Goal: Information Seeking & Learning: Compare options

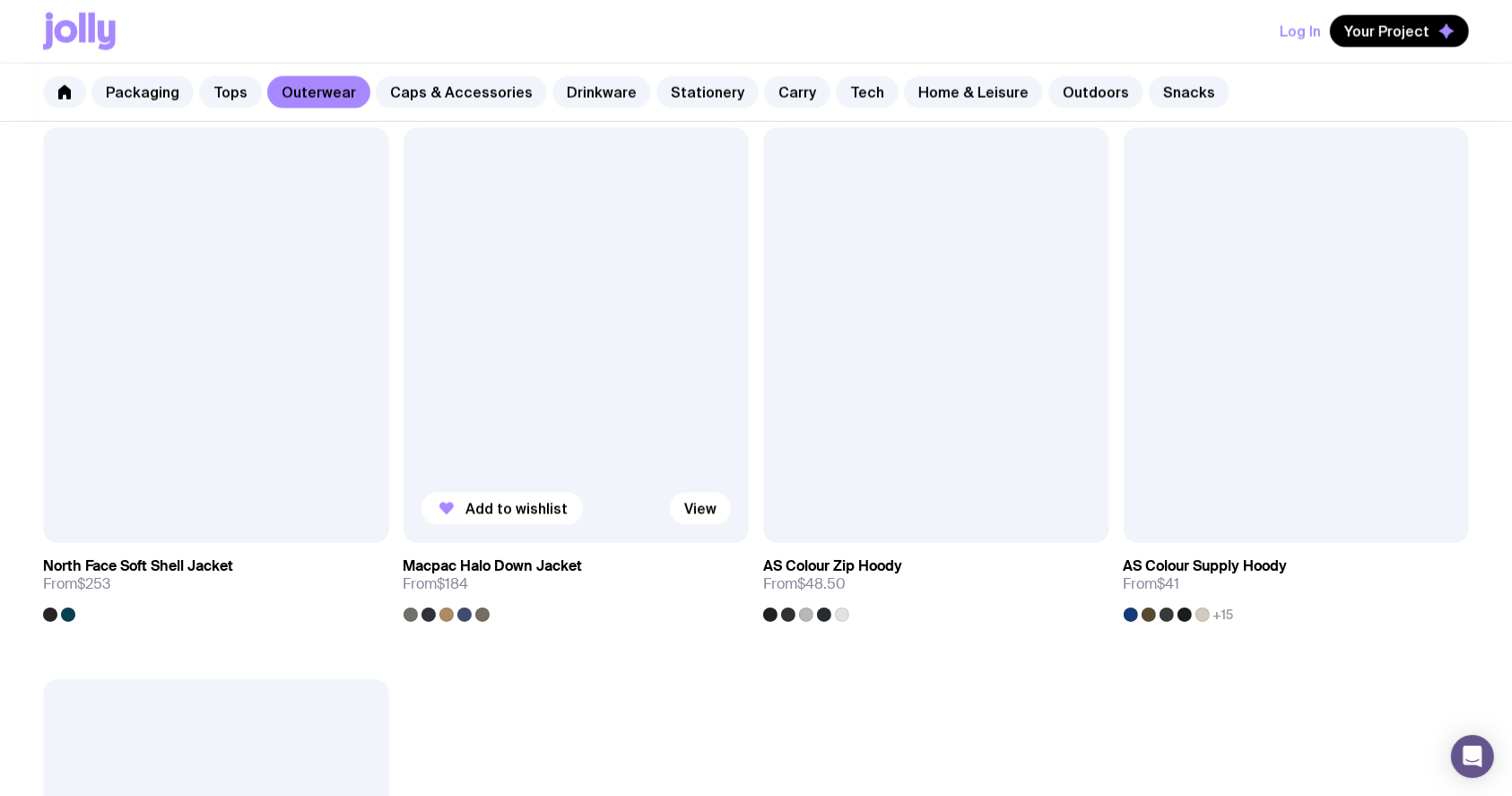
scroll to position [2511, 0]
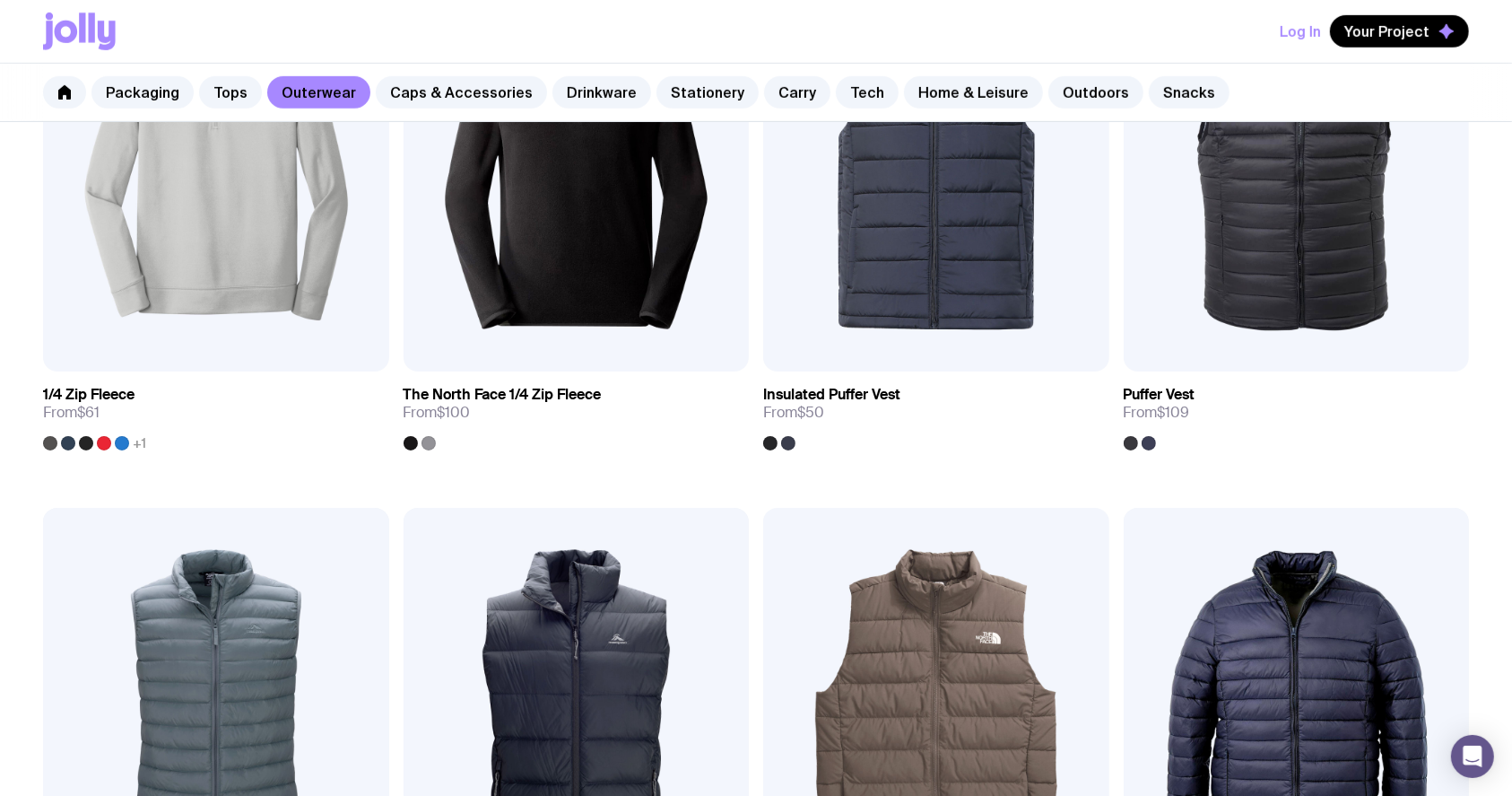
scroll to position [1435, 0]
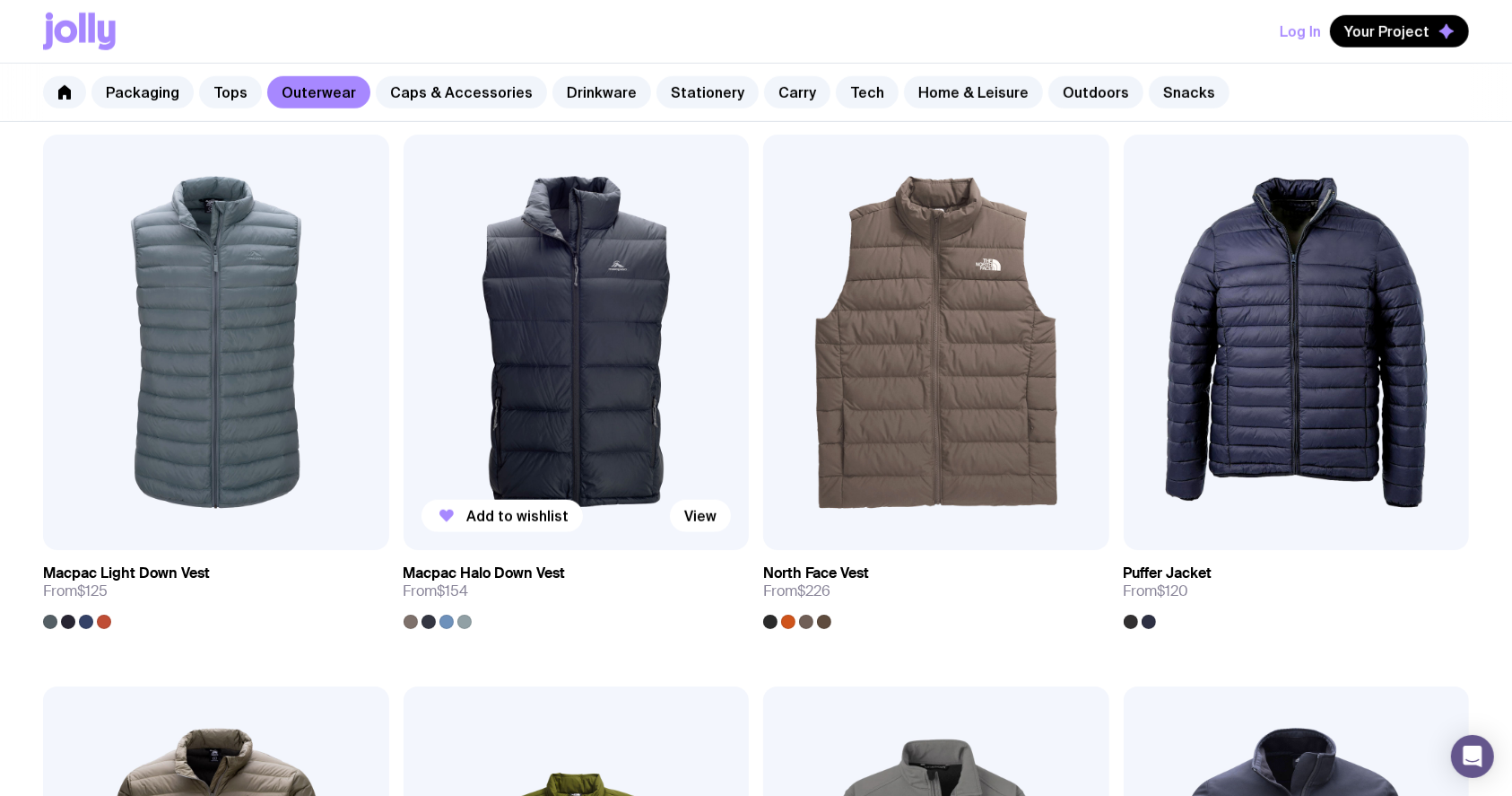
click at [583, 365] on img at bounding box center [577, 342] width 346 height 415
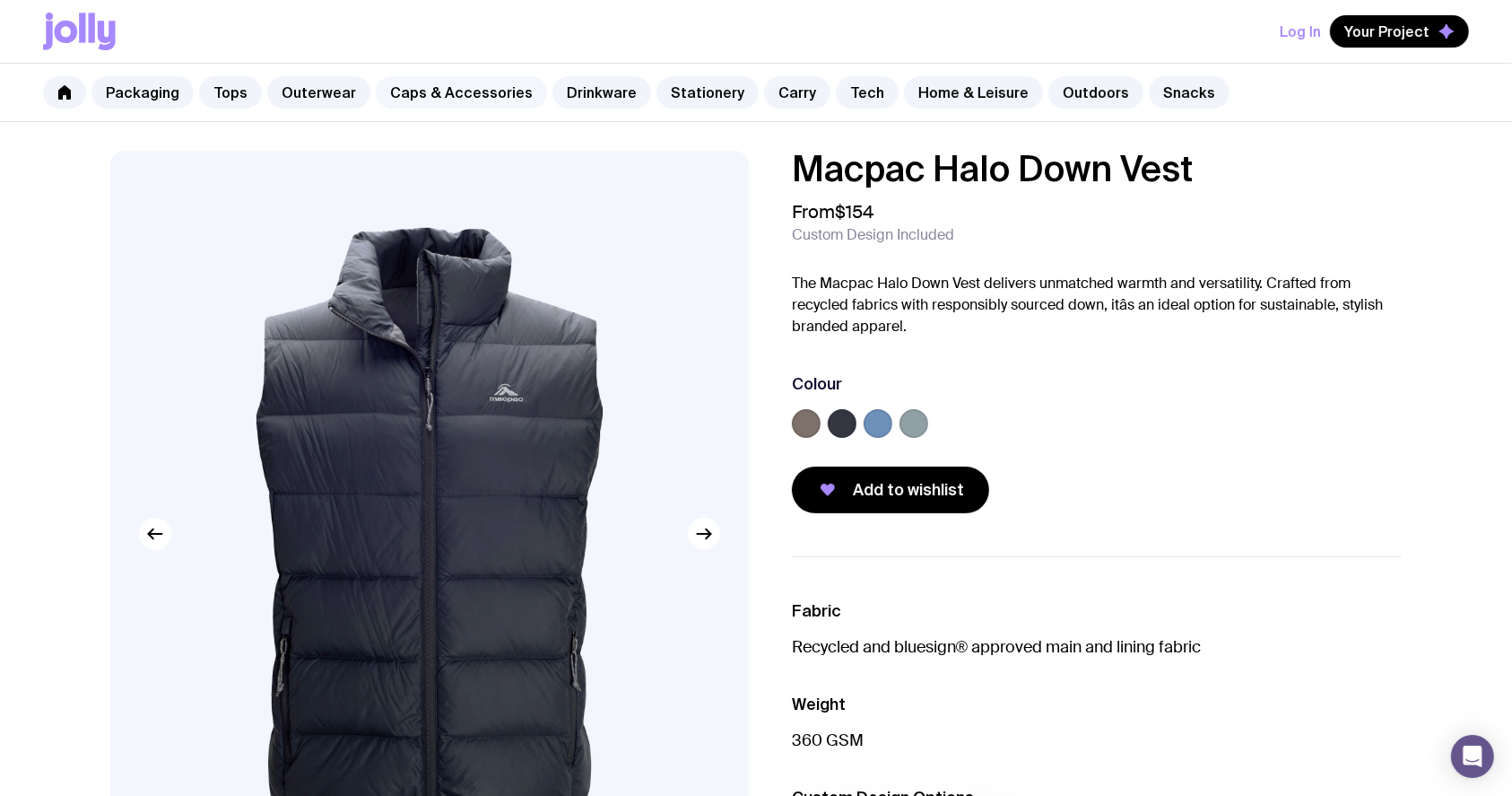
click at [400, 96] on link "Caps & Accessories" at bounding box center [461, 93] width 171 height 32
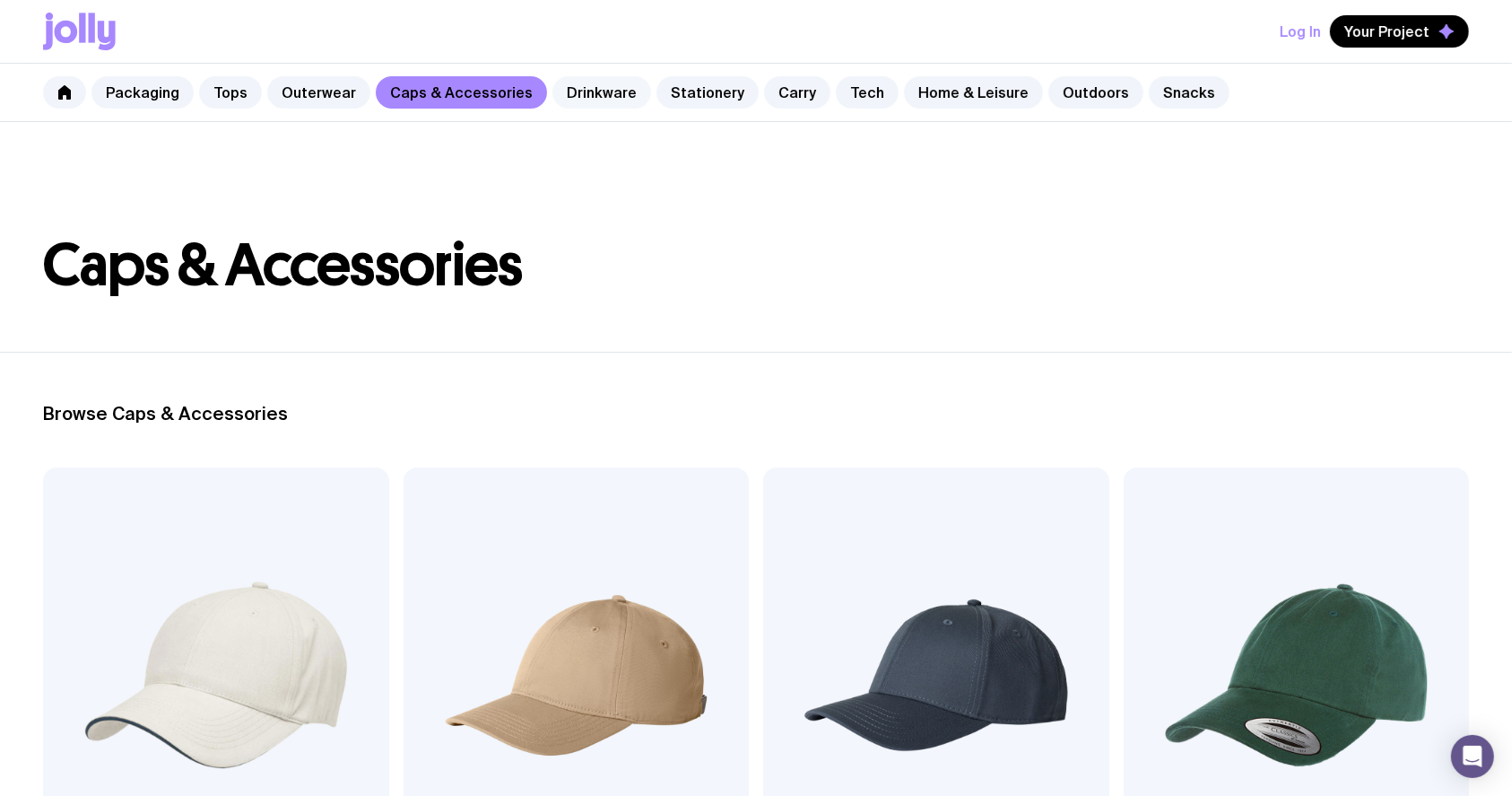
click at [604, 92] on link "Drinkware" at bounding box center [601, 93] width 98 height 32
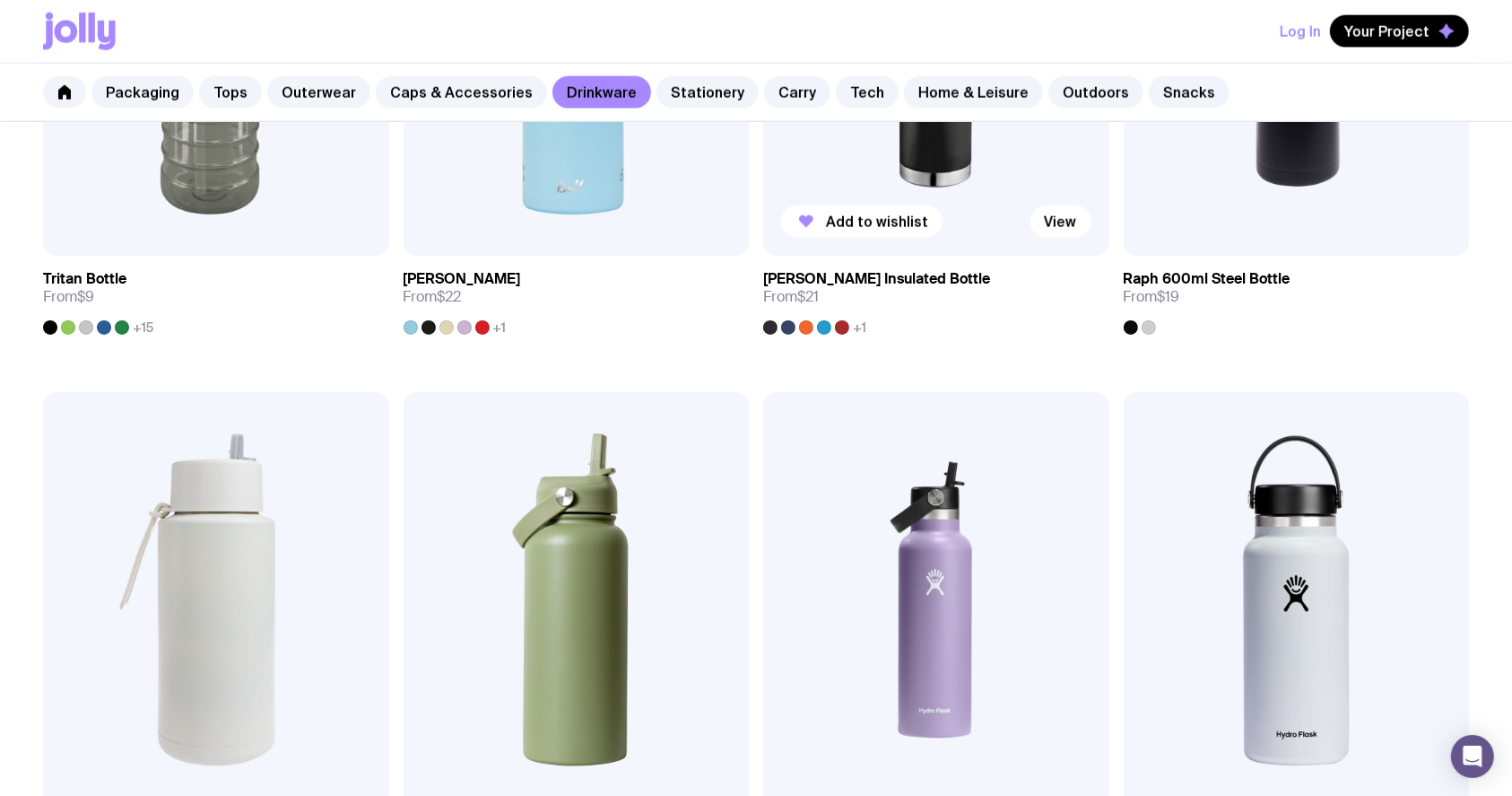
scroll to position [2269, 0]
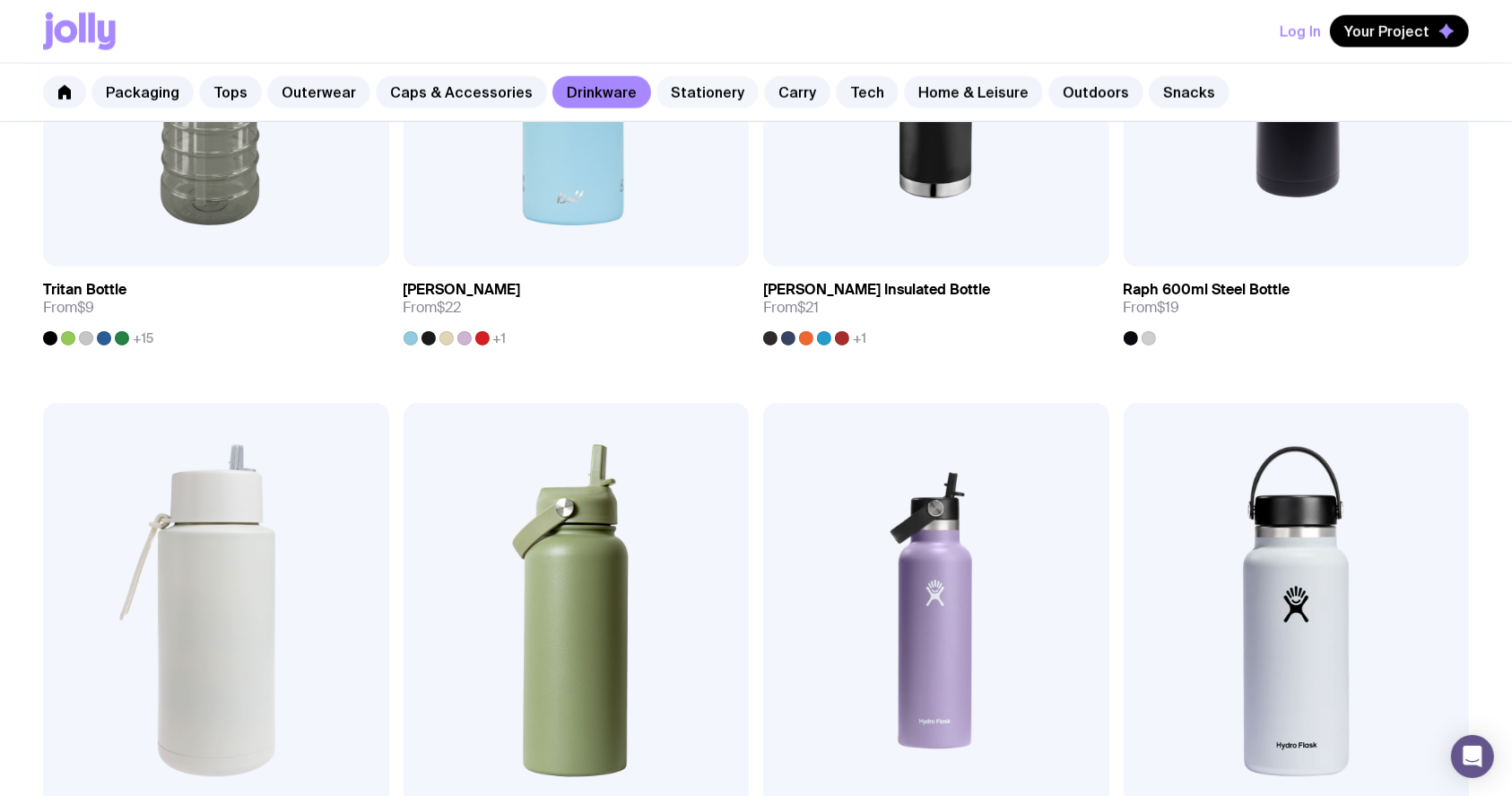
click at [684, 87] on link "Stationery" at bounding box center [707, 93] width 102 height 32
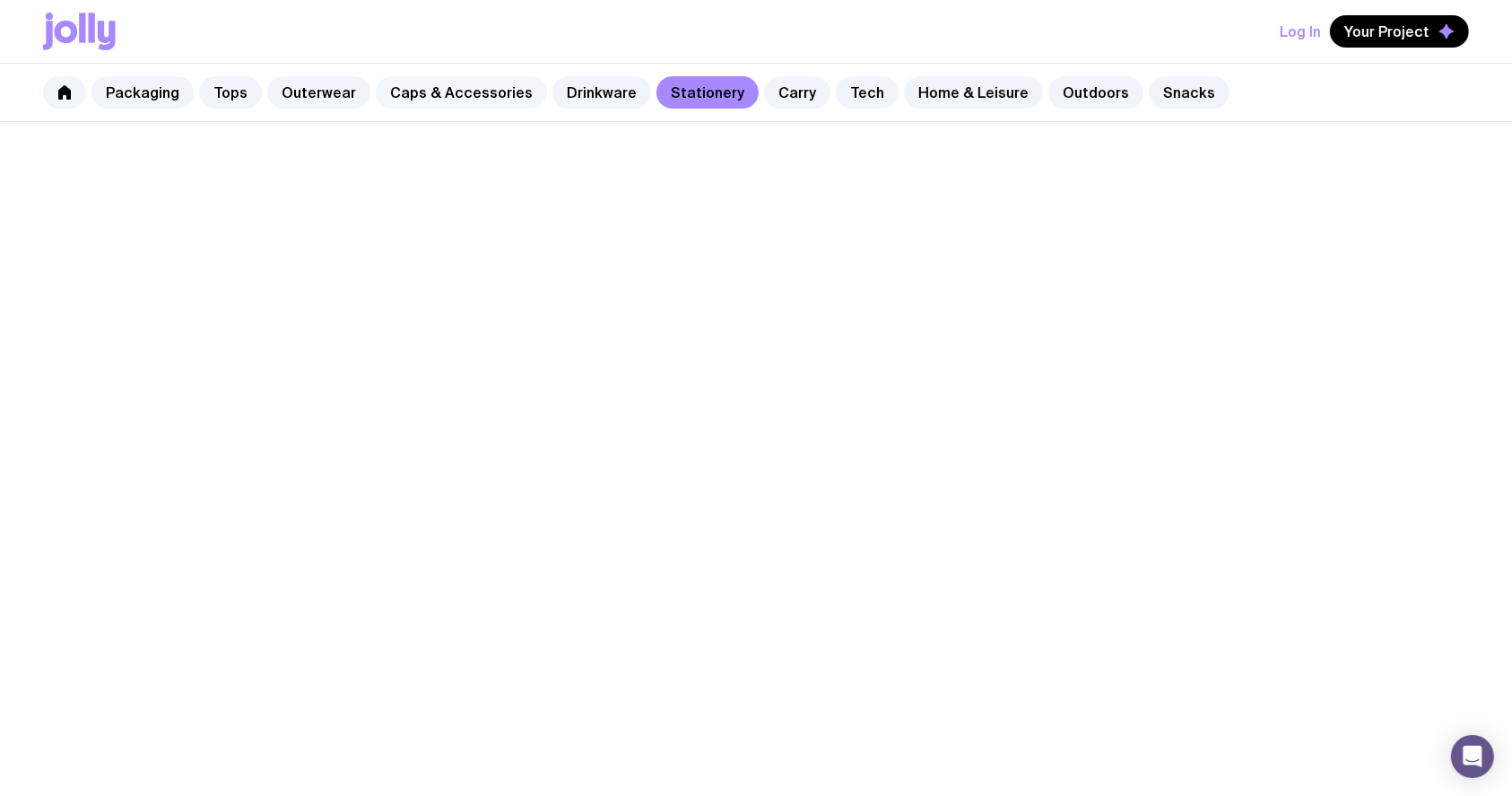
click at [452, 91] on link "Caps & Accessories" at bounding box center [461, 93] width 171 height 32
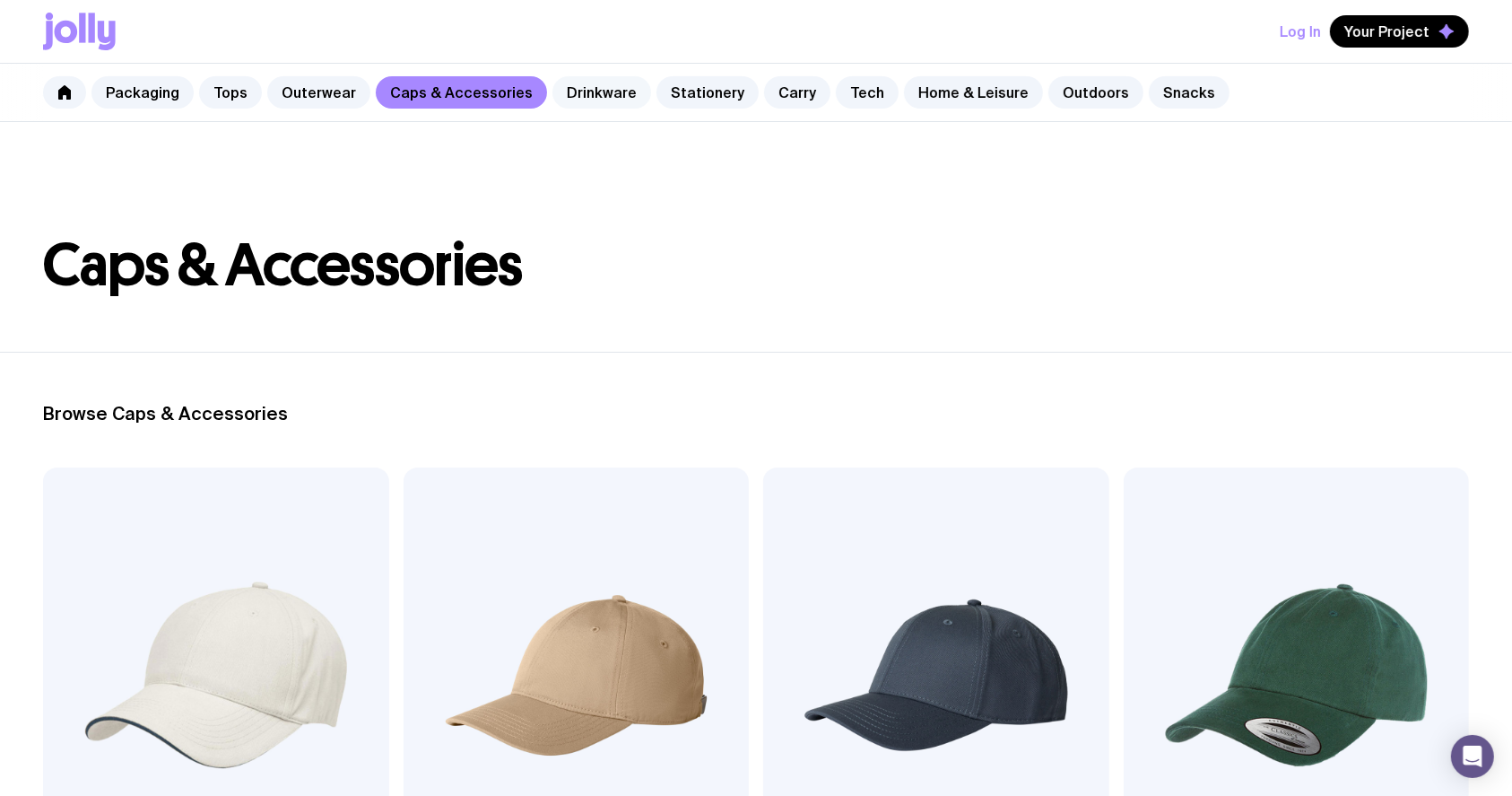
click at [588, 97] on link "Drinkware" at bounding box center [601, 93] width 98 height 32
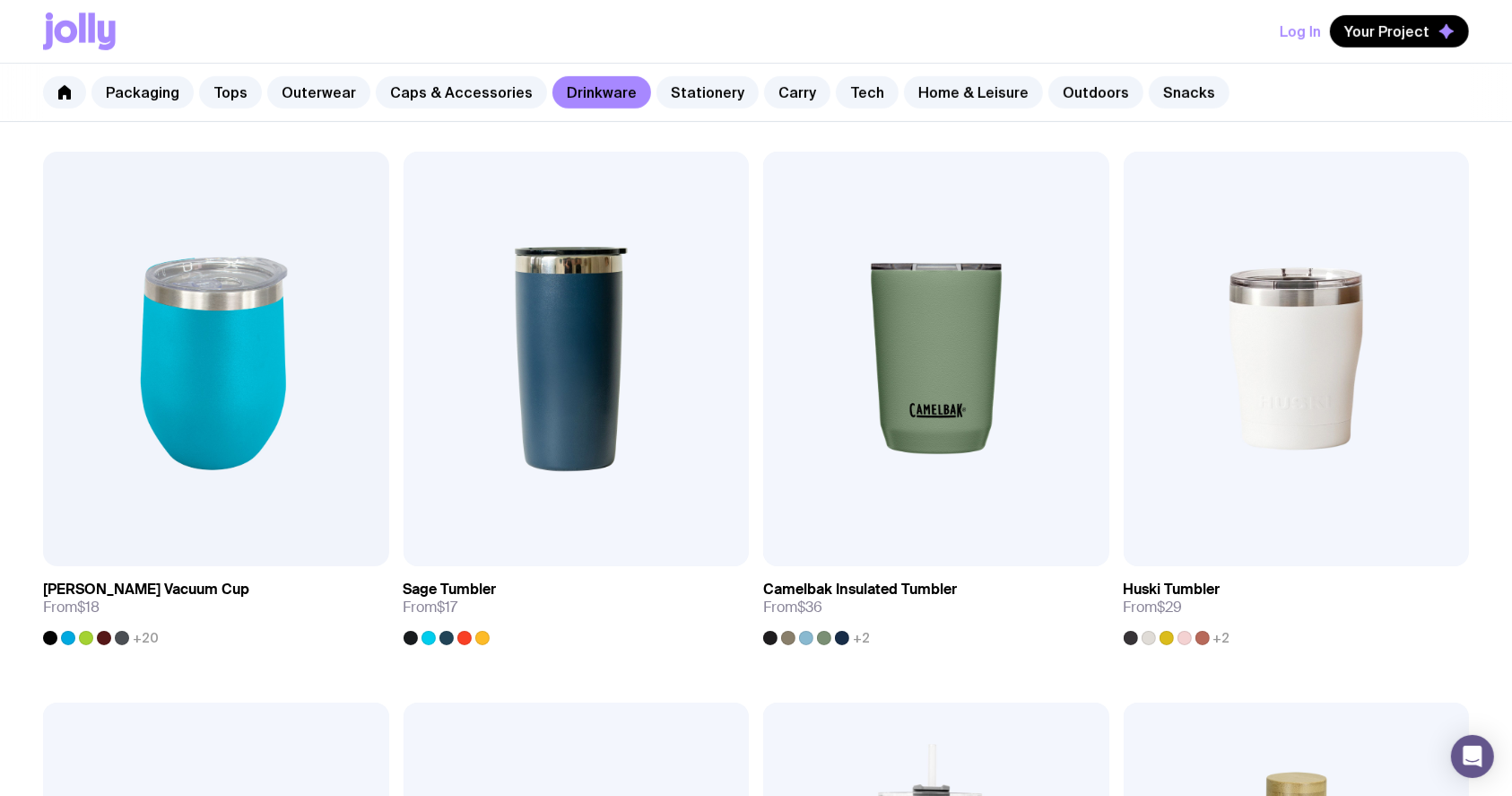
scroll to position [837, 0]
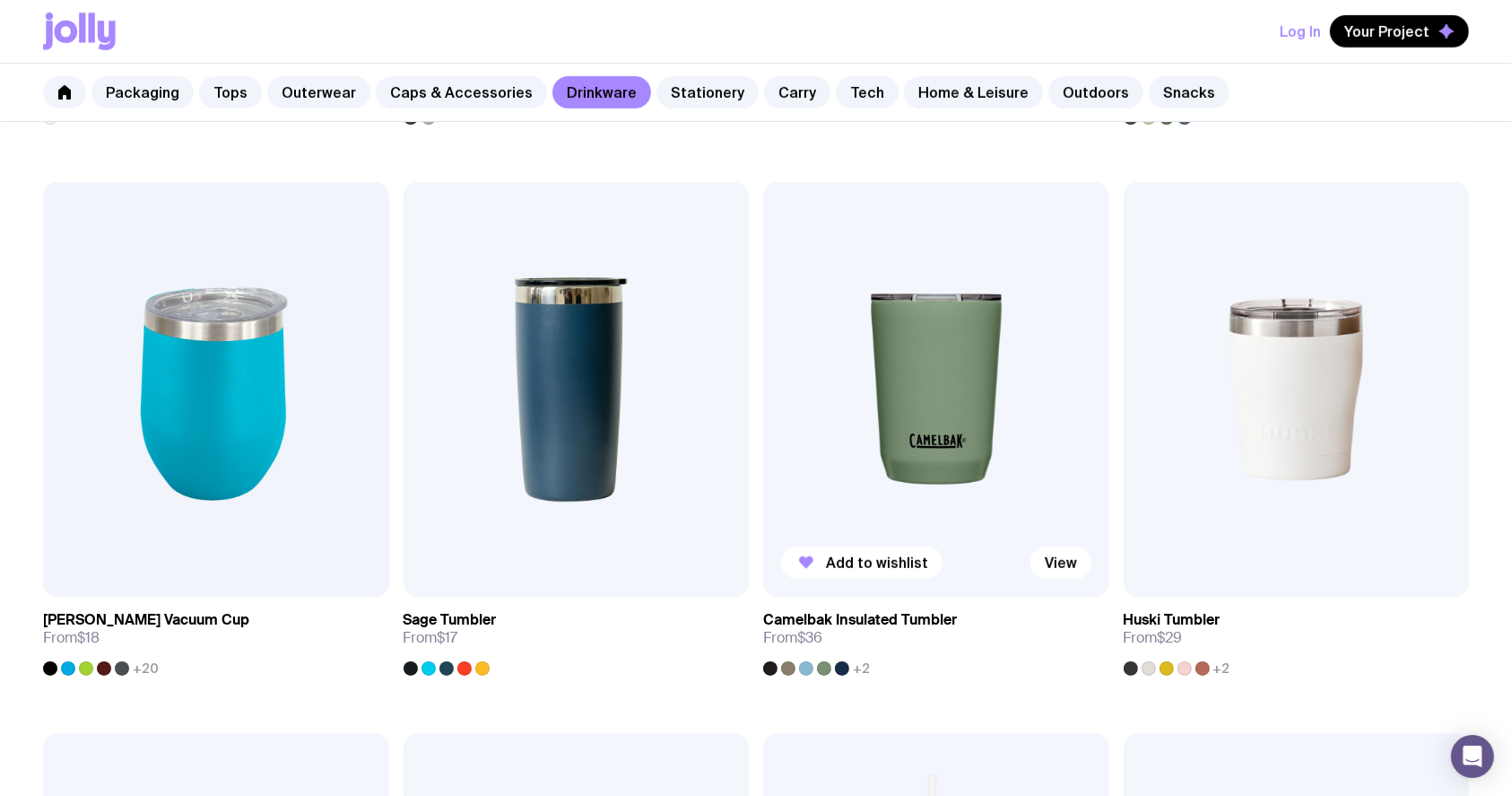
click at [914, 304] on img at bounding box center [936, 389] width 346 height 415
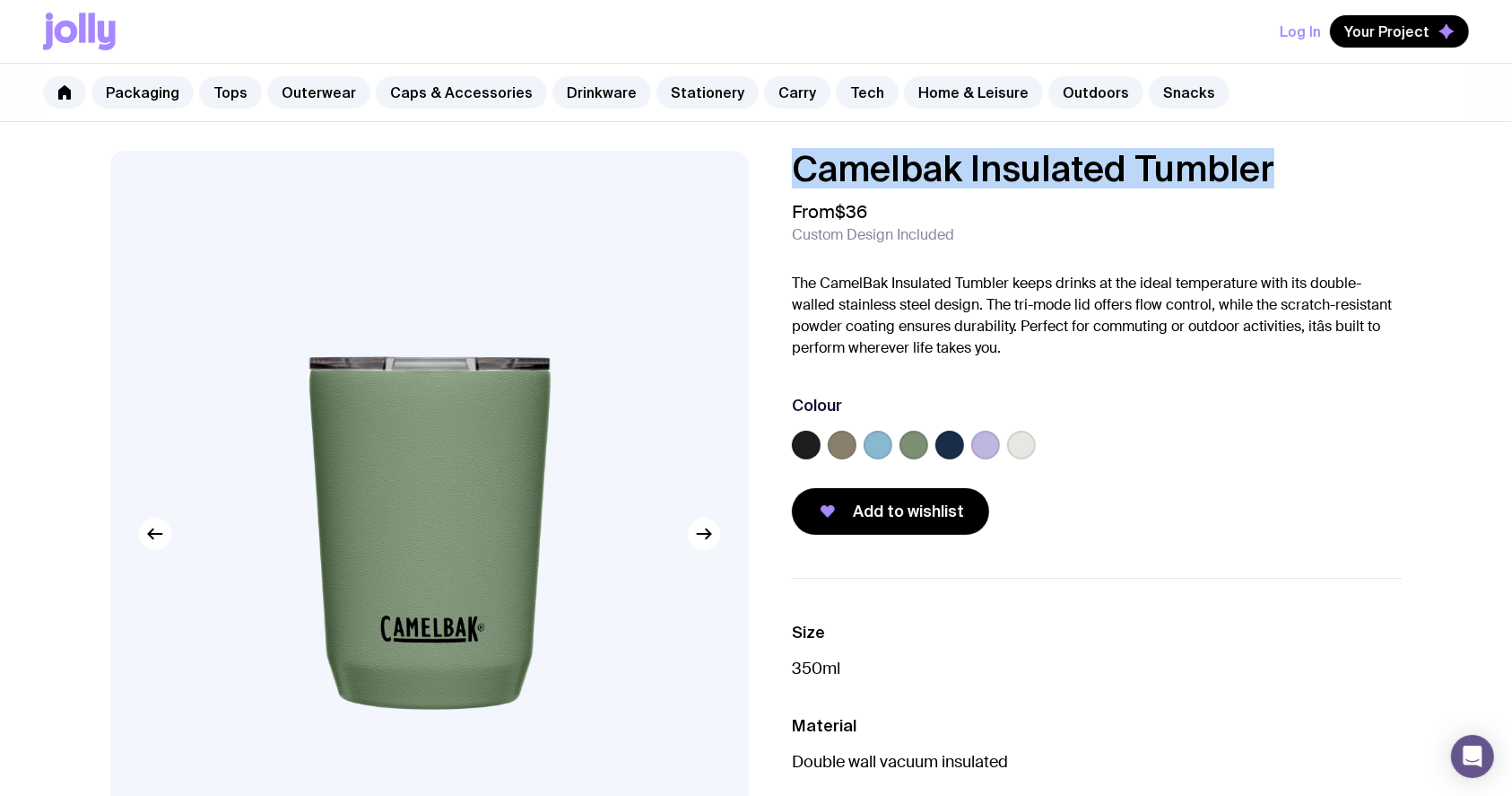
drag, startPoint x: 1333, startPoint y: 161, endPoint x: 804, endPoint y: 157, distance: 529.0
click at [761, 157] on div "Camelbak Insulated Tumbler From $36 Custom Design Included The CamelBak Insulat…" at bounding box center [755, 600] width 1377 height 900
copy h1 "Camelbak Insulated Tumbler"
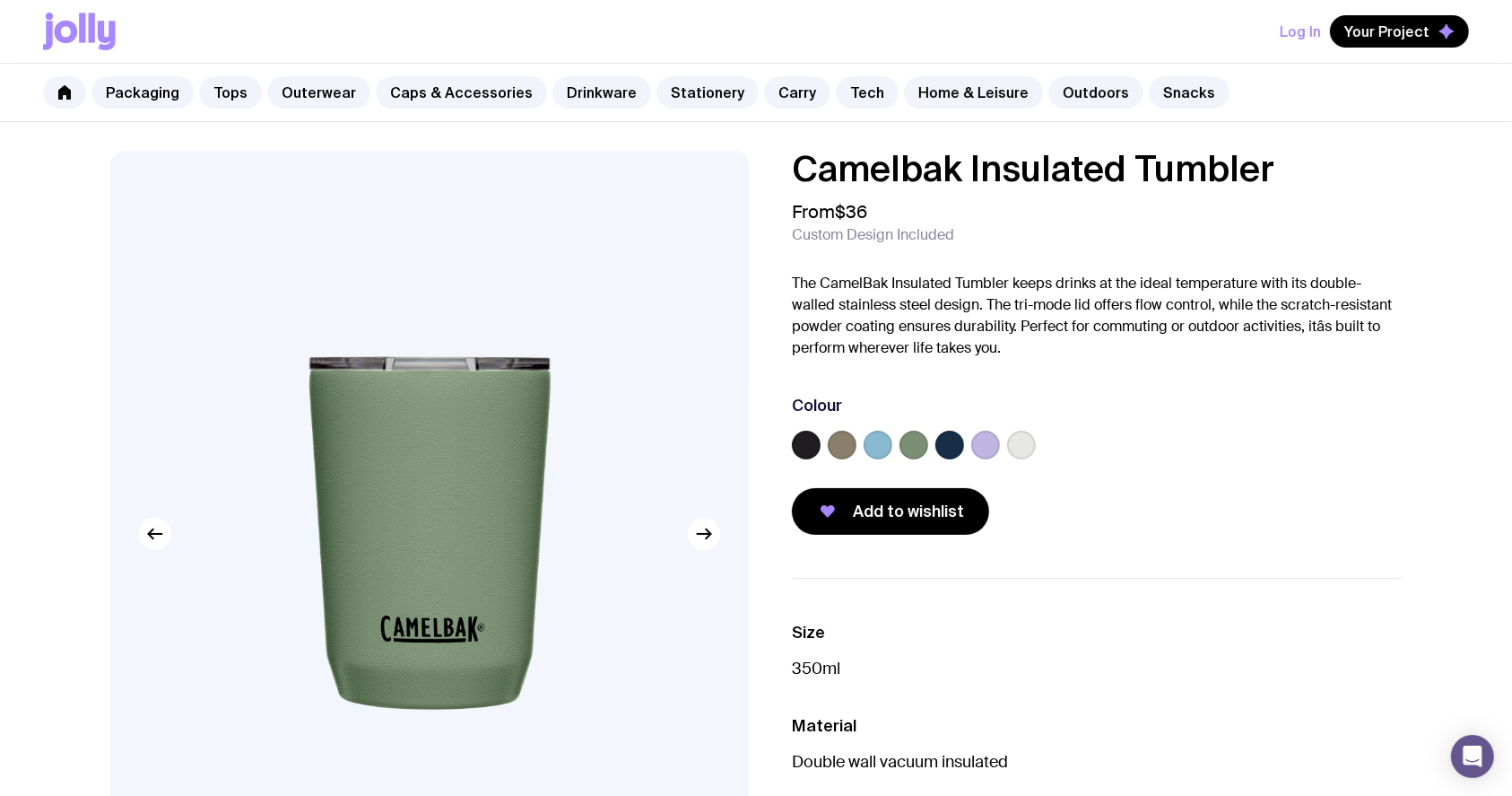
click at [1035, 231] on div "From $36 Custom Design Included" at bounding box center [1097, 221] width 610 height 43
click at [692, 92] on link "Stationery" at bounding box center [707, 93] width 102 height 32
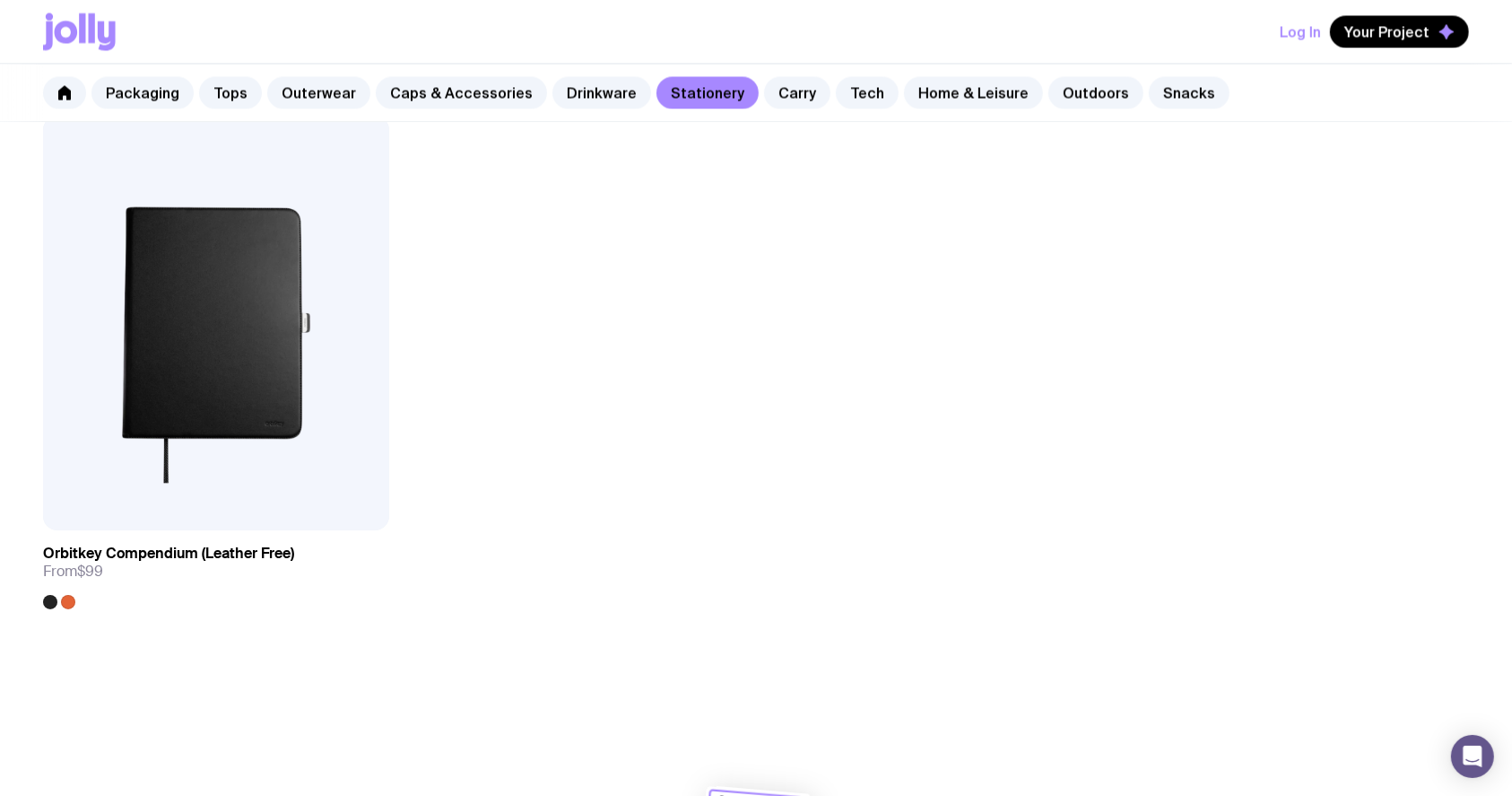
scroll to position [3707, 0]
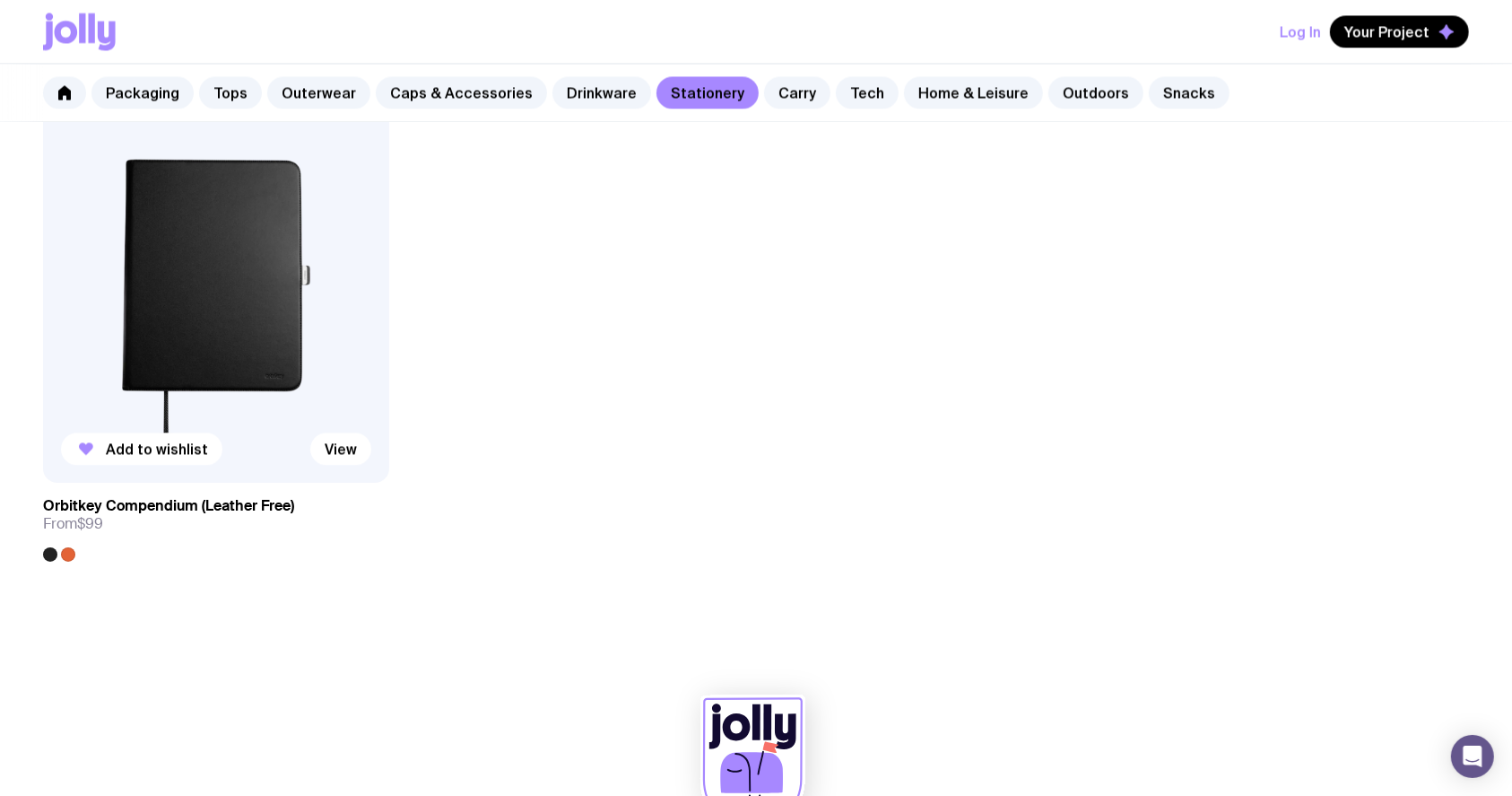
click at [270, 358] on img at bounding box center [216, 275] width 346 height 415
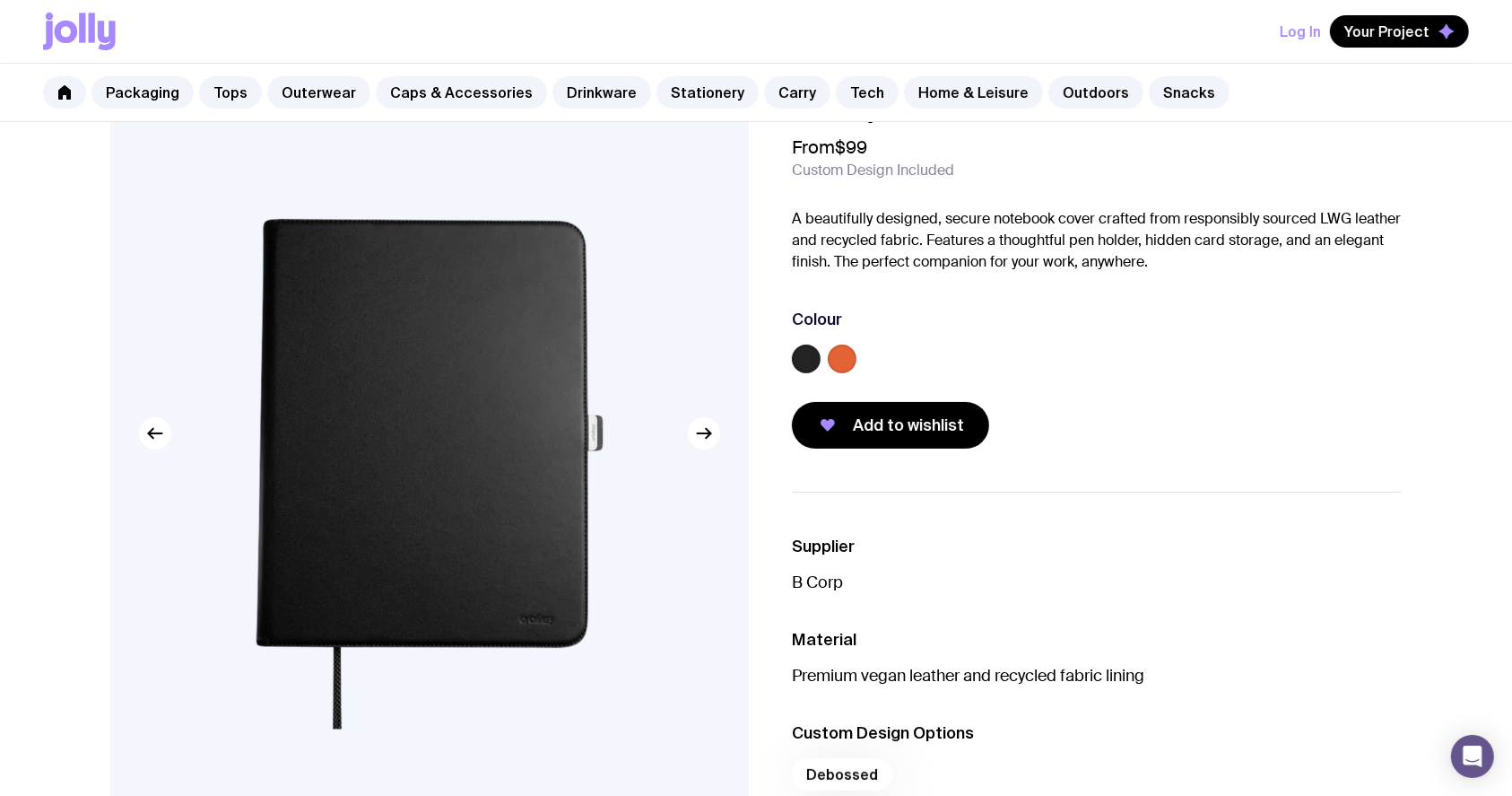
scroll to position [119, 0]
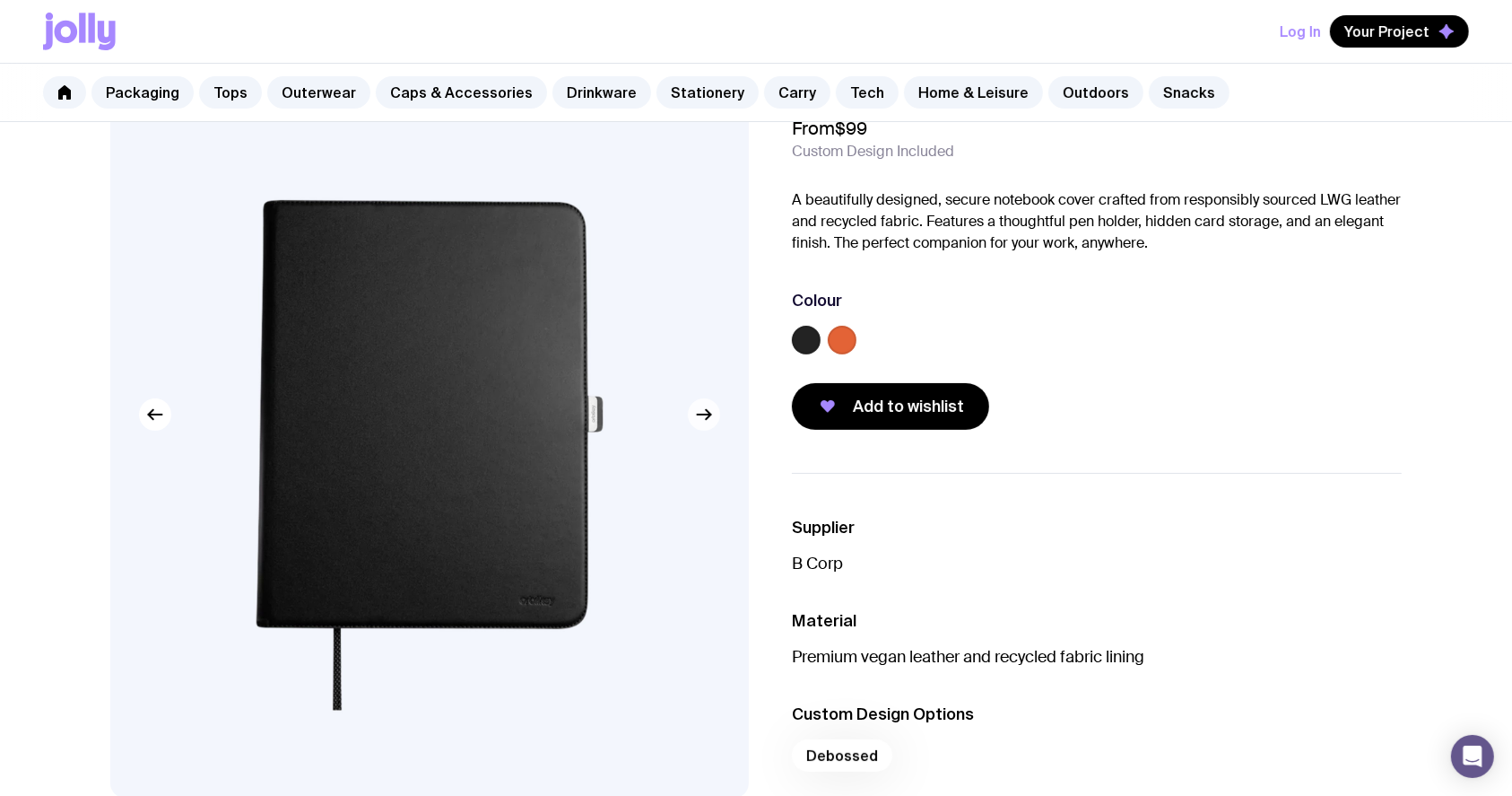
click at [703, 424] on icon "button" at bounding box center [704, 414] width 22 height 22
click at [713, 417] on icon "button" at bounding box center [704, 414] width 22 height 22
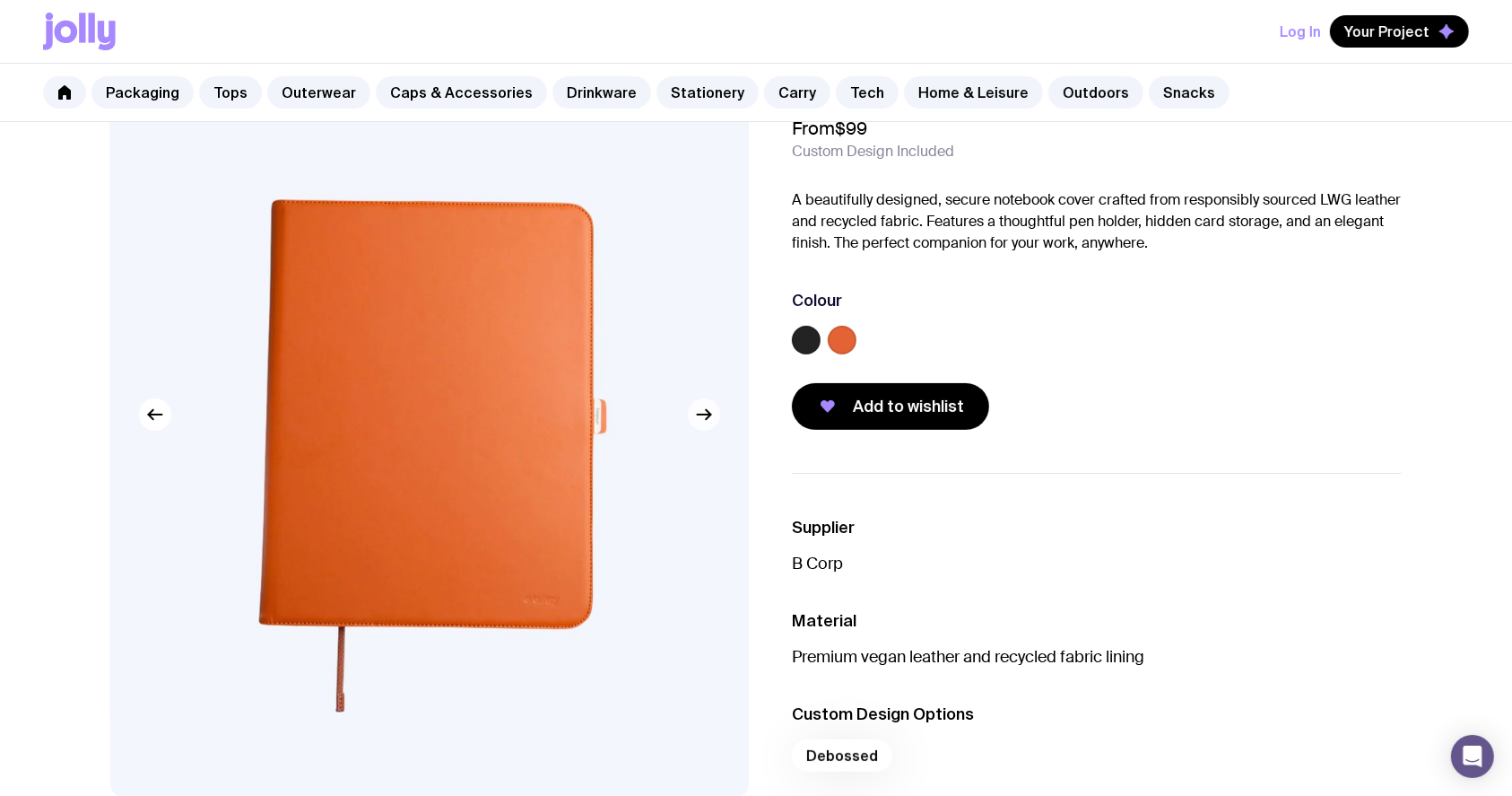
click at [713, 417] on icon "button" at bounding box center [704, 414] width 22 height 22
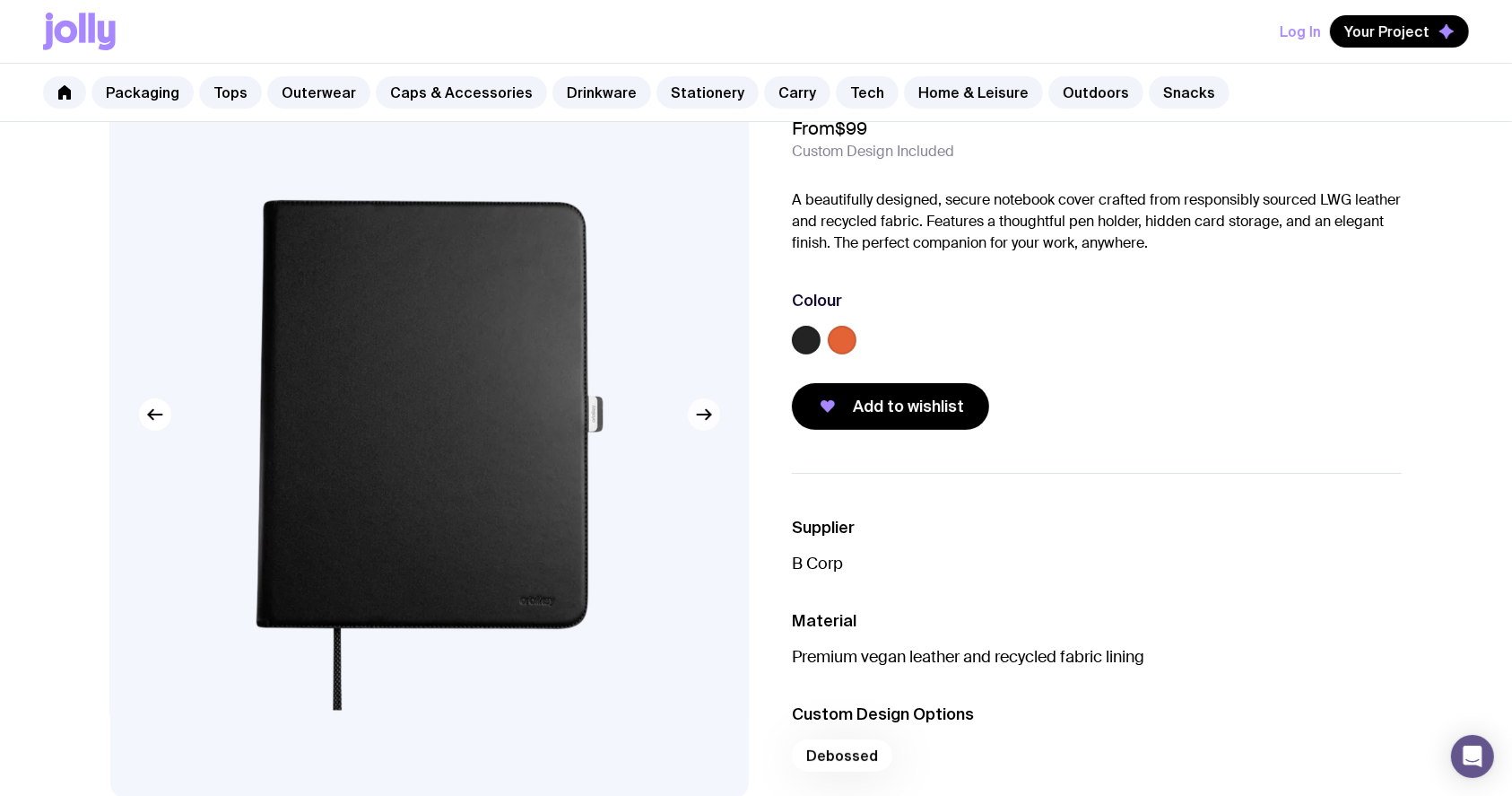
click at [713, 417] on icon "button" at bounding box center [704, 414] width 22 height 22
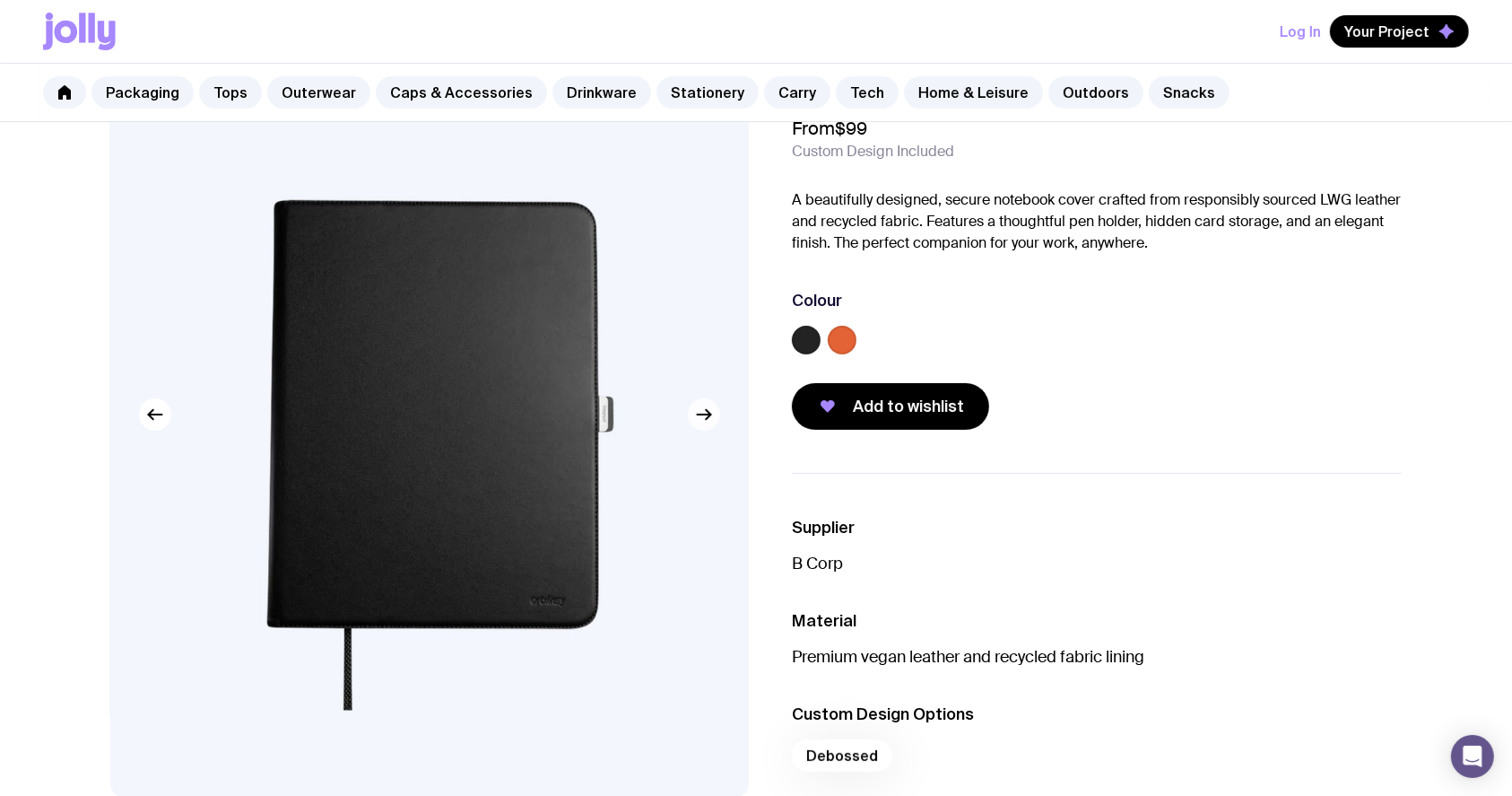
click at [713, 417] on icon "button" at bounding box center [704, 414] width 22 height 22
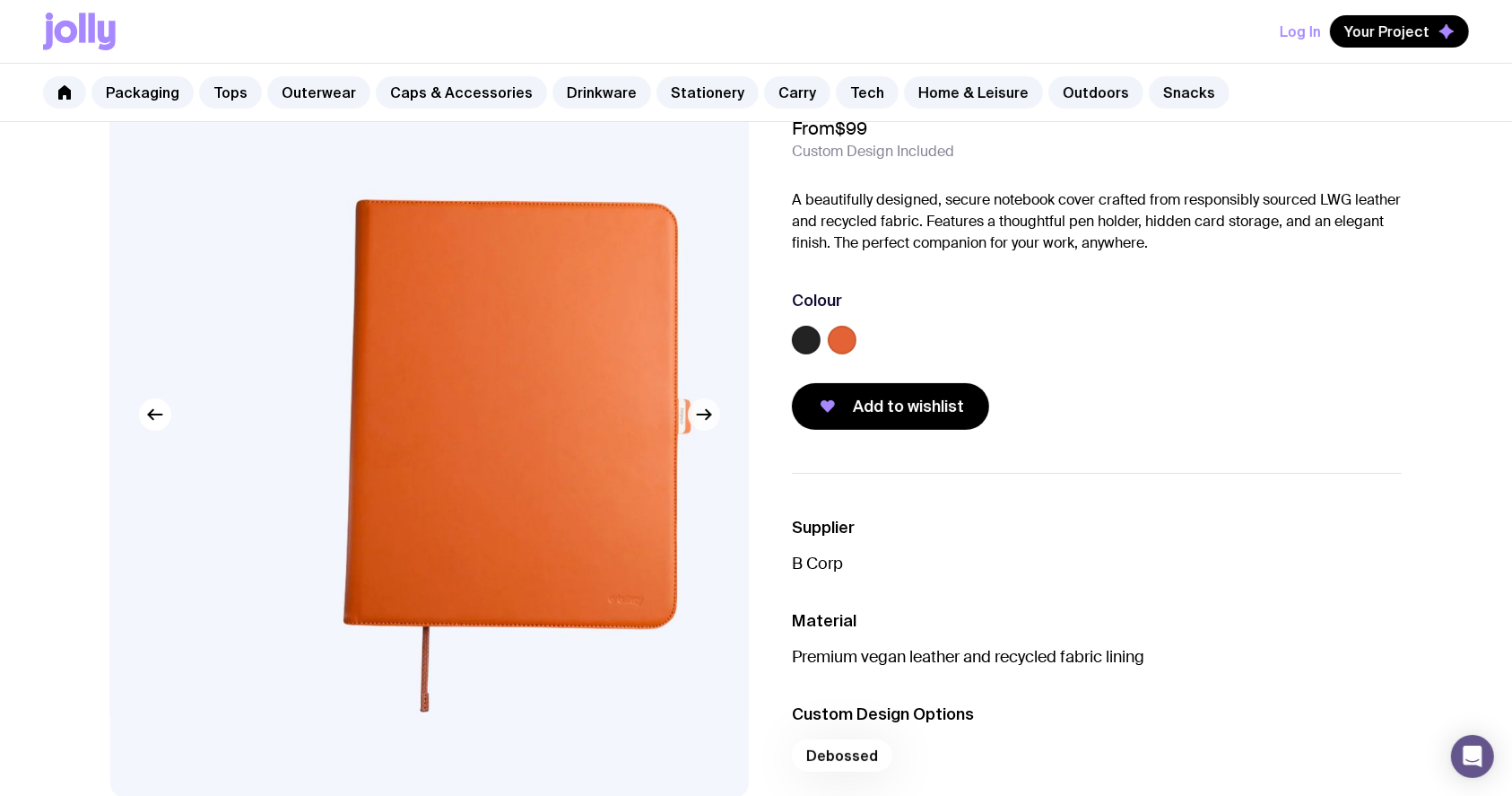
click at [713, 417] on icon "button" at bounding box center [704, 414] width 22 height 22
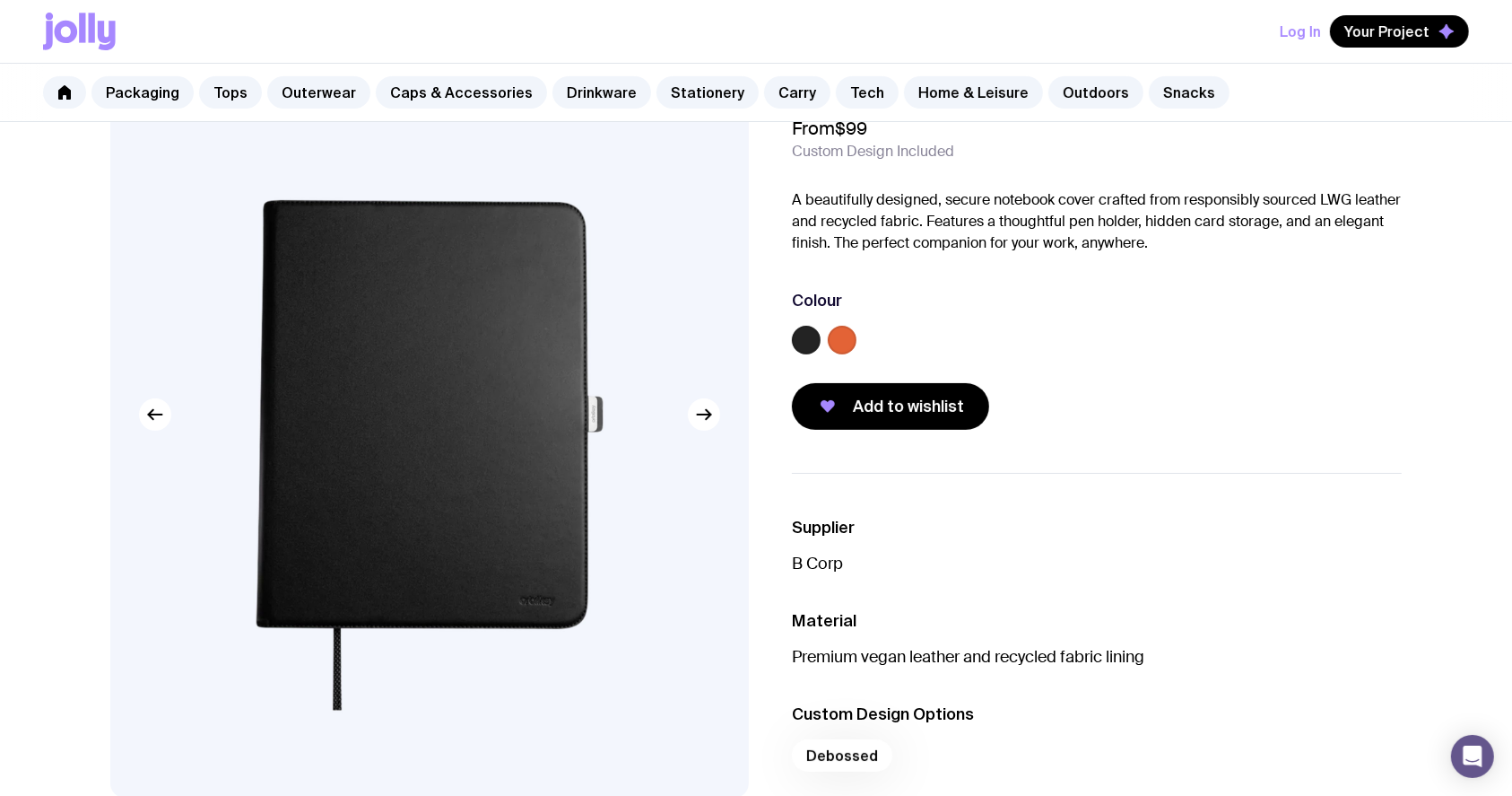
scroll to position [0, 0]
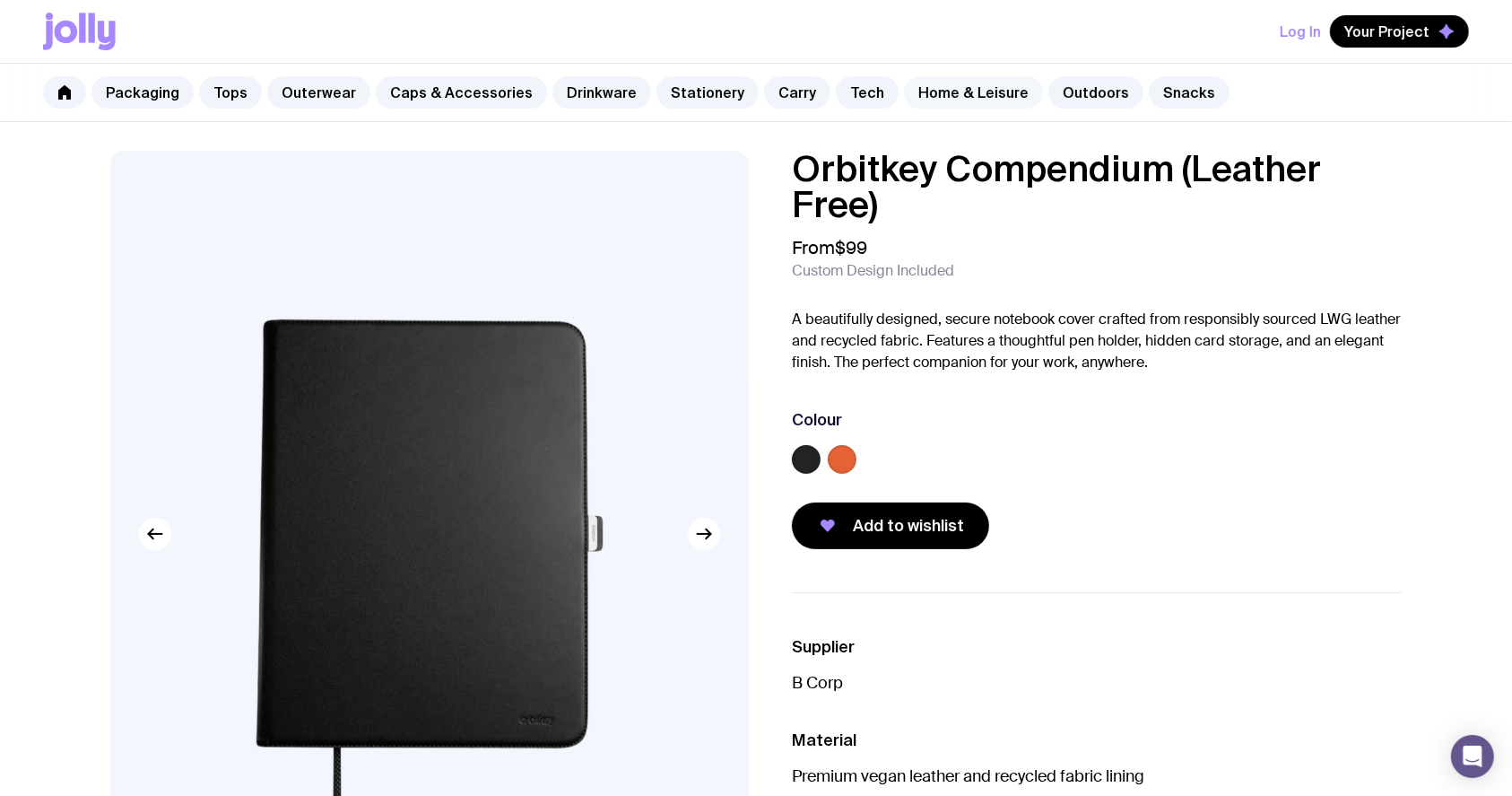
click at [904, 97] on link "Home & Leisure" at bounding box center [974, 93] width 139 height 32
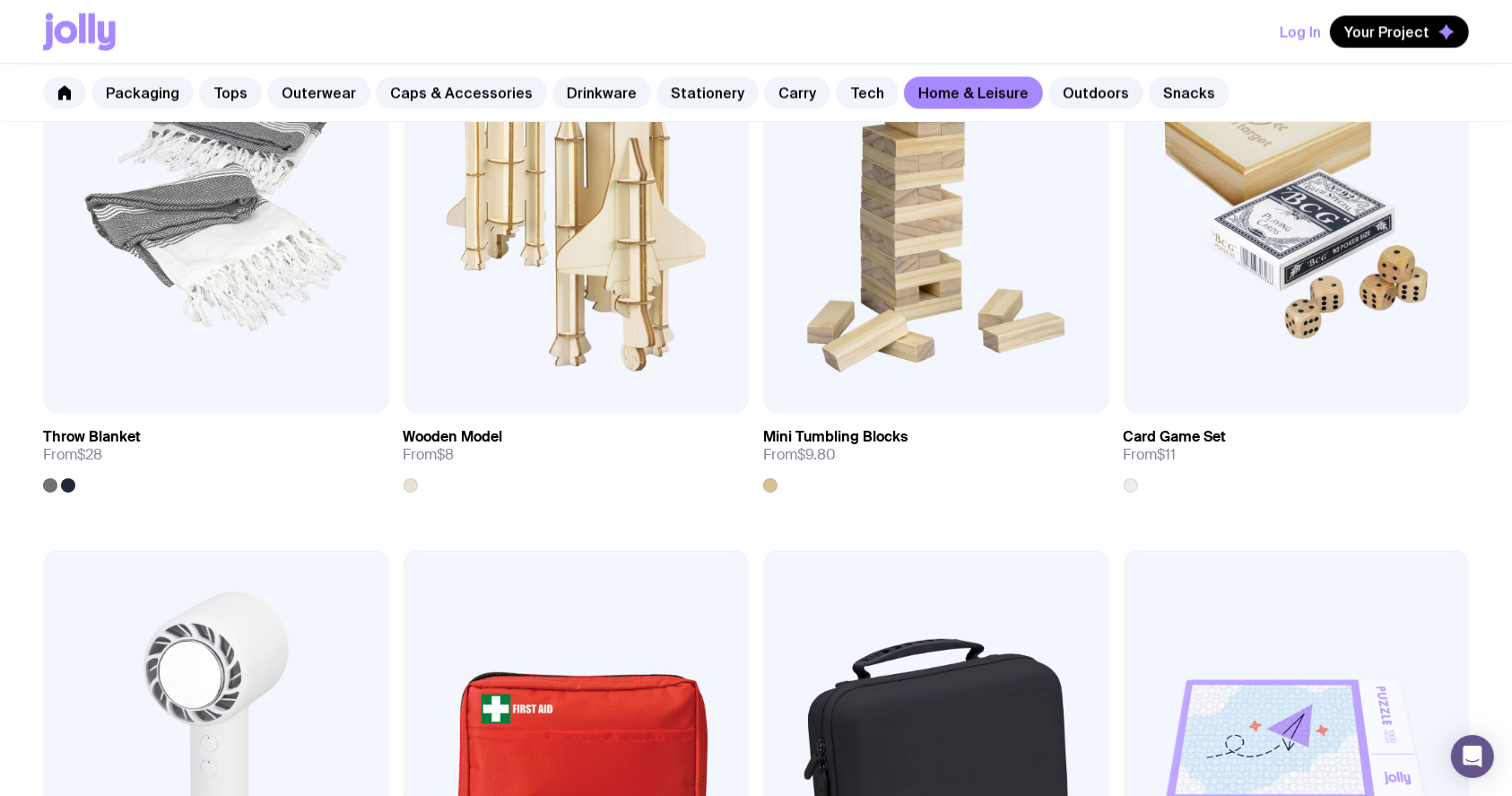
scroll to position [3611, 0]
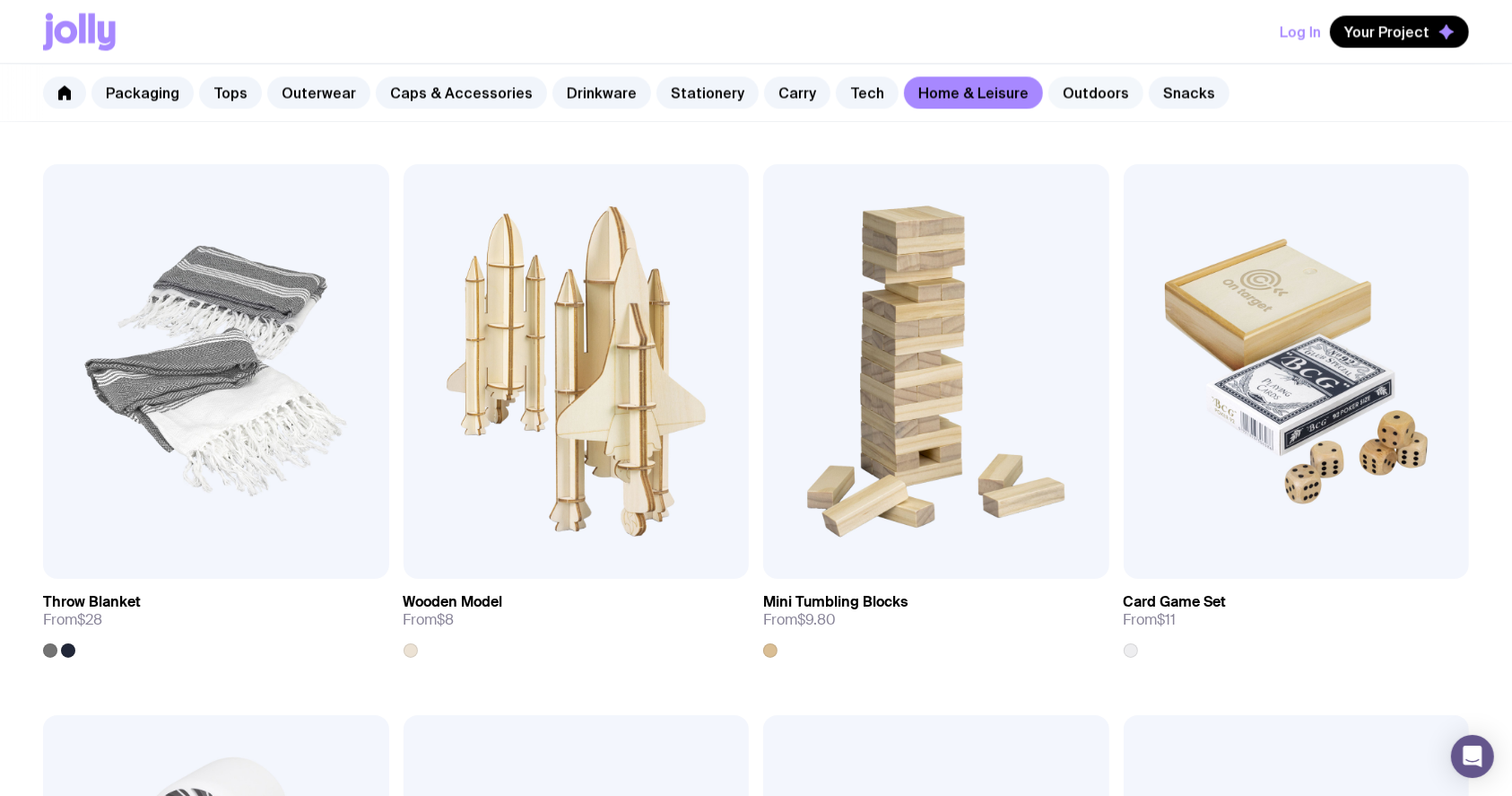
click at [1017, 80] on div "Packaging Tops Outerwear Caps & Accessories Drinkware Stationery Carry Tech Hom…" at bounding box center [756, 93] width 1512 height 58
click at [1066, 80] on link "Outdoors" at bounding box center [1097, 93] width 95 height 32
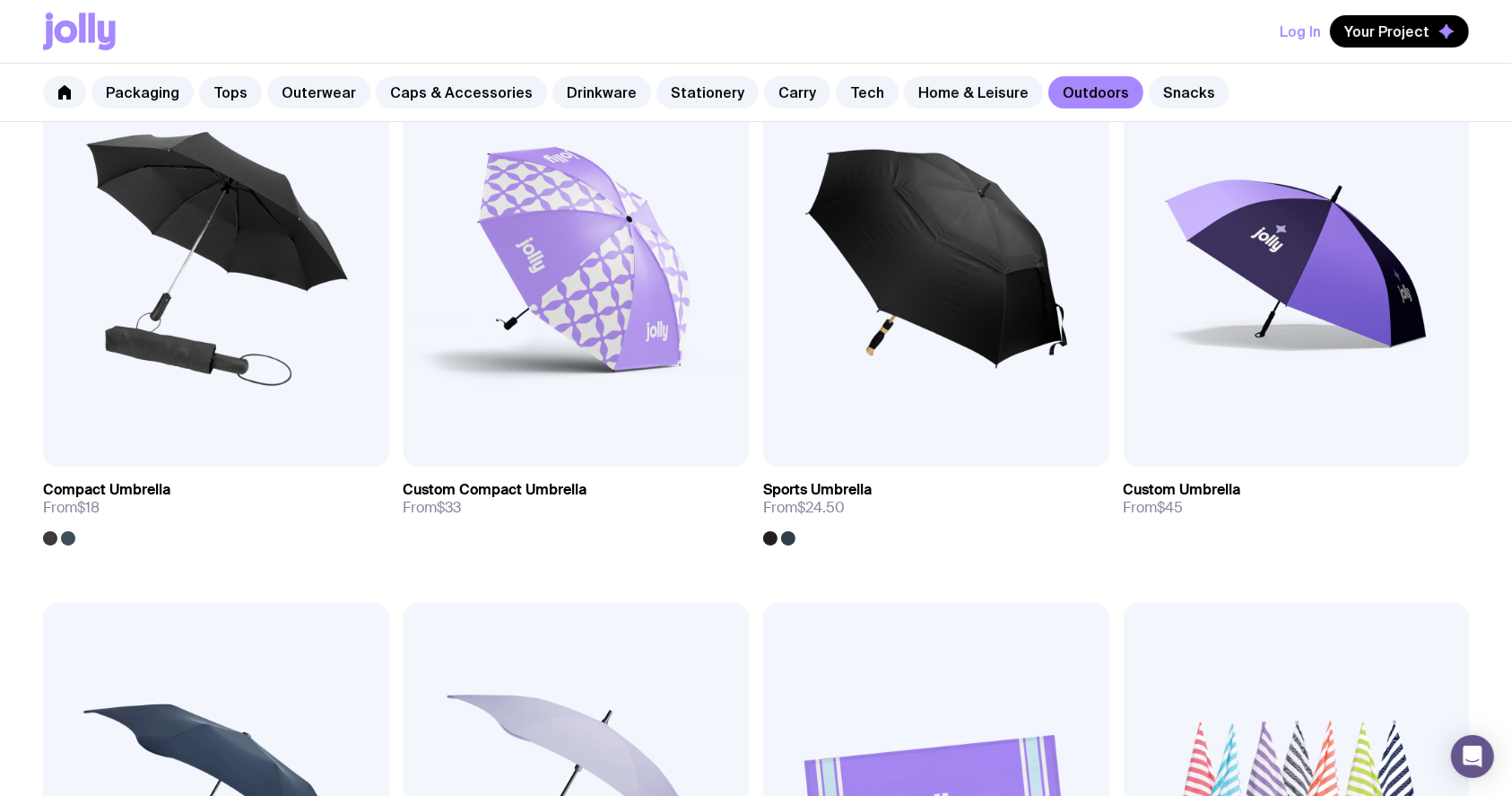
scroll to position [718, 0]
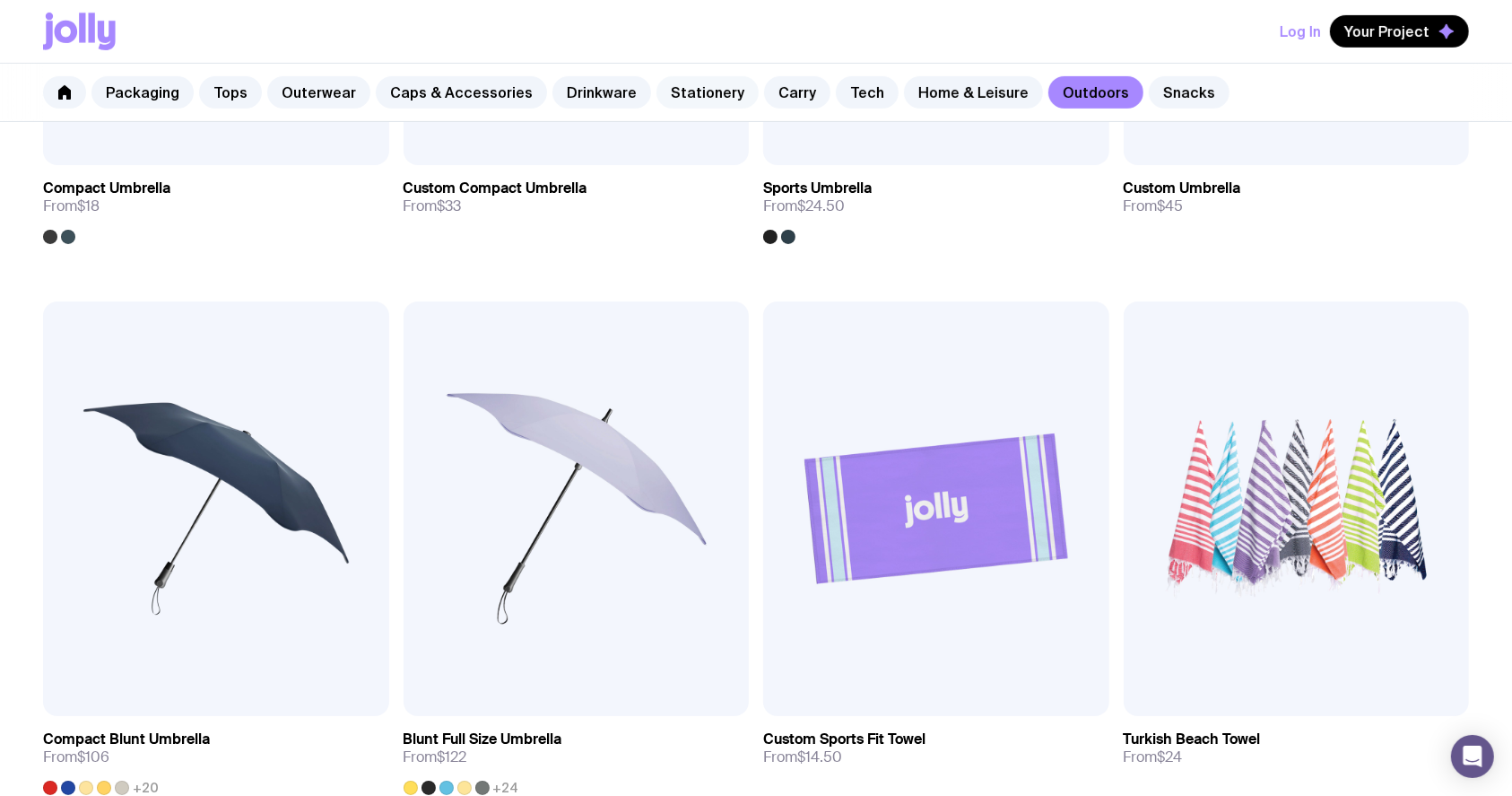
click at [693, 85] on link "Stationery" at bounding box center [707, 93] width 102 height 32
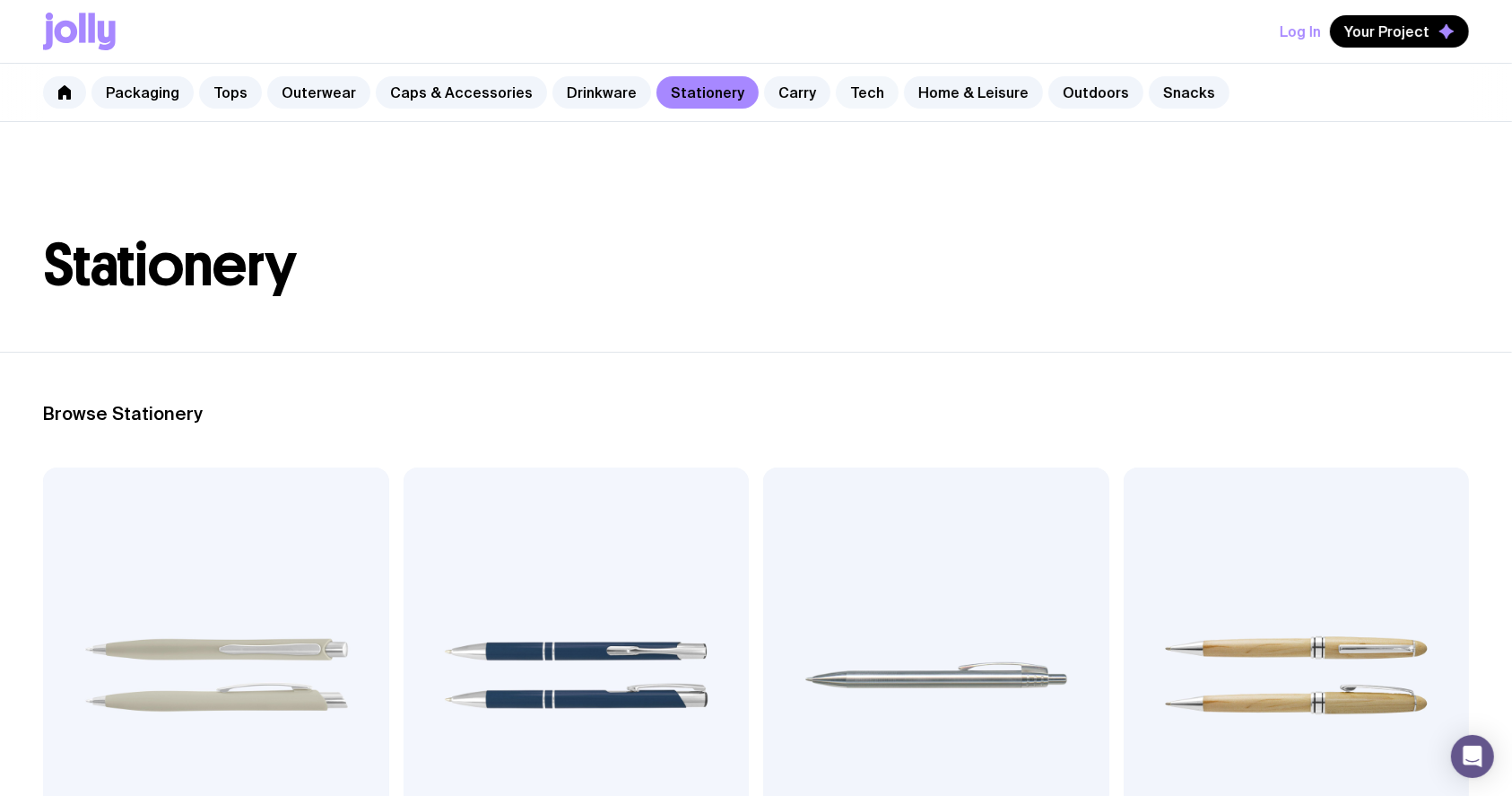
click at [858, 84] on link "Tech" at bounding box center [868, 93] width 63 height 32
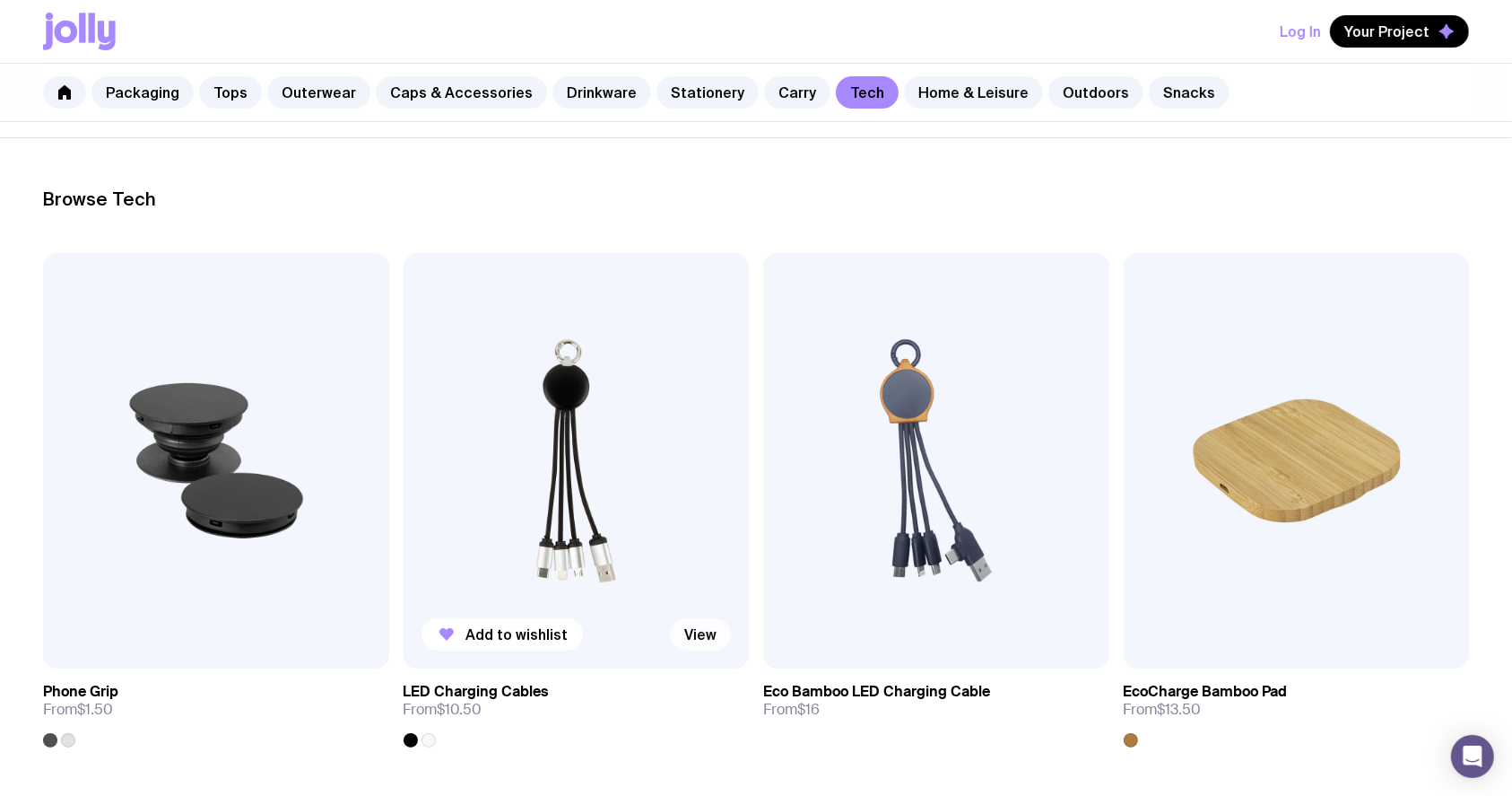
scroll to position [359, 0]
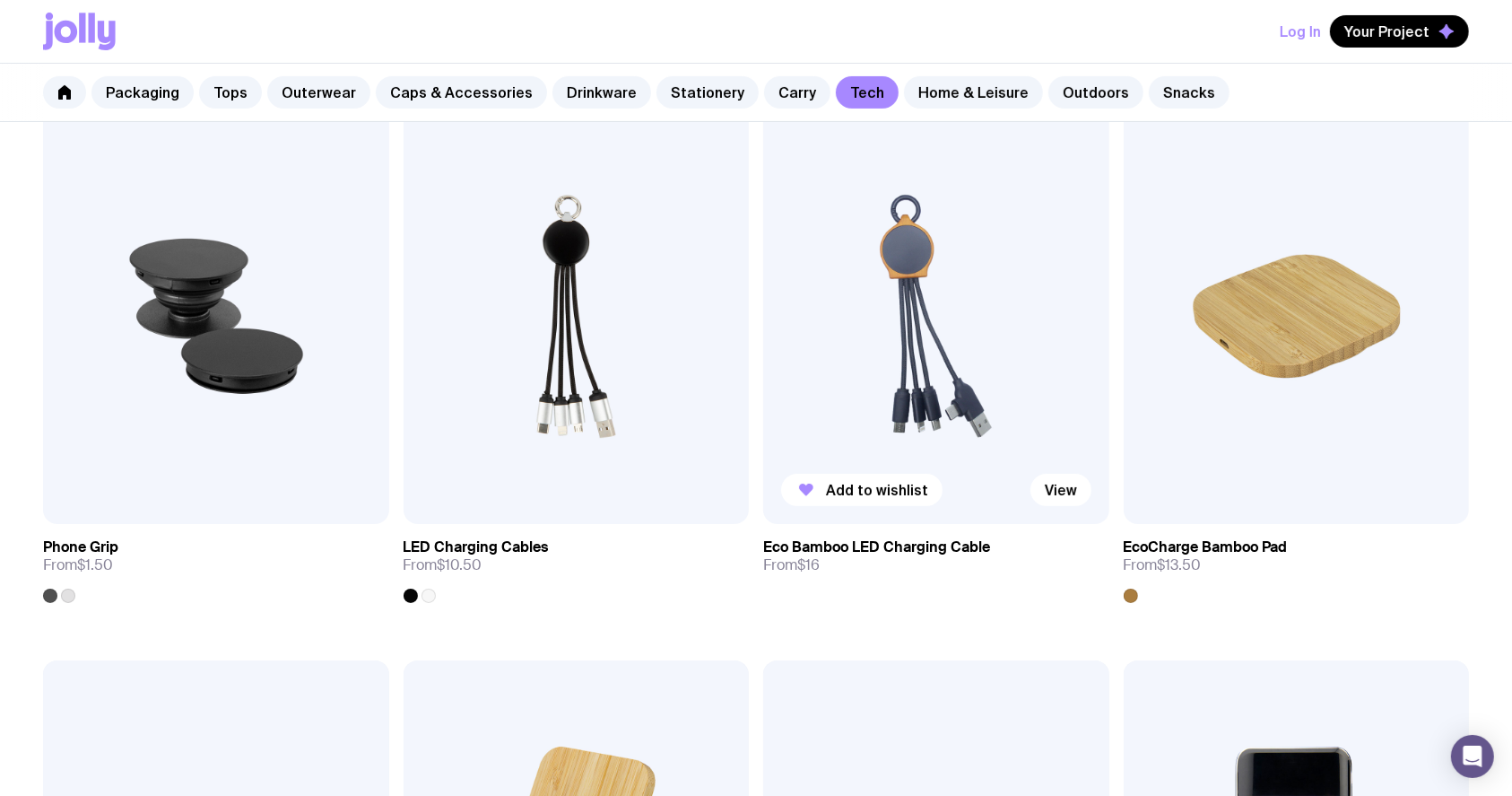
click at [915, 262] on img at bounding box center [936, 316] width 346 height 415
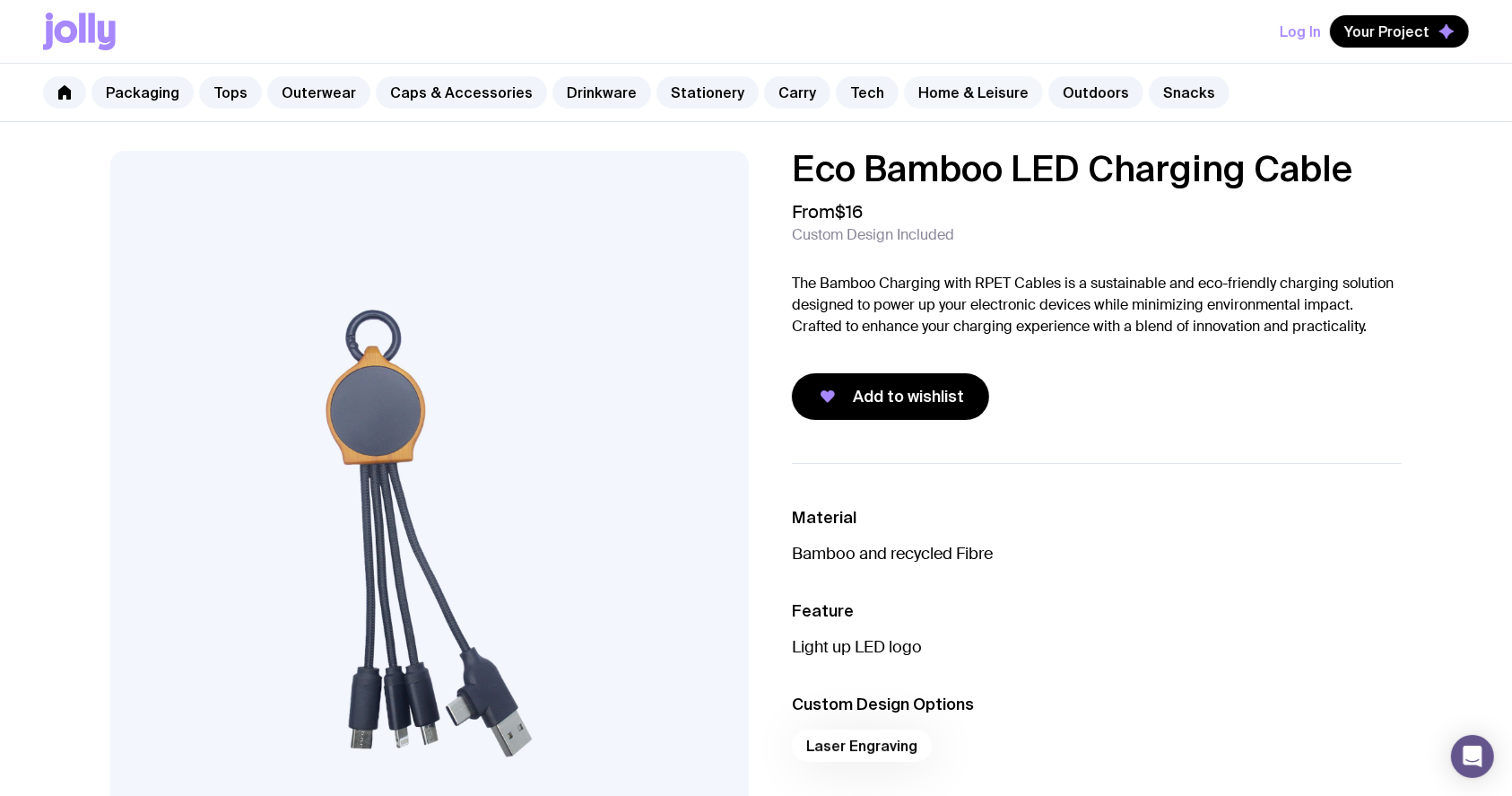
click at [961, 94] on link "Home & Leisure" at bounding box center [974, 93] width 139 height 32
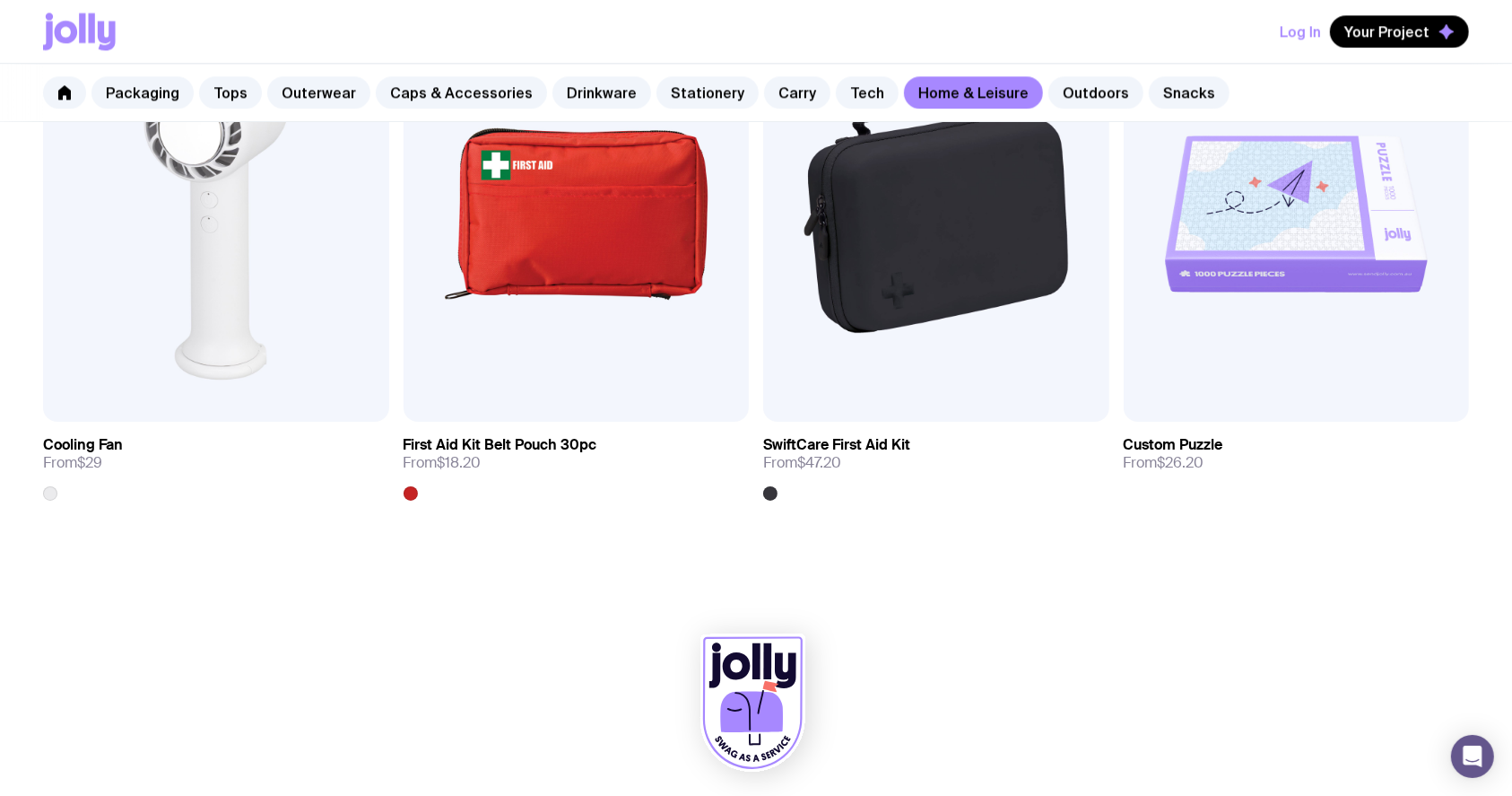
scroll to position [4328, 0]
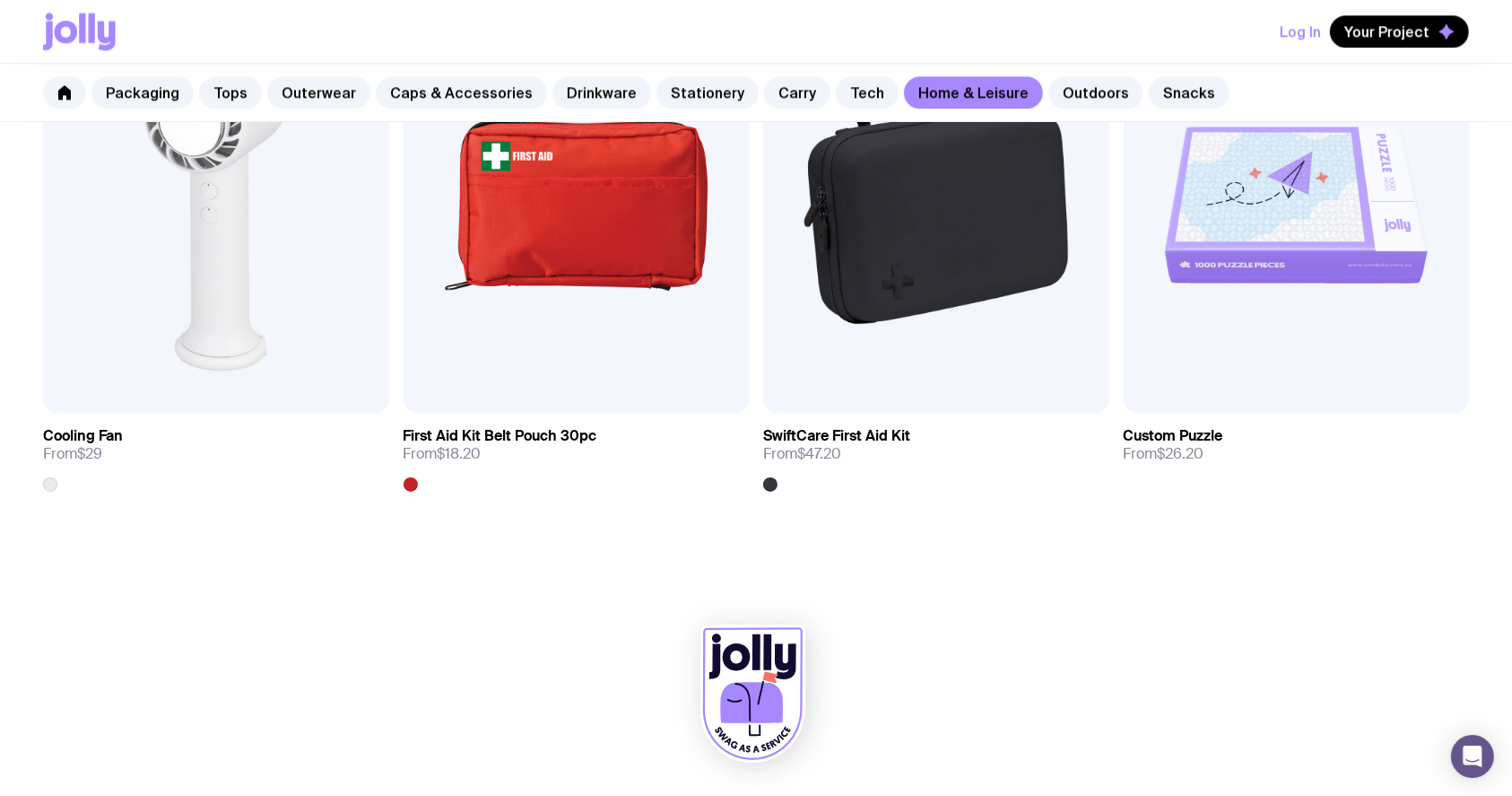
click at [1098, 108] on div "Packaging Tops Outerwear Caps & Accessories Drinkware Stationery Carry Tech Hom…" at bounding box center [756, 93] width 1512 height 58
click at [1075, 82] on link "Outdoors" at bounding box center [1097, 93] width 95 height 32
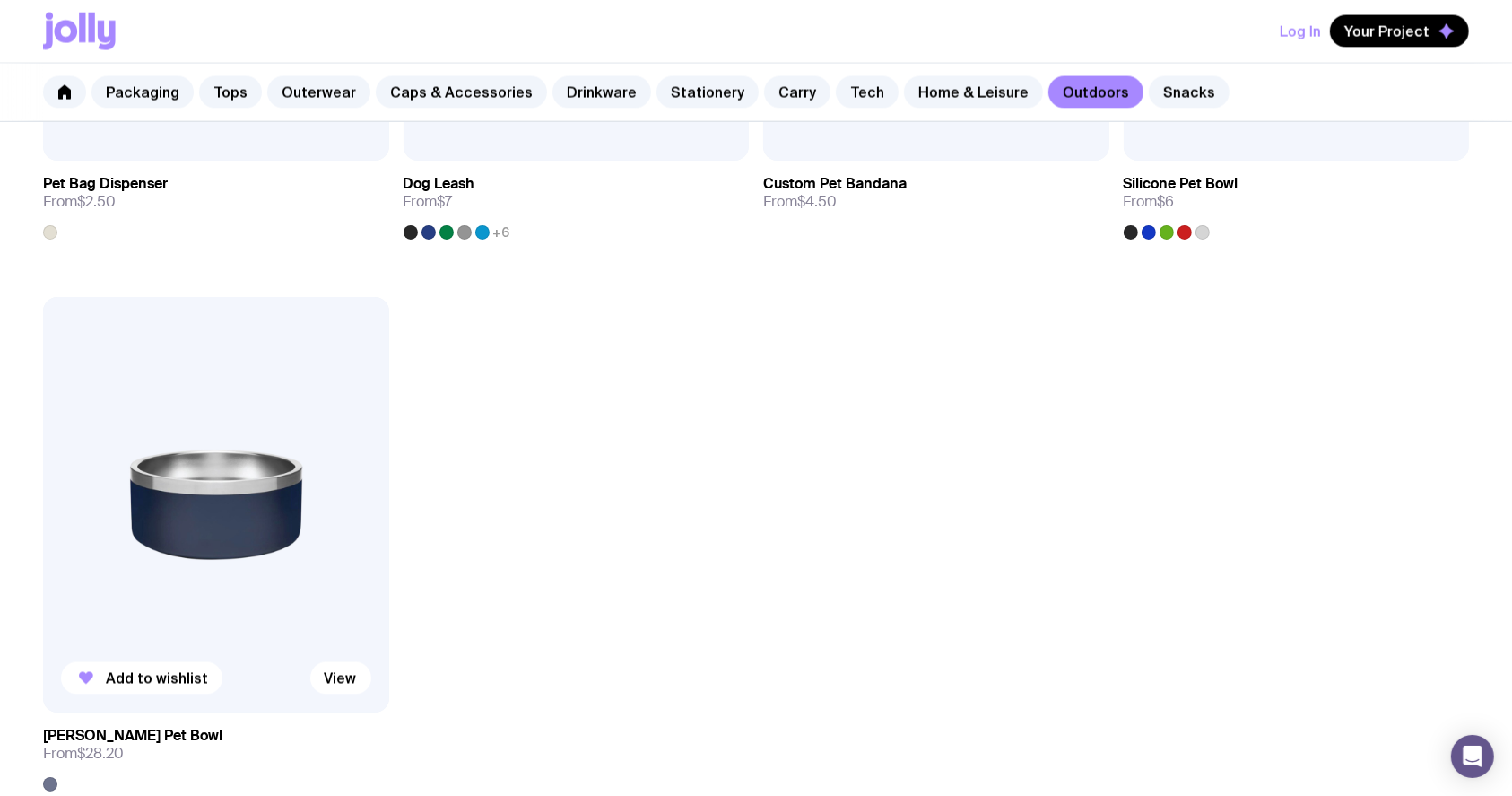
scroll to position [2989, 0]
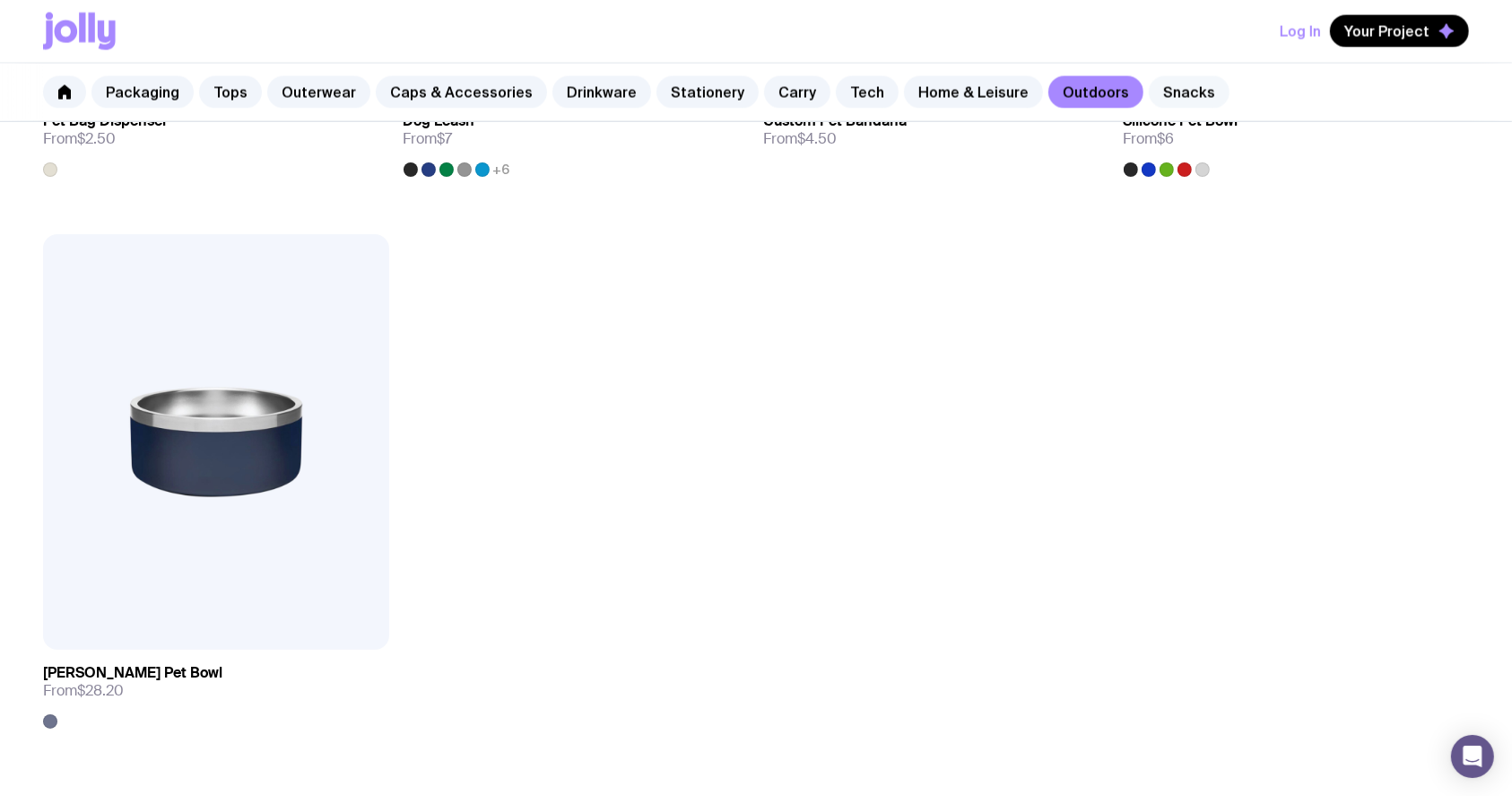
click at [1149, 90] on link "Snacks" at bounding box center [1189, 93] width 81 height 32
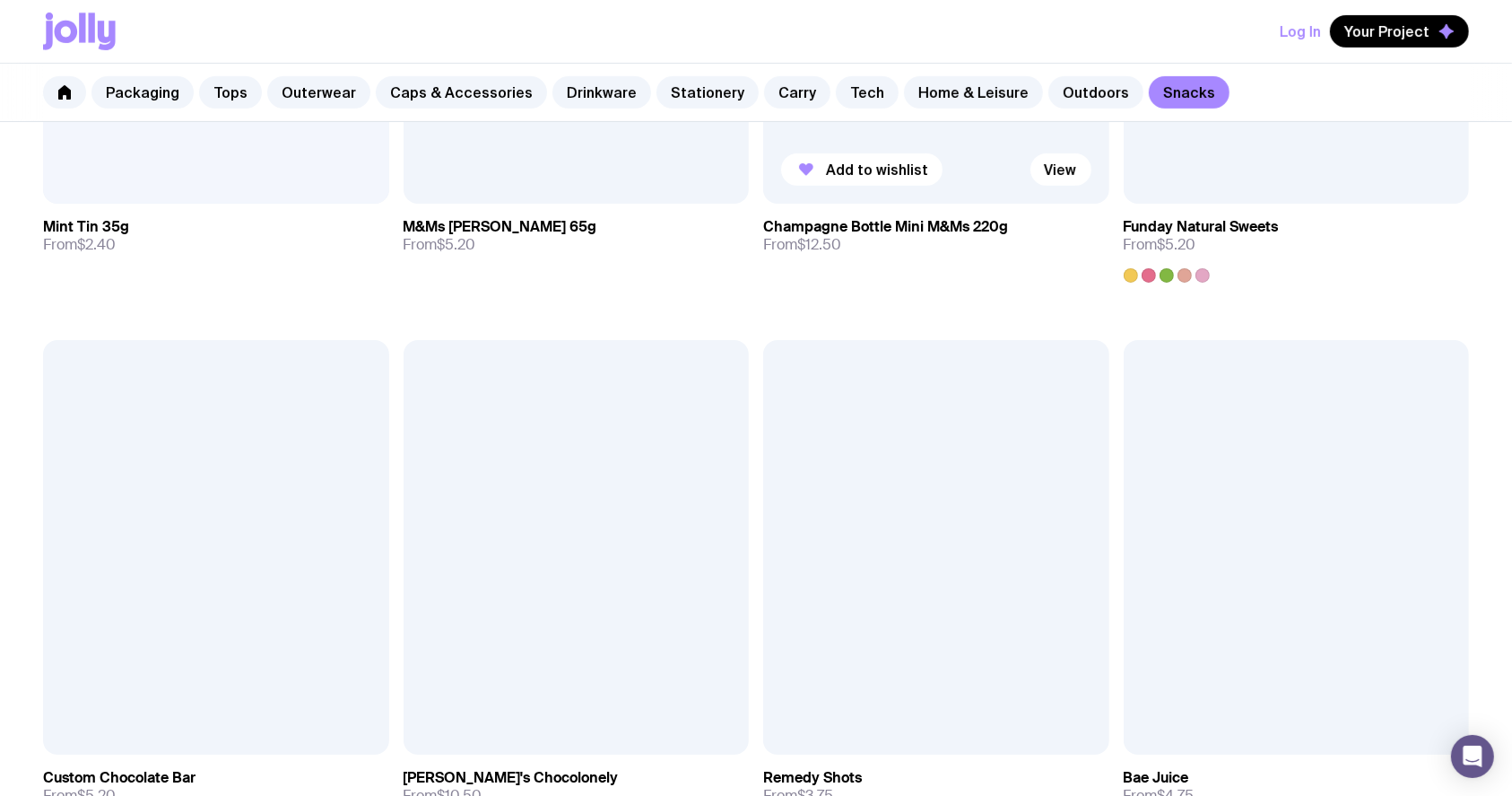
scroll to position [718, 0]
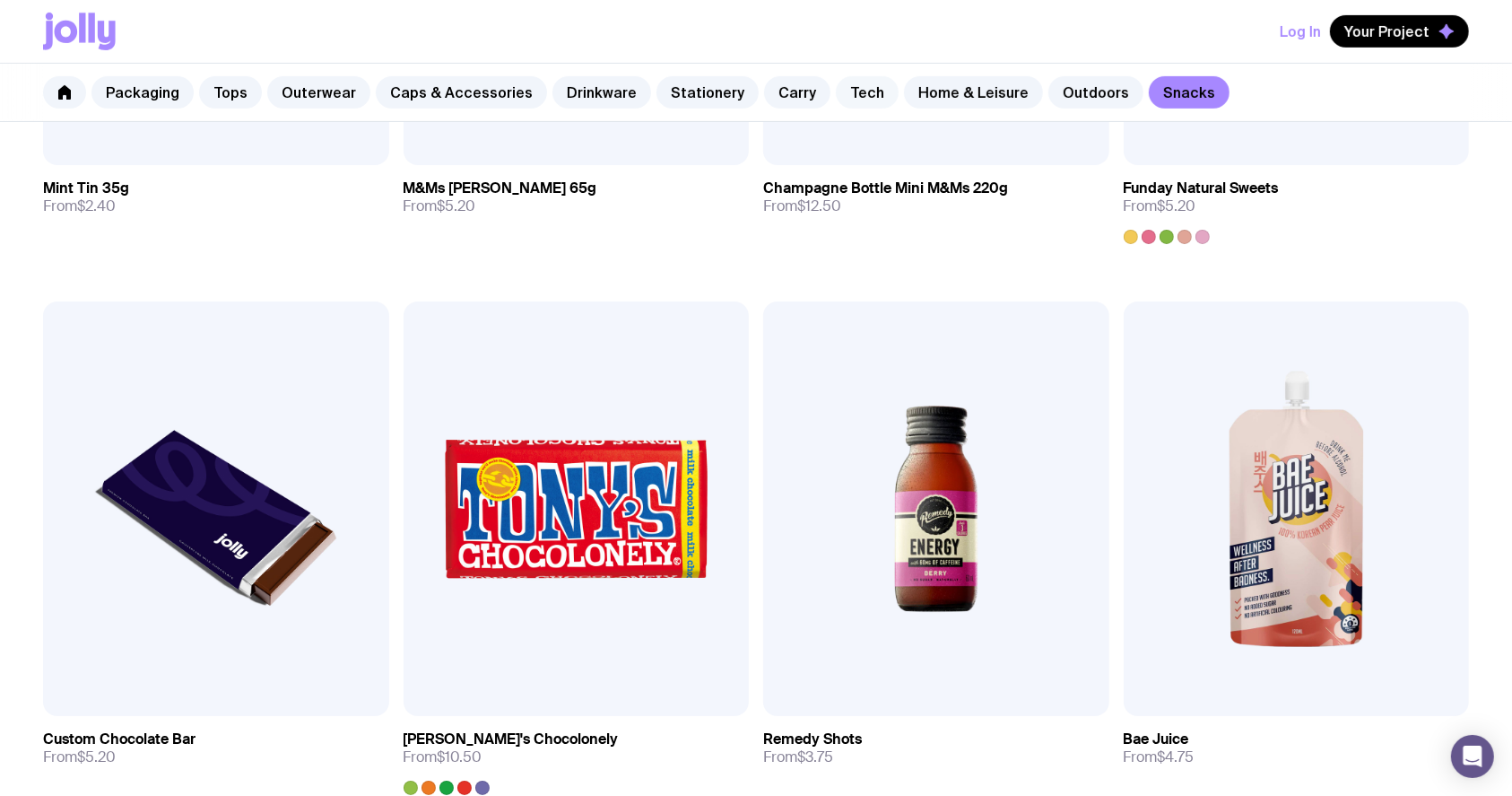
click at [843, 78] on link "Tech" at bounding box center [868, 93] width 63 height 32
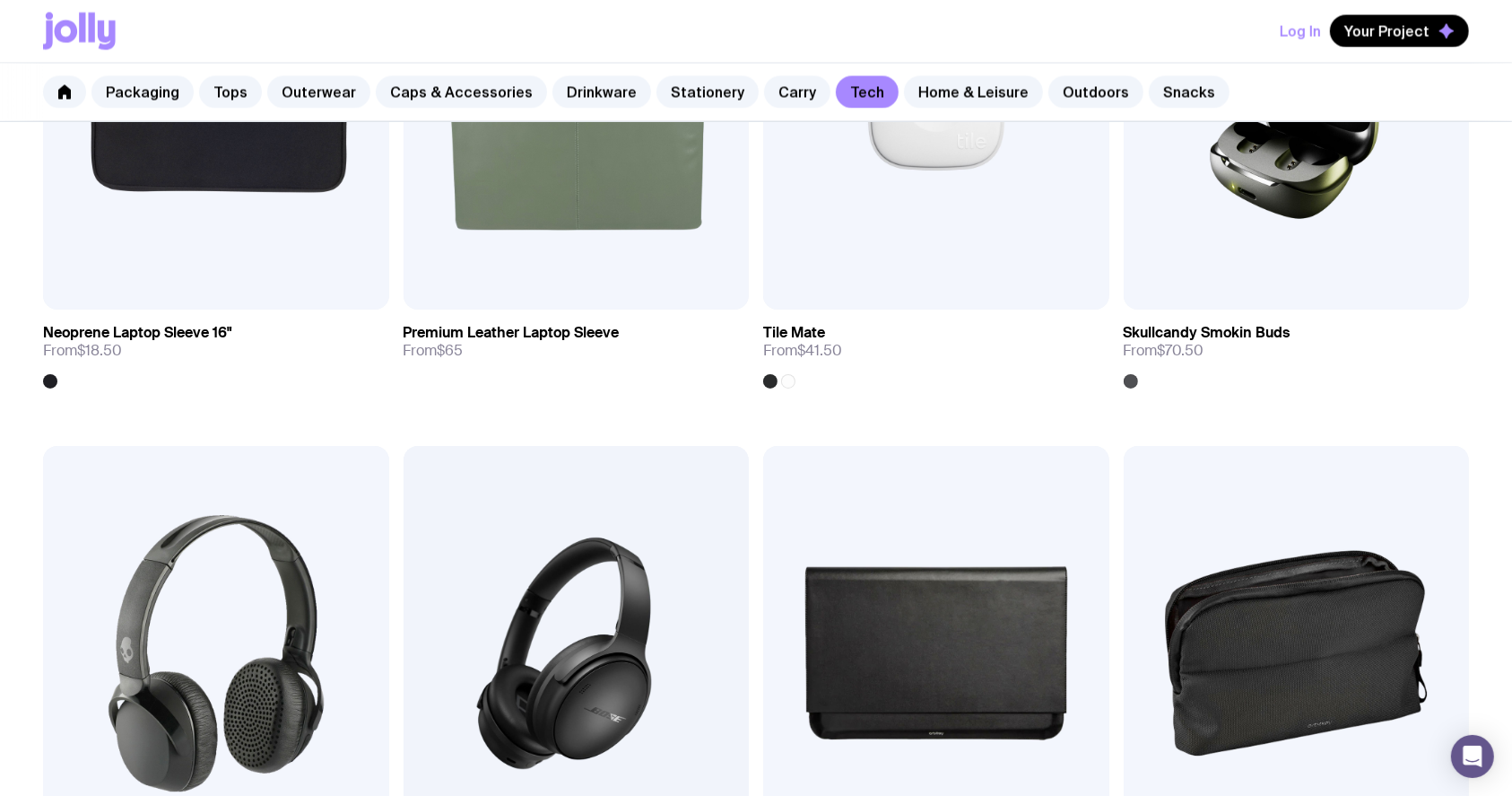
scroll to position [2941, 0]
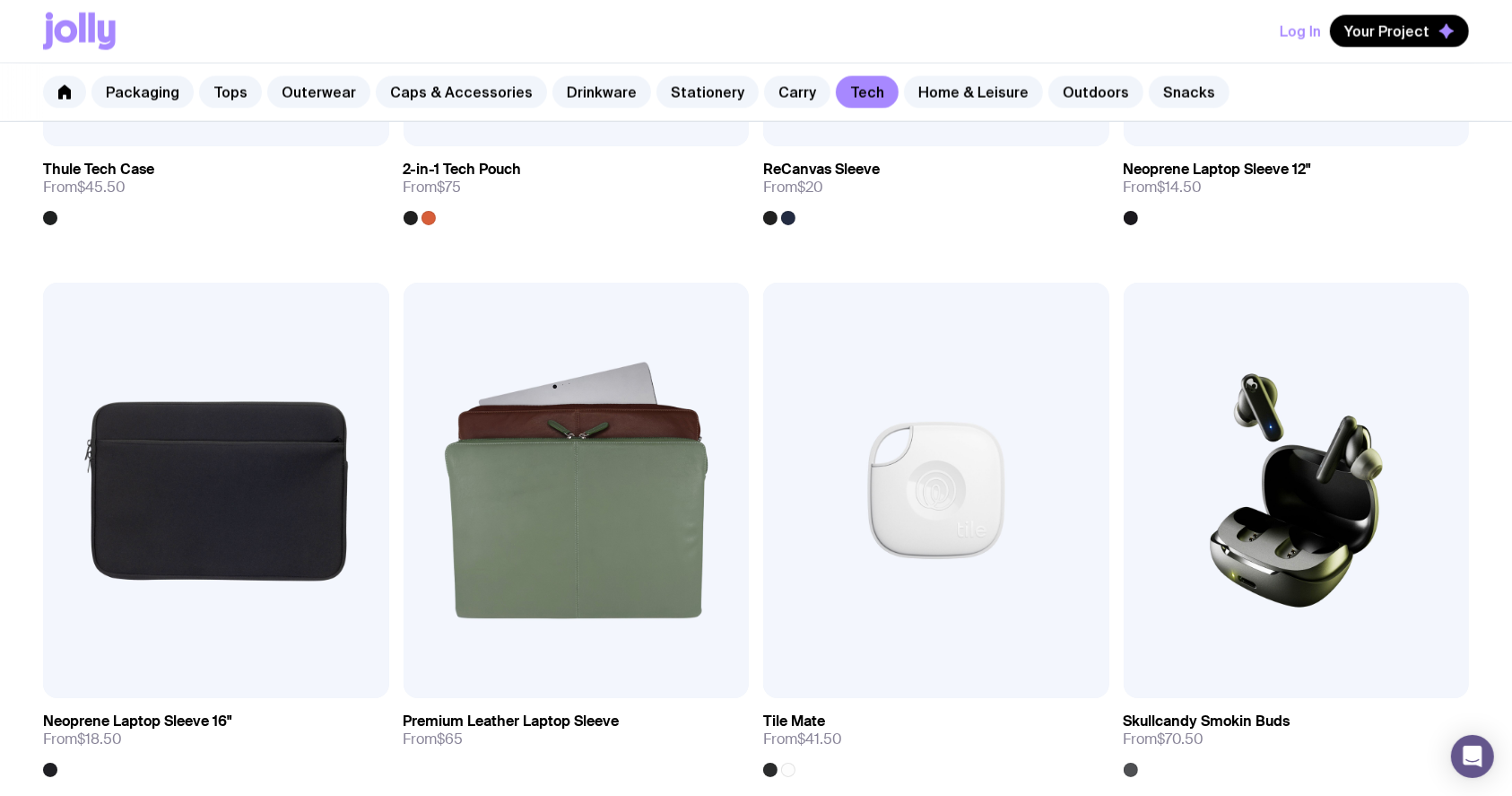
click at [973, 107] on link "Home & Leisure" at bounding box center [974, 93] width 139 height 32
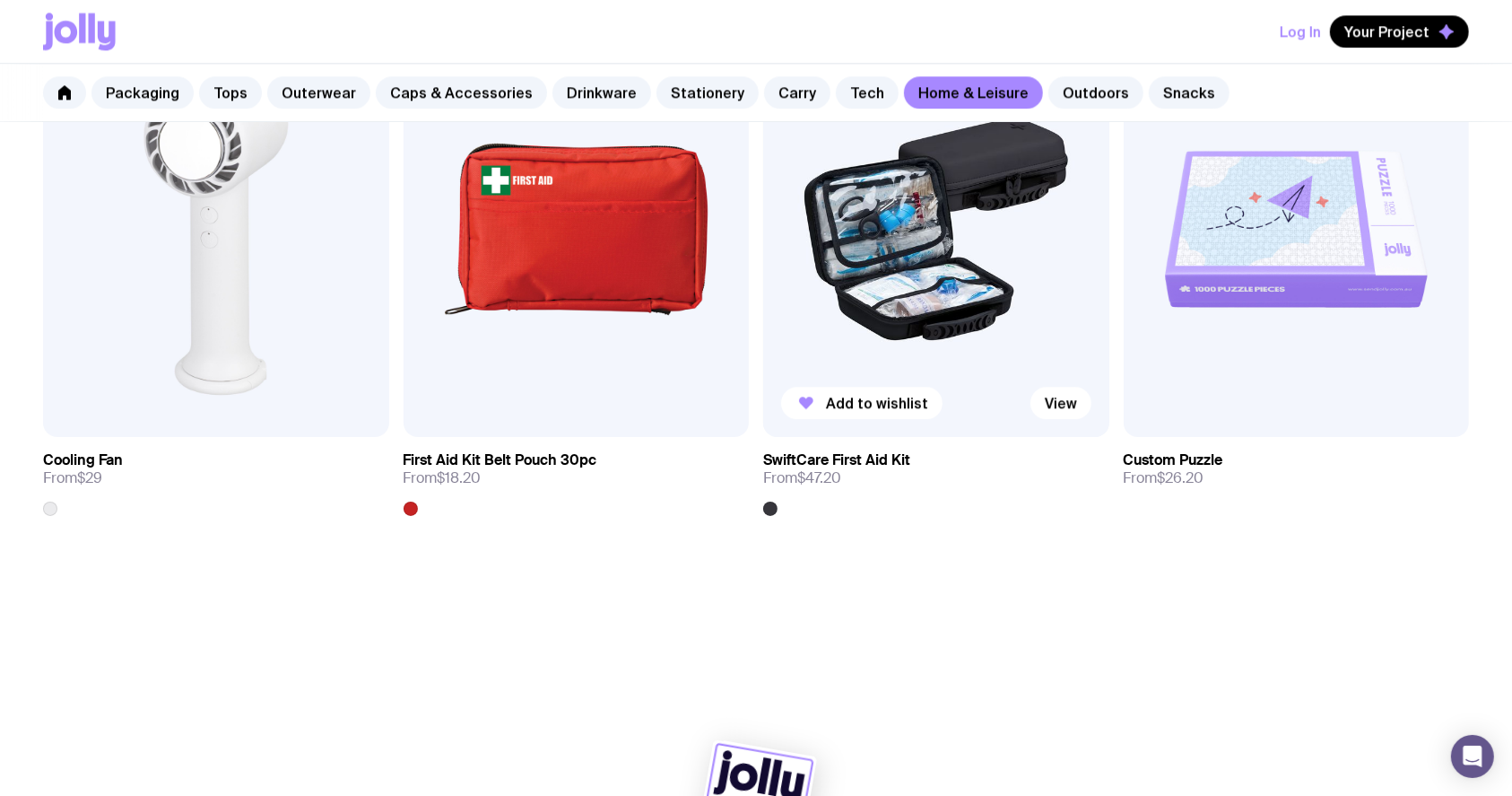
scroll to position [4328, 0]
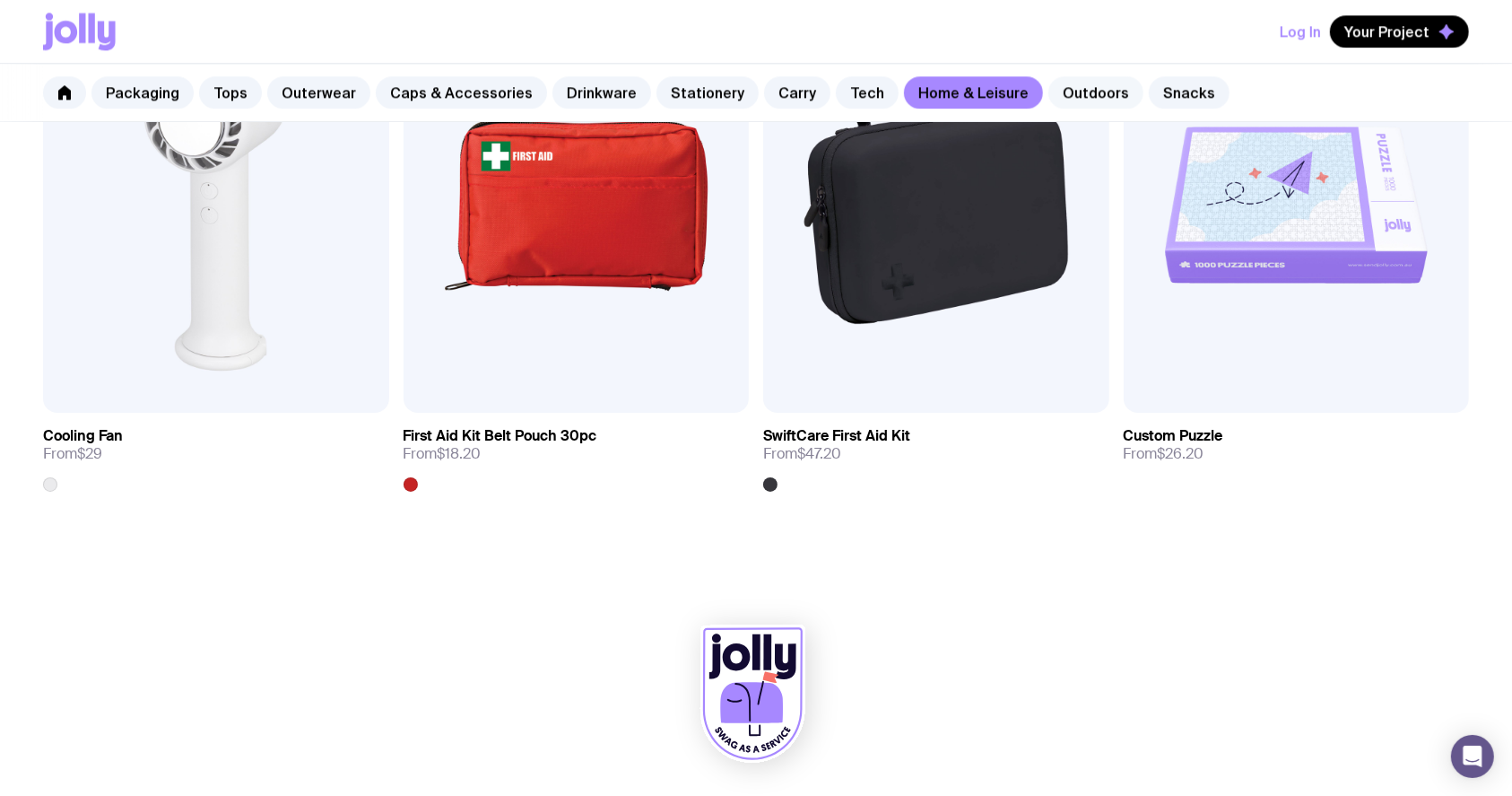
click at [1079, 83] on link "Outdoors" at bounding box center [1097, 93] width 95 height 32
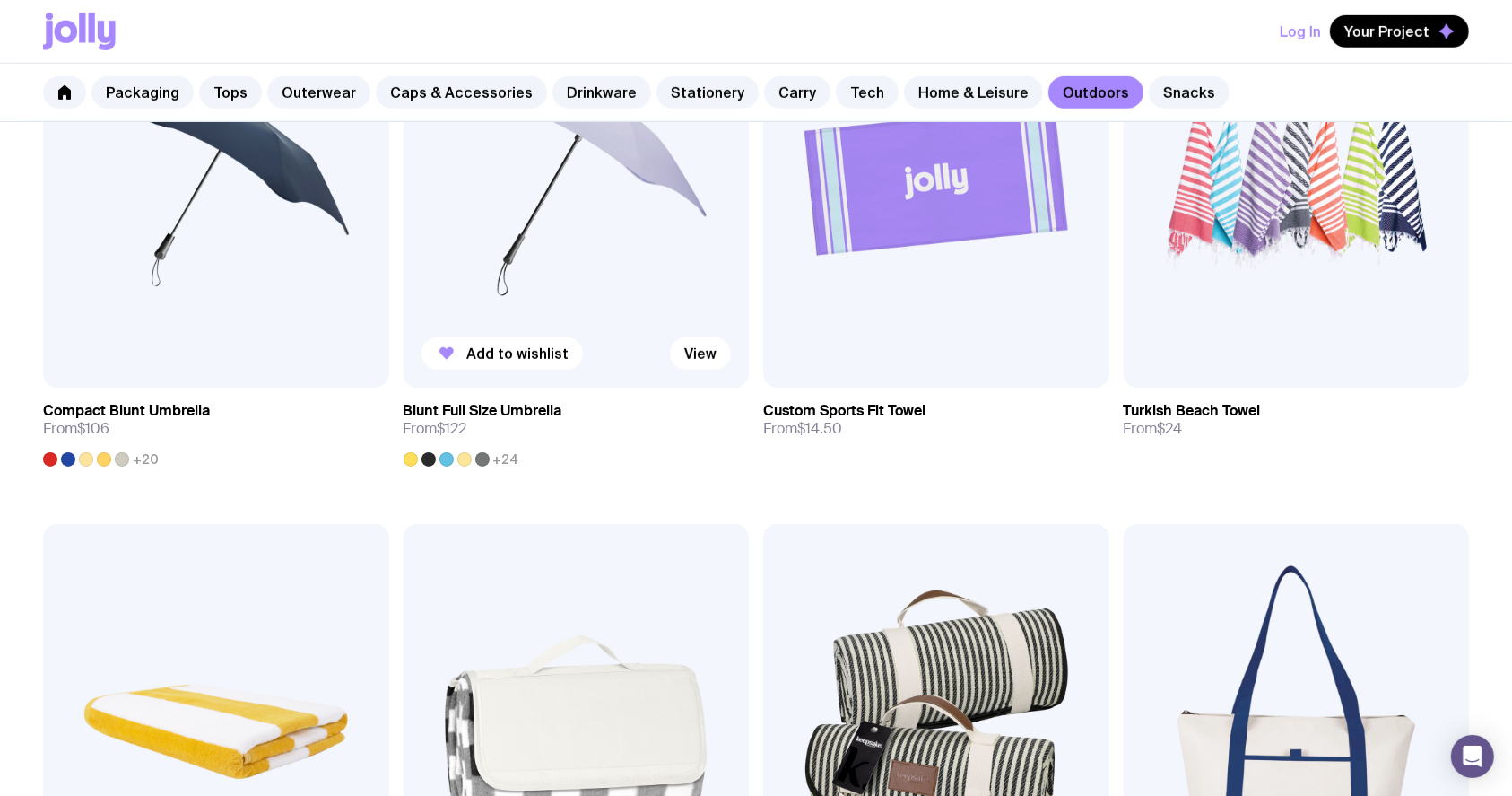
scroll to position [837, 0]
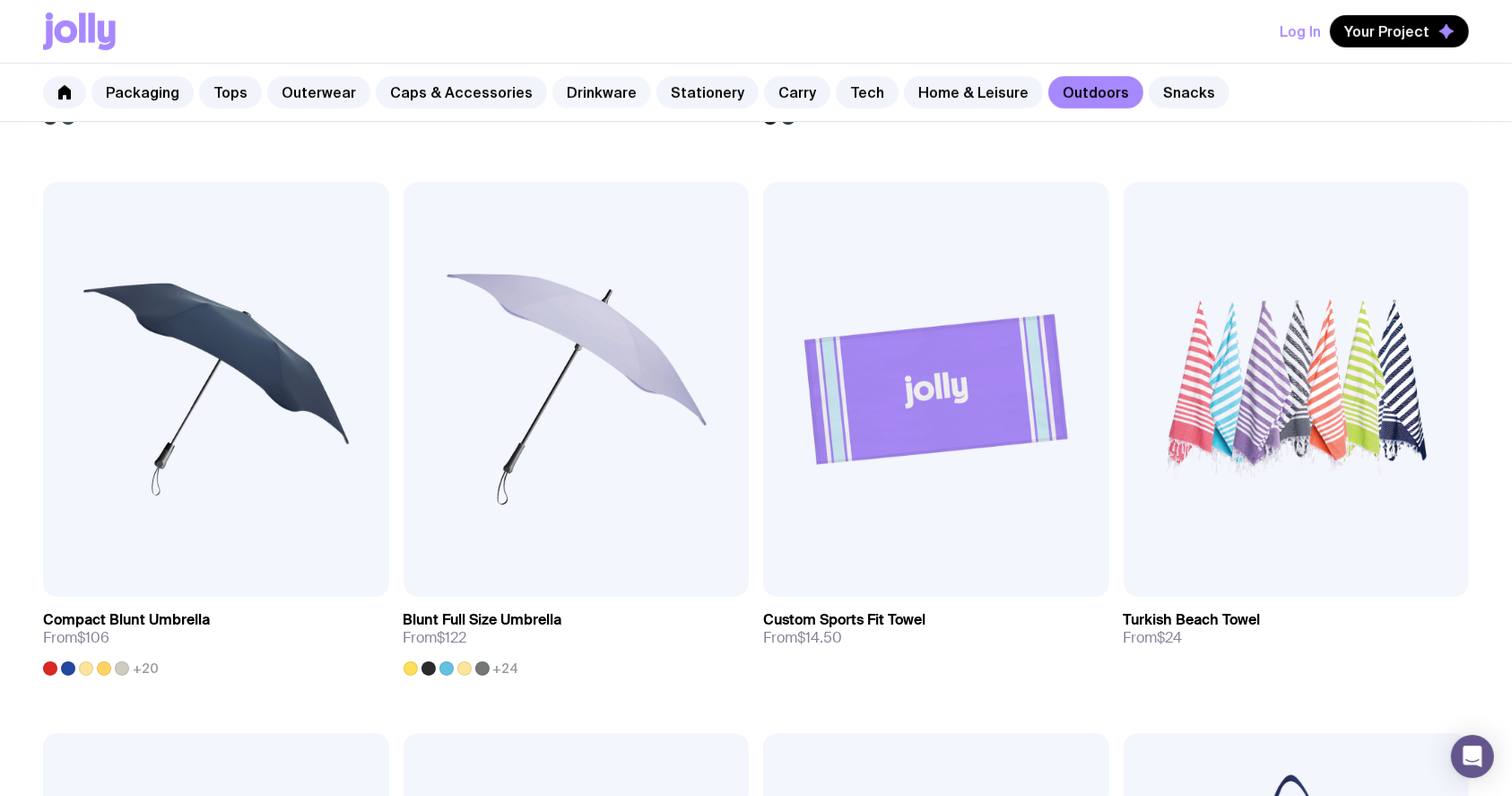
click at [561, 94] on link "Drinkware" at bounding box center [601, 93] width 98 height 32
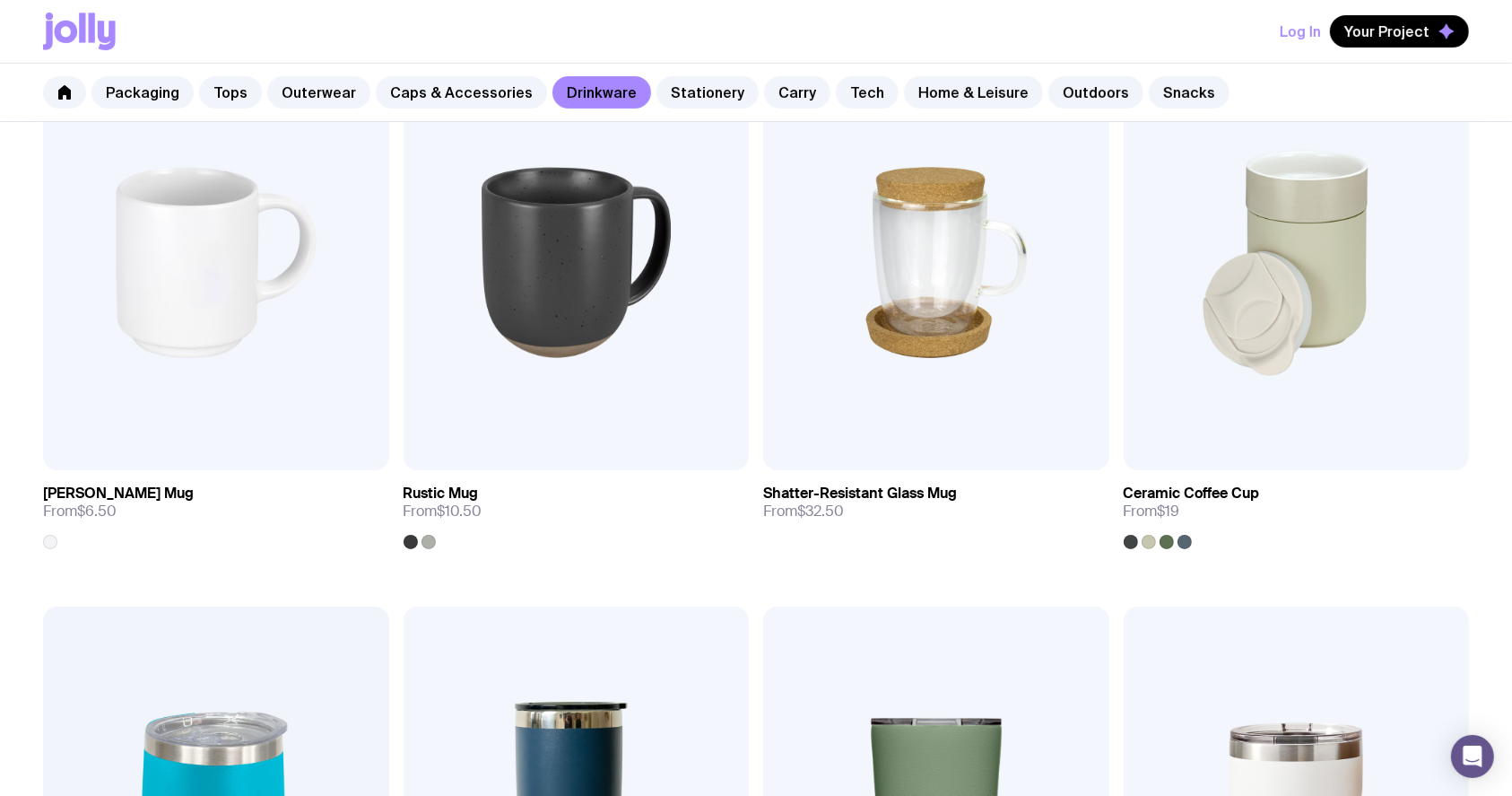
scroll to position [239, 0]
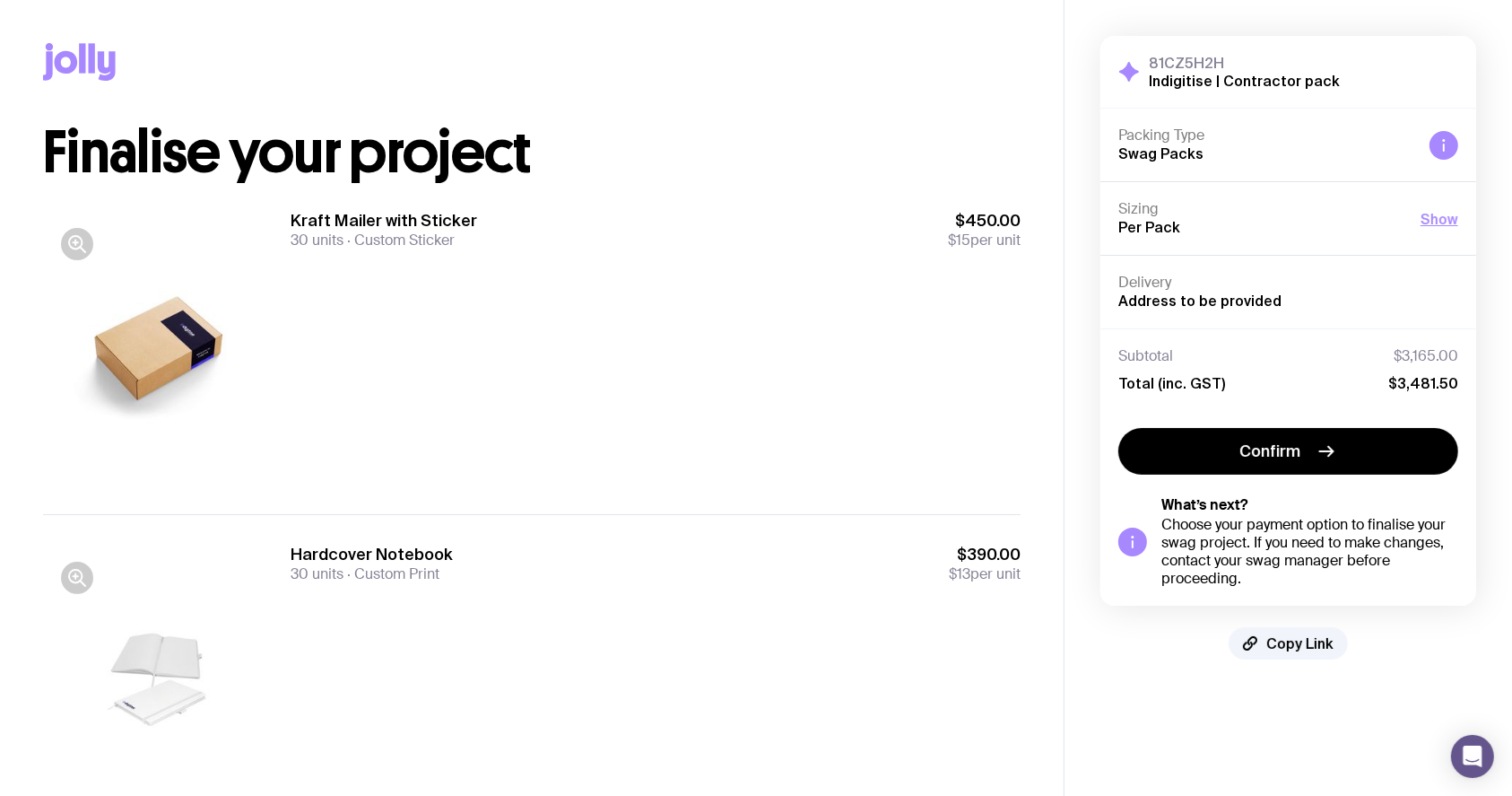
click at [578, 355] on div "Kraft Mailer with Sticker 30 units Custom Sticker $450.00 $15 per unit" at bounding box center [655, 347] width 730 height 275
click at [677, 306] on div "Kraft Mailer with Sticker 30 units Custom Sticker $450.00 $15 per unit" at bounding box center [655, 347] width 730 height 275
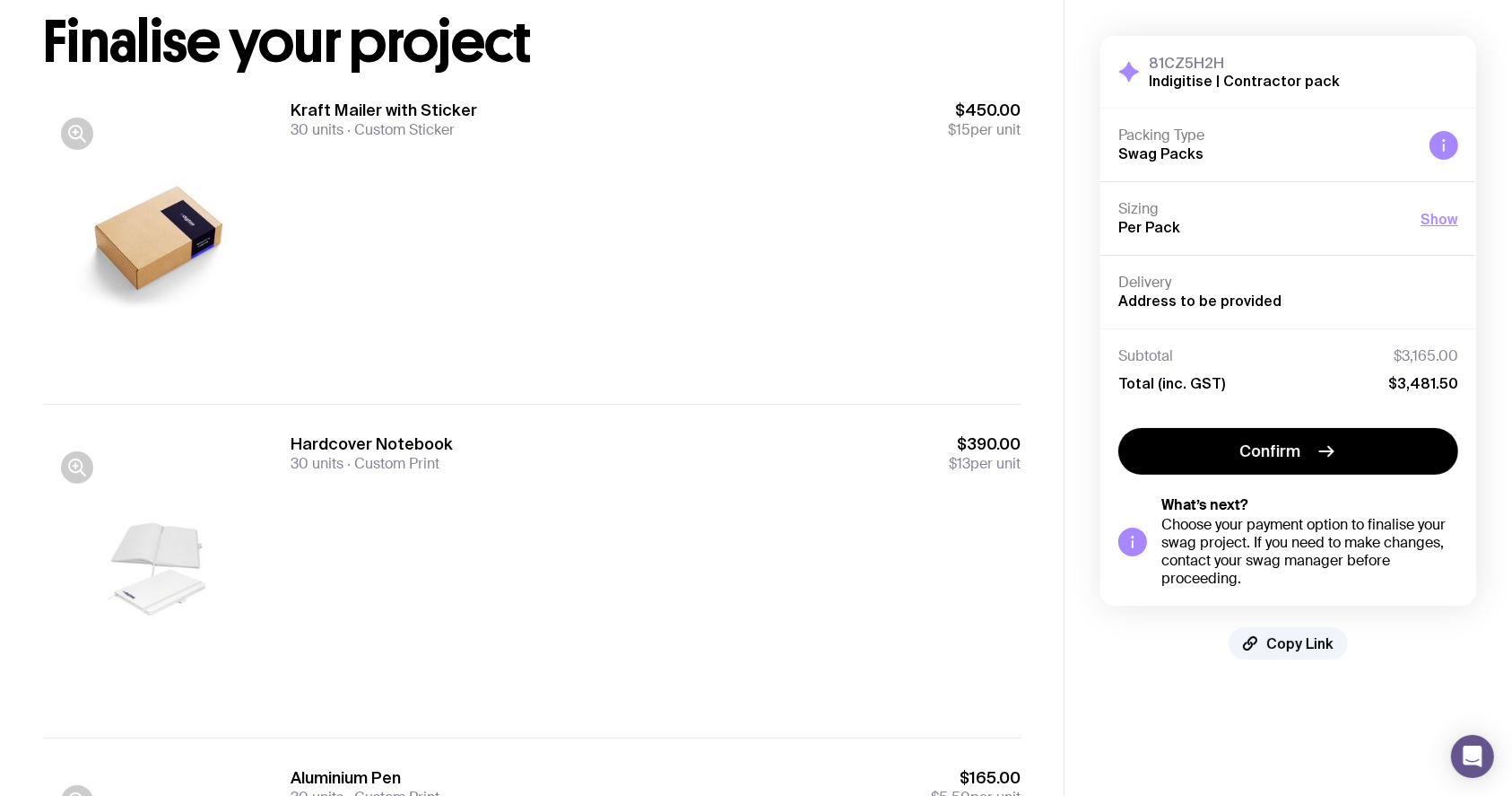
scroll to position [239, 0]
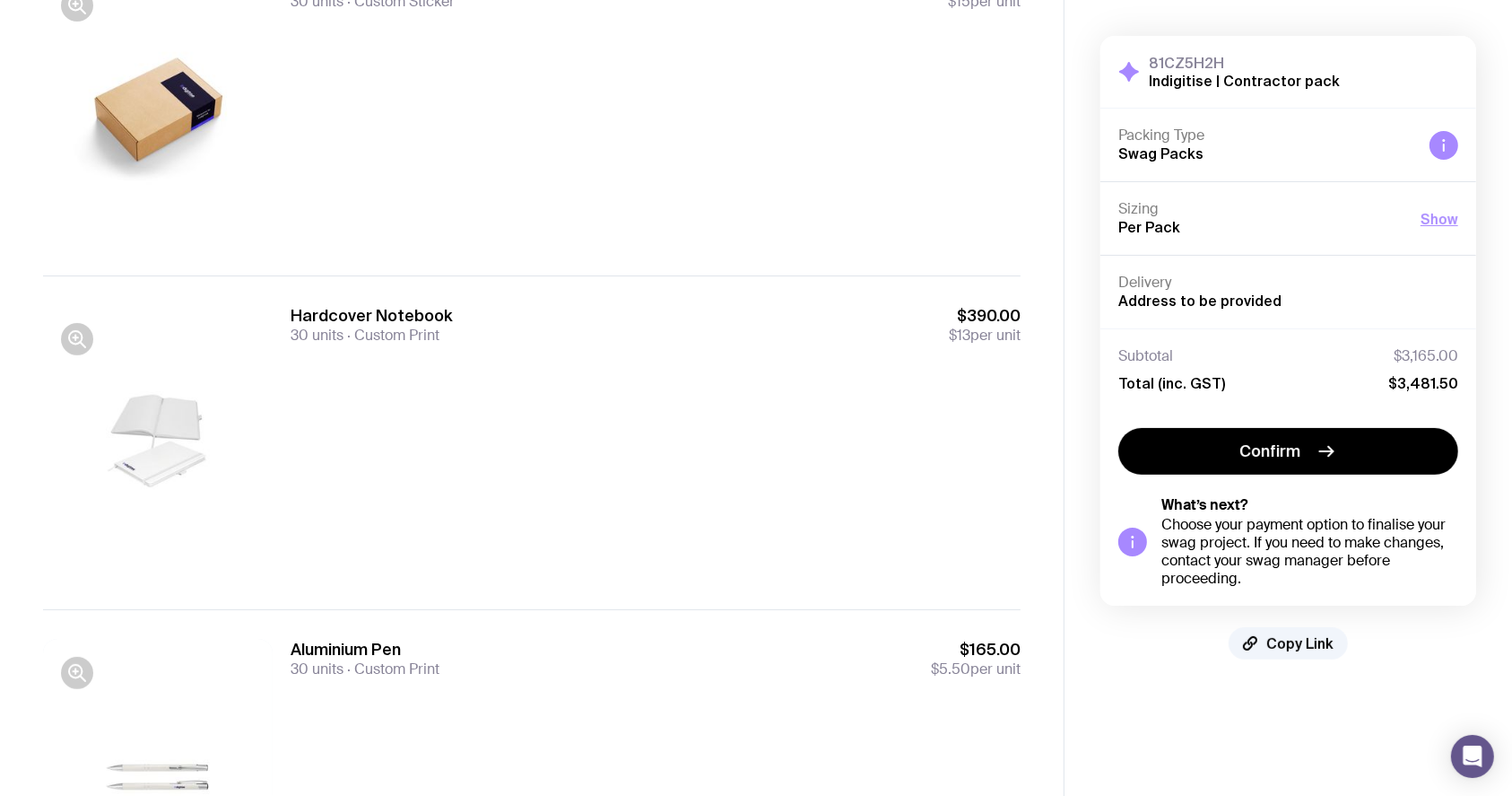
click at [445, 233] on div "Kraft Mailer with Sticker 30 units Custom Sticker $450.00 $15 per unit" at bounding box center [655, 109] width 730 height 275
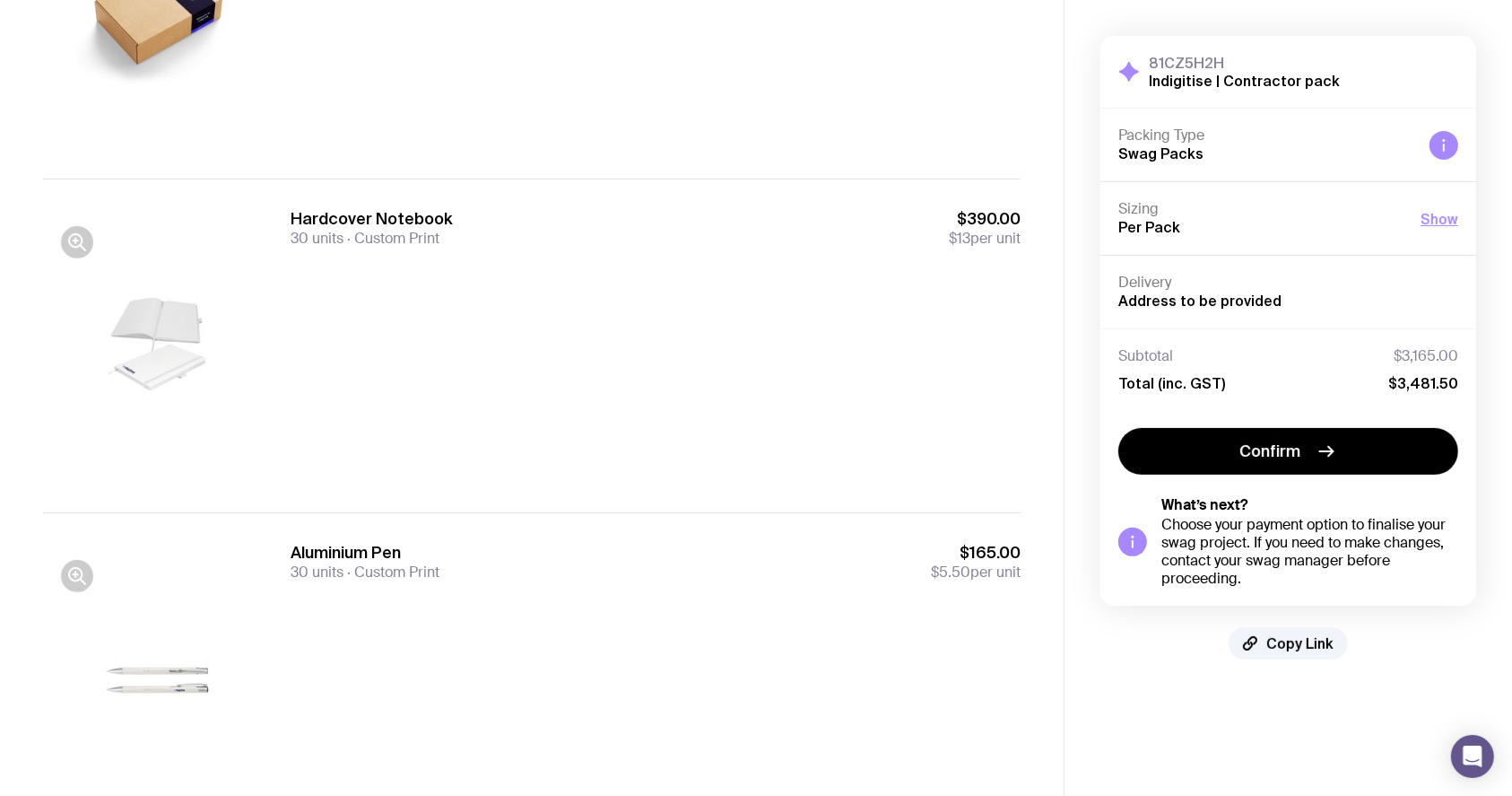
scroll to position [478, 0]
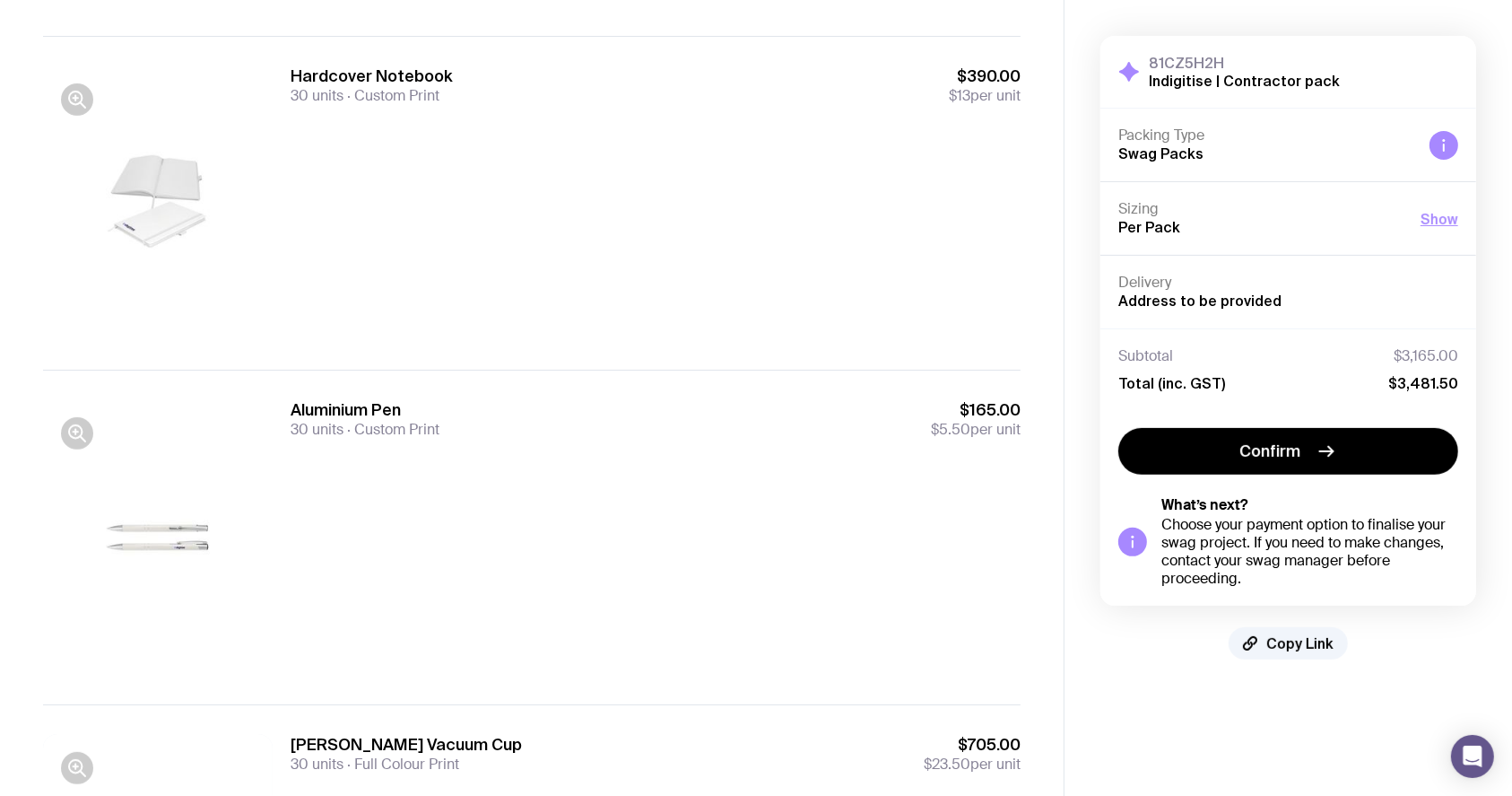
drag, startPoint x: 643, startPoint y: 445, endPoint x: 641, endPoint y: 457, distance: 12.2
click at [643, 450] on div "Aluminium Pen 30 units Custom Print $165.00 $5.50 per unit" at bounding box center [655, 536] width 730 height 275
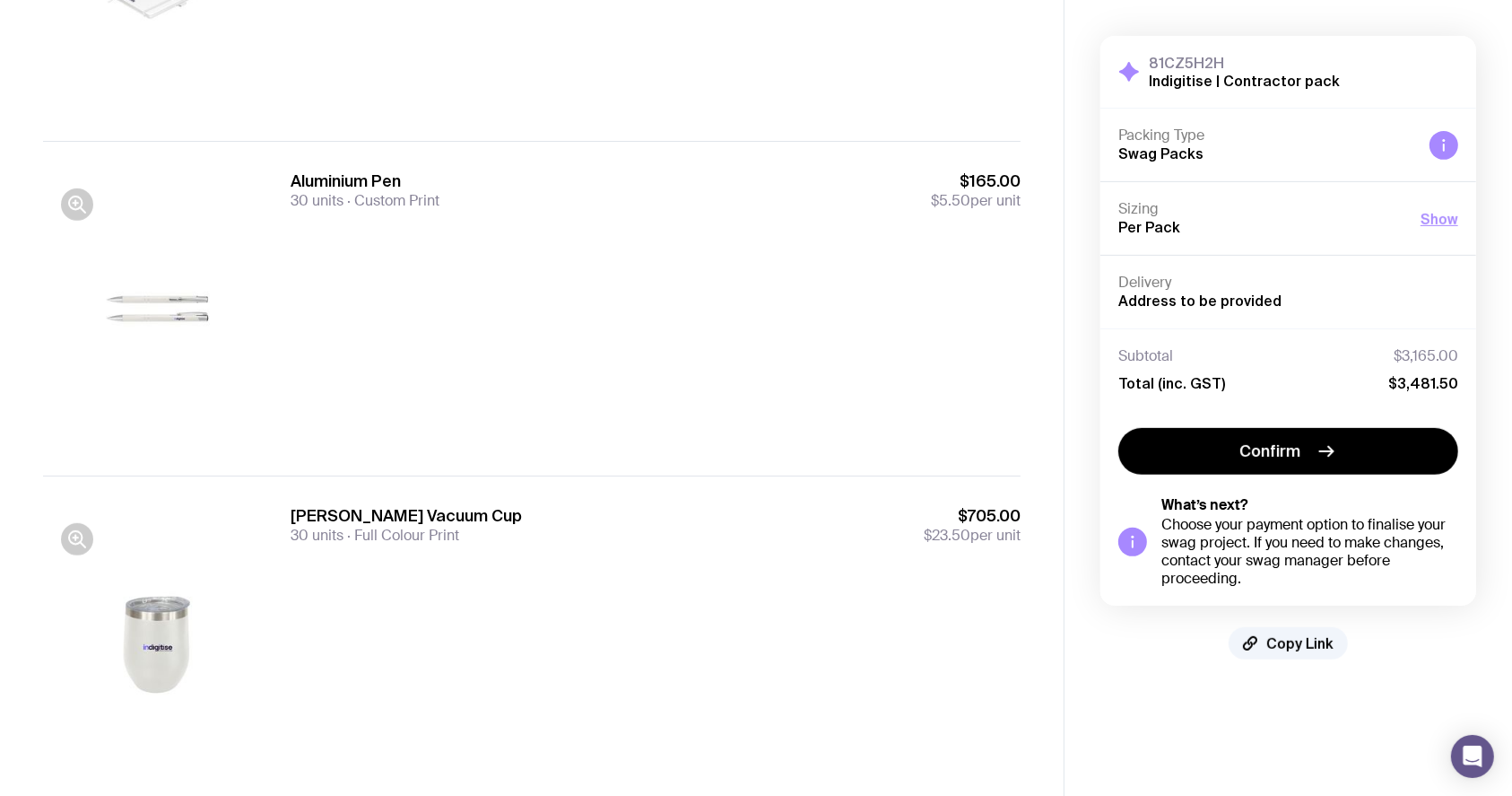
scroll to position [718, 0]
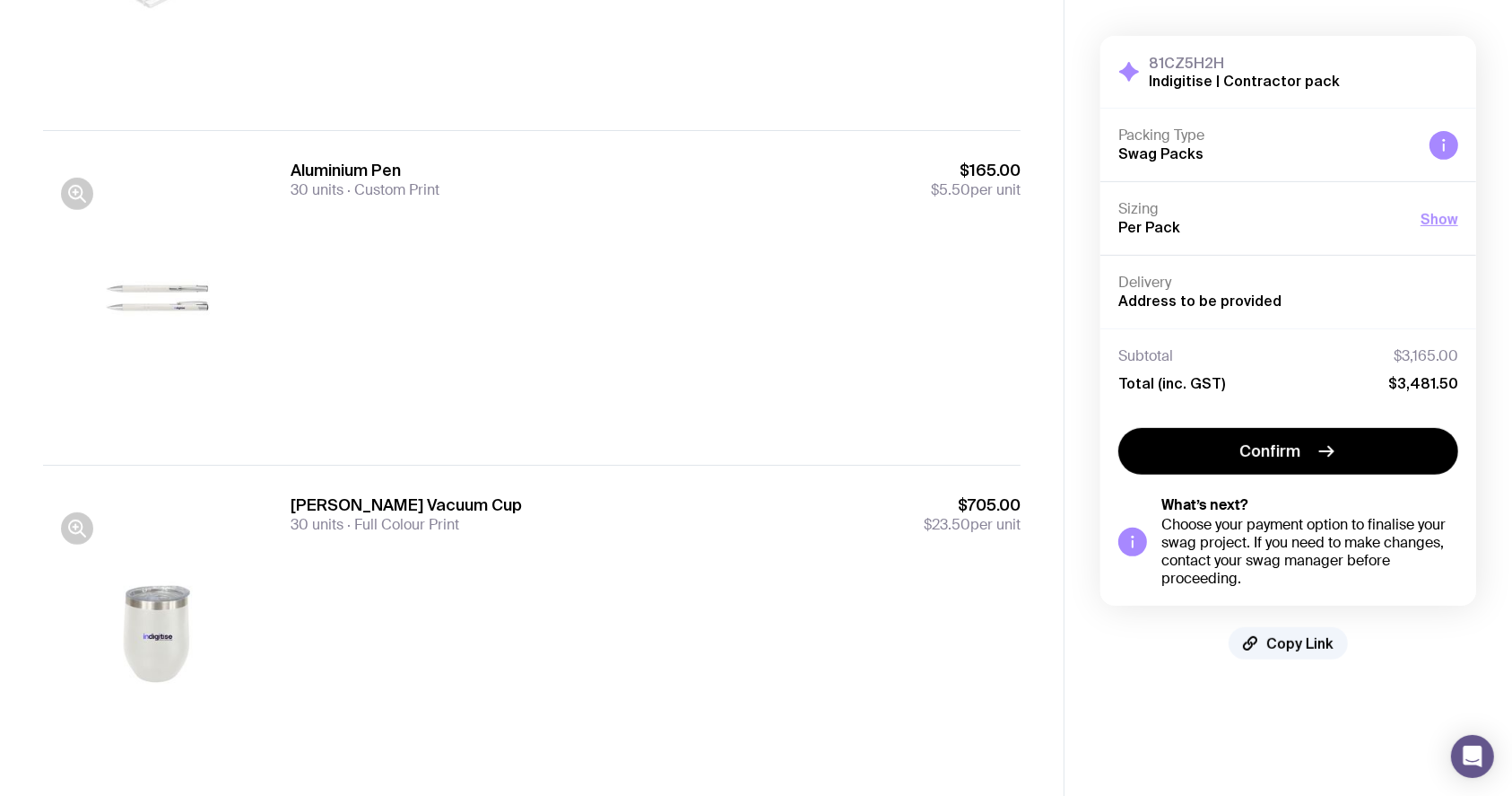
click at [472, 474] on div "Luna Vacuum Cup 30 units Full Colour Print $705.00 $23.50 per unit" at bounding box center [532, 632] width 977 height 334
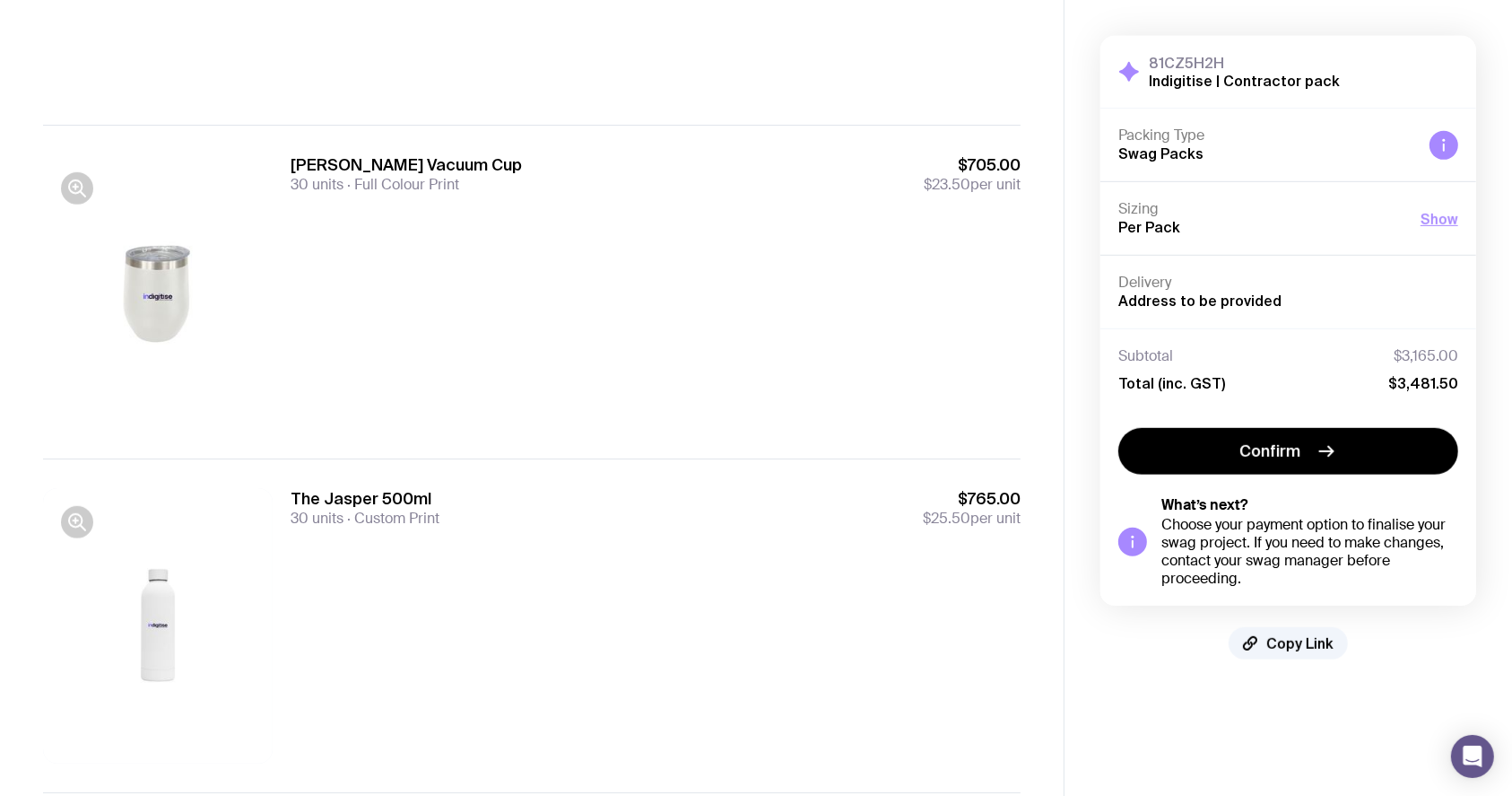
scroll to position [1077, 0]
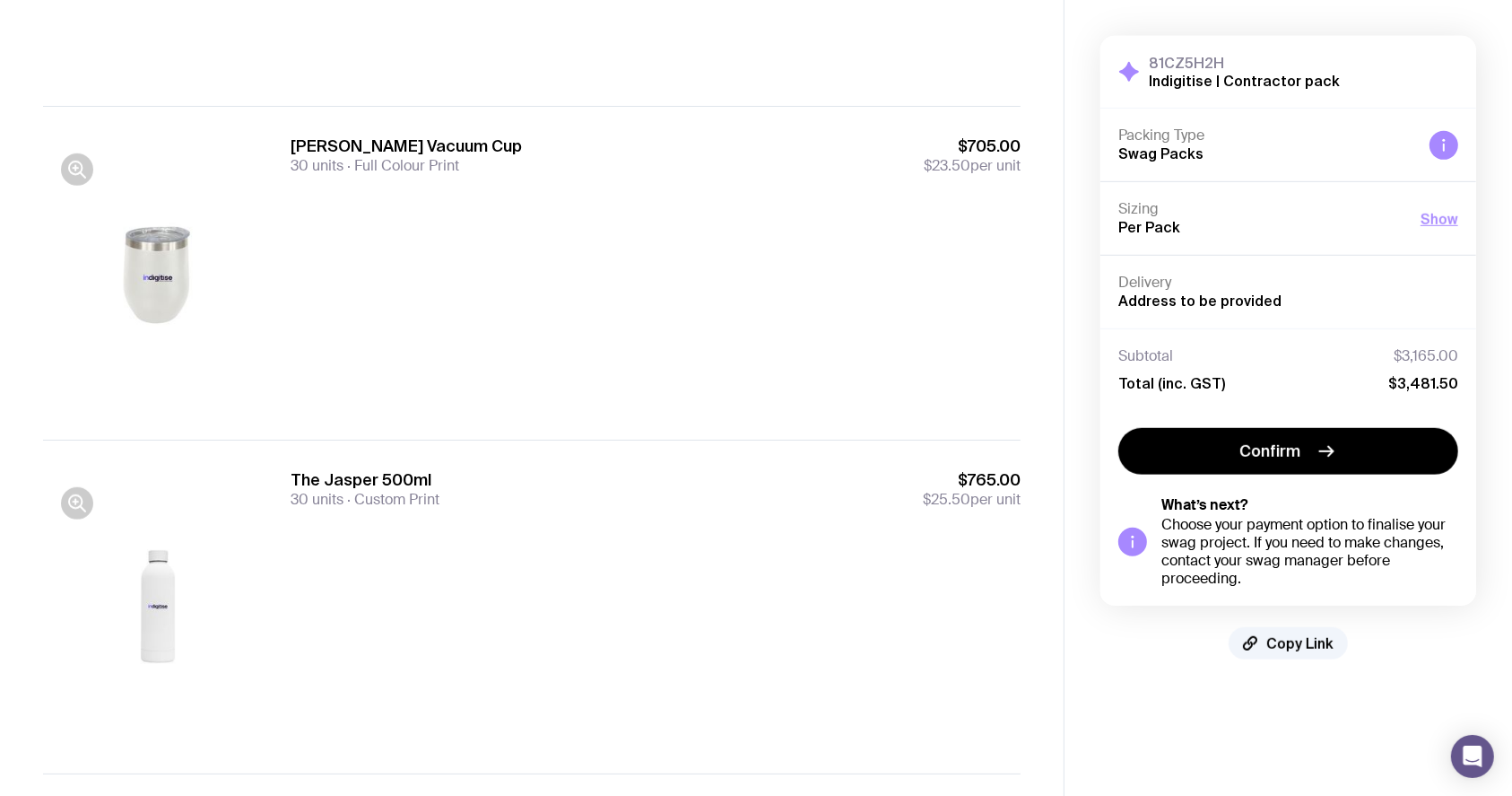
click at [455, 246] on div "Luna Vacuum Cup 30 units Full Colour Print $705.00 $23.50 per unit" at bounding box center [655, 273] width 730 height 275
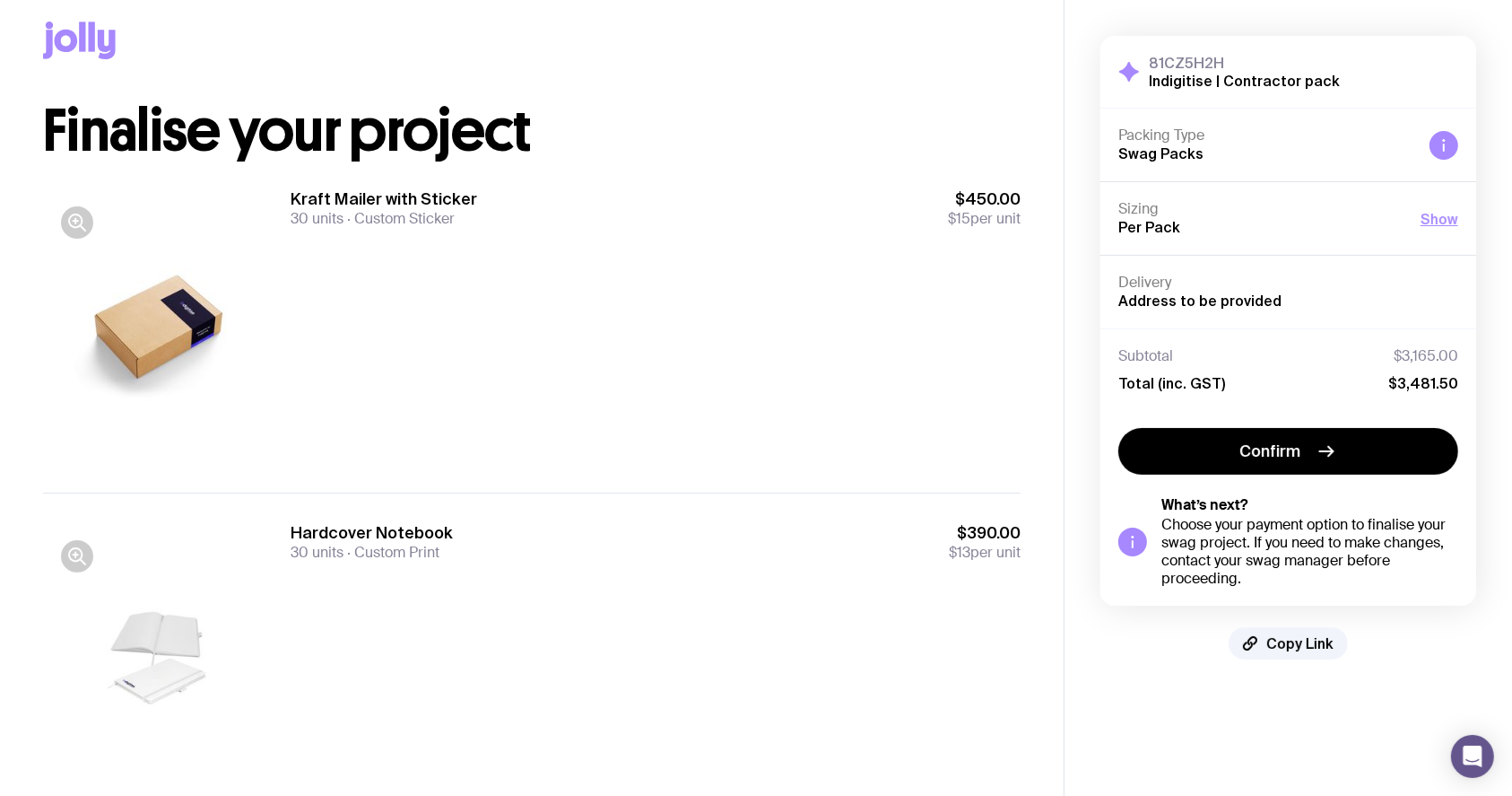
scroll to position [0, 0]
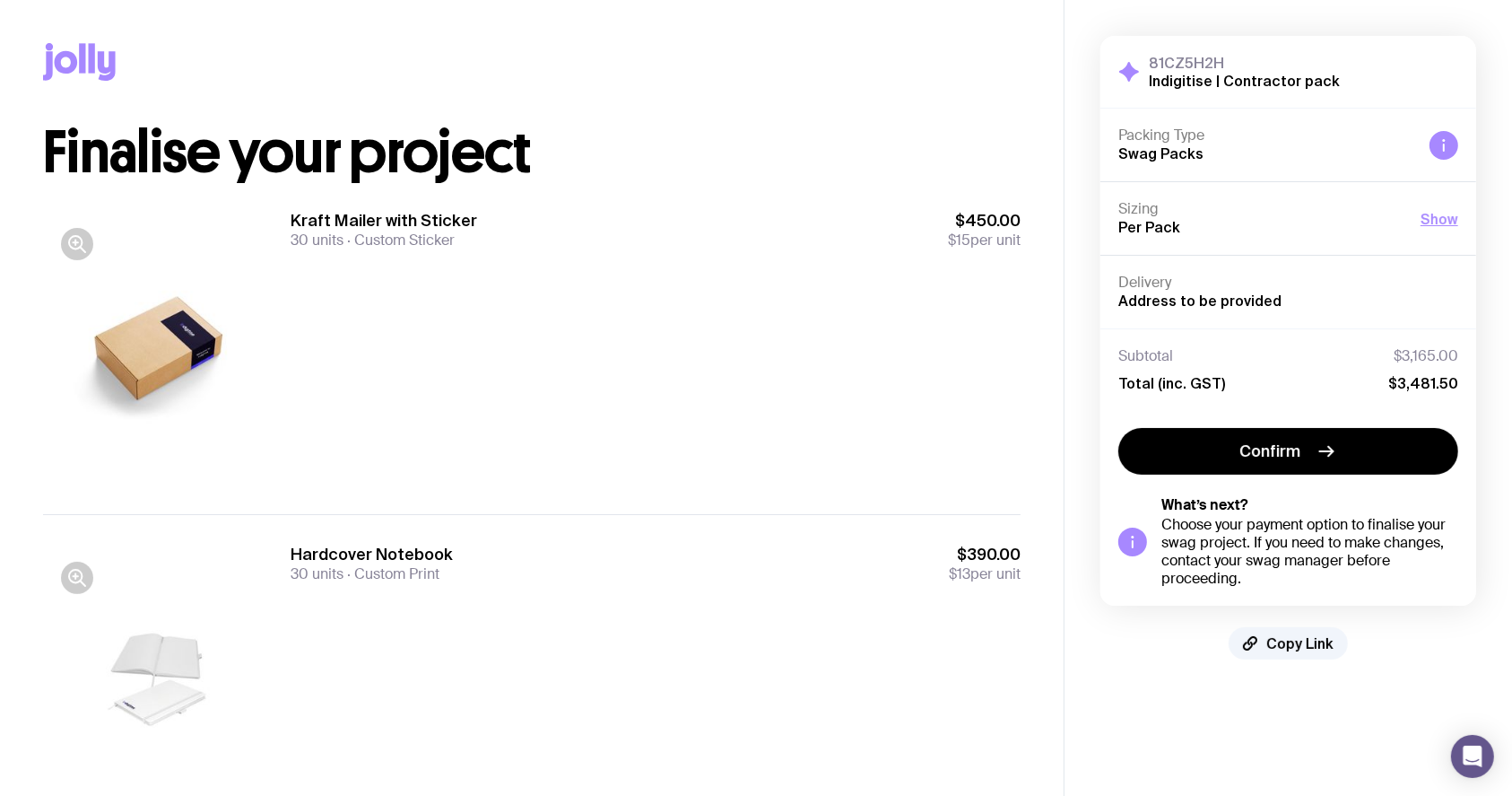
click at [642, 304] on div "Kraft Mailer with Sticker 30 units Custom Sticker $450.00 $15 per unit" at bounding box center [655, 347] width 730 height 275
click at [675, 304] on div "Kraft Mailer with Sticker 30 units Custom Sticker $450.00 $15 per unit" at bounding box center [655, 347] width 730 height 275
drag, startPoint x: 486, startPoint y: 342, endPoint x: 476, endPoint y: 338, distance: 10.8
click at [483, 342] on div "Kraft Mailer with Sticker 30 units Custom Sticker $450.00 $15 per unit" at bounding box center [655, 347] width 730 height 275
click at [486, 377] on div "Kraft Mailer with Sticker 30 units Custom Sticker $450.00 $15 per unit" at bounding box center [655, 347] width 730 height 275
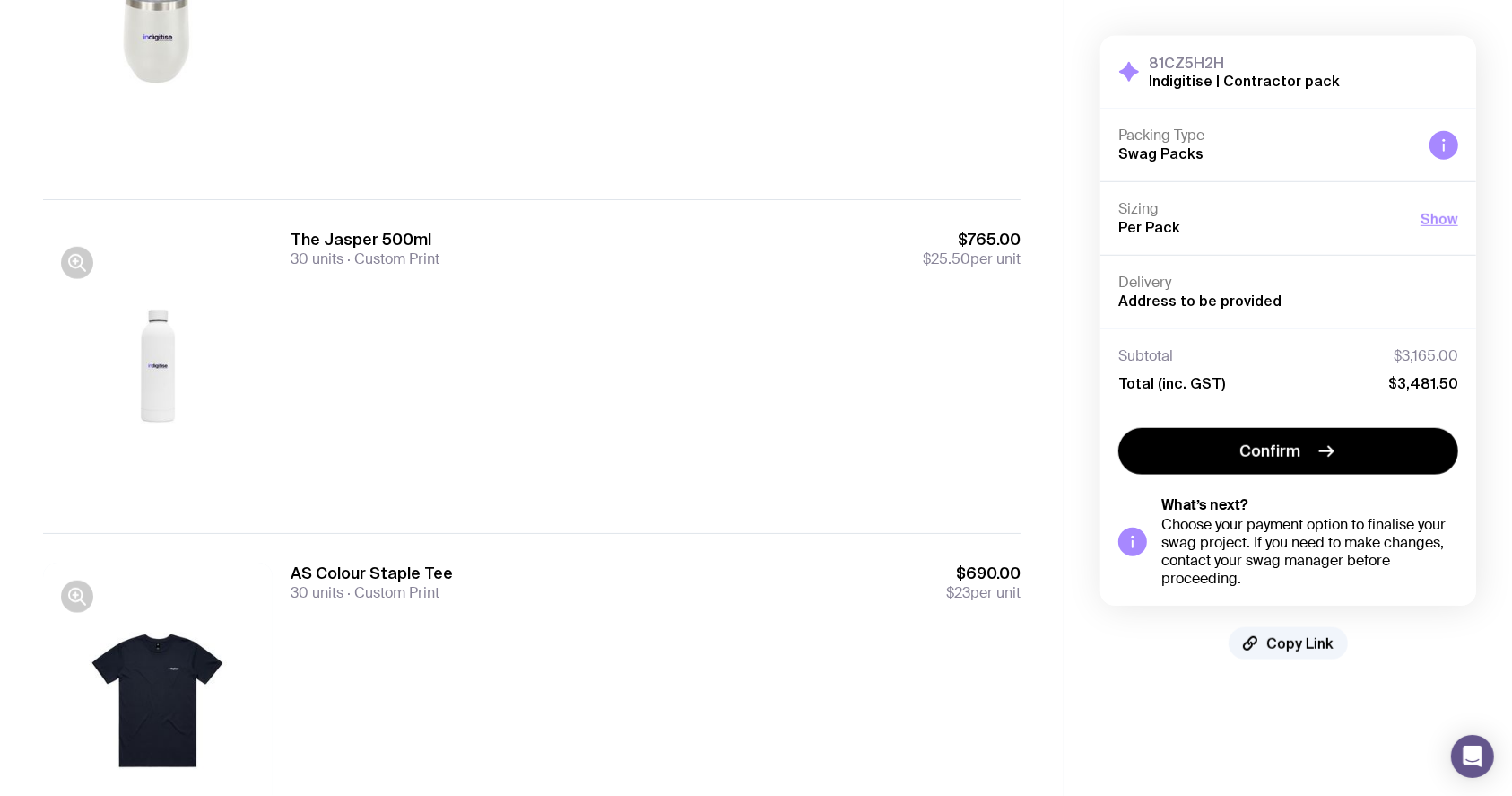
scroll to position [1422, 0]
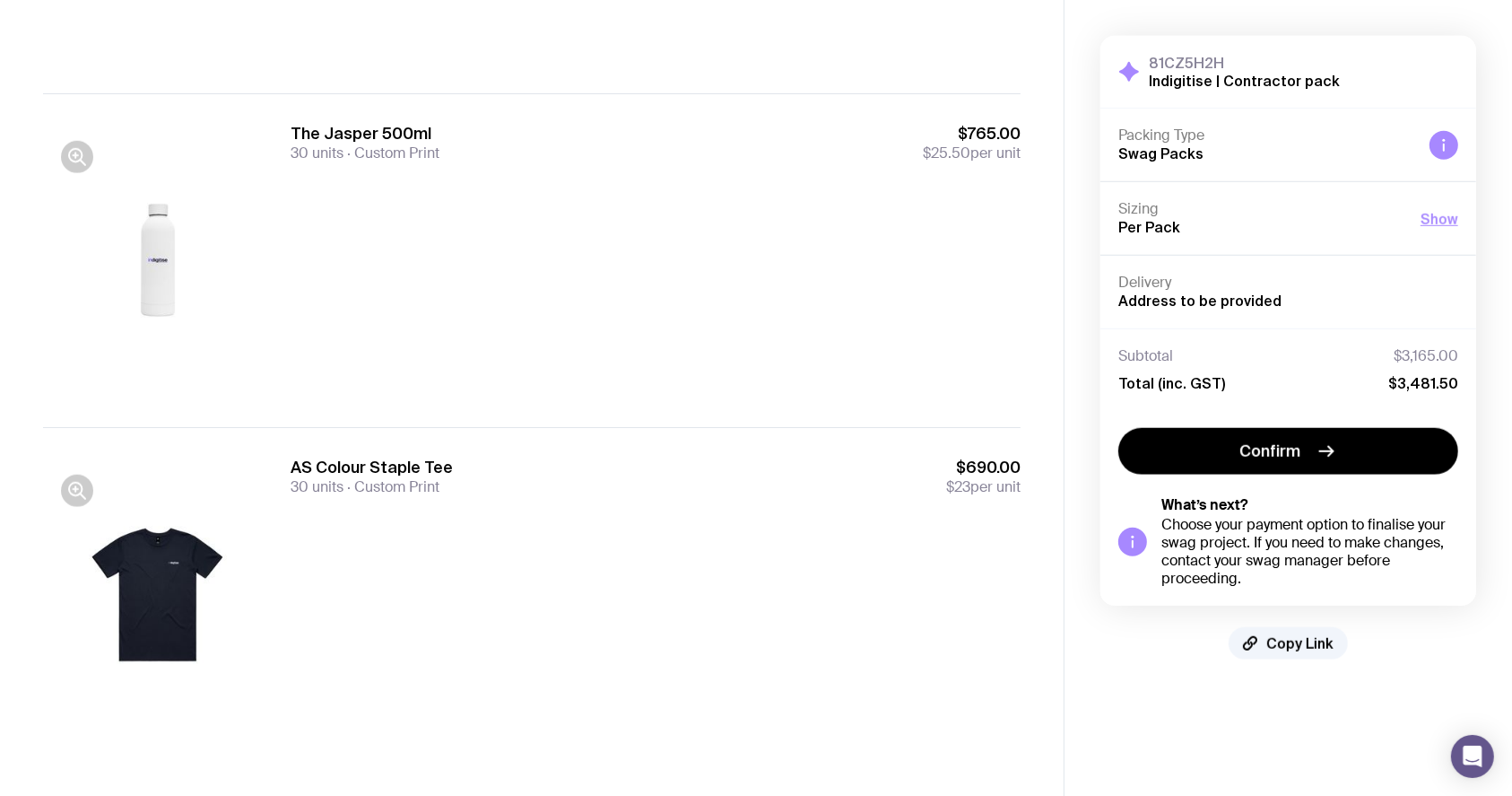
click at [675, 312] on div "The Jasper 500ml 30 units Custom Print $765.00 $25.50 per unit" at bounding box center [655, 261] width 730 height 275
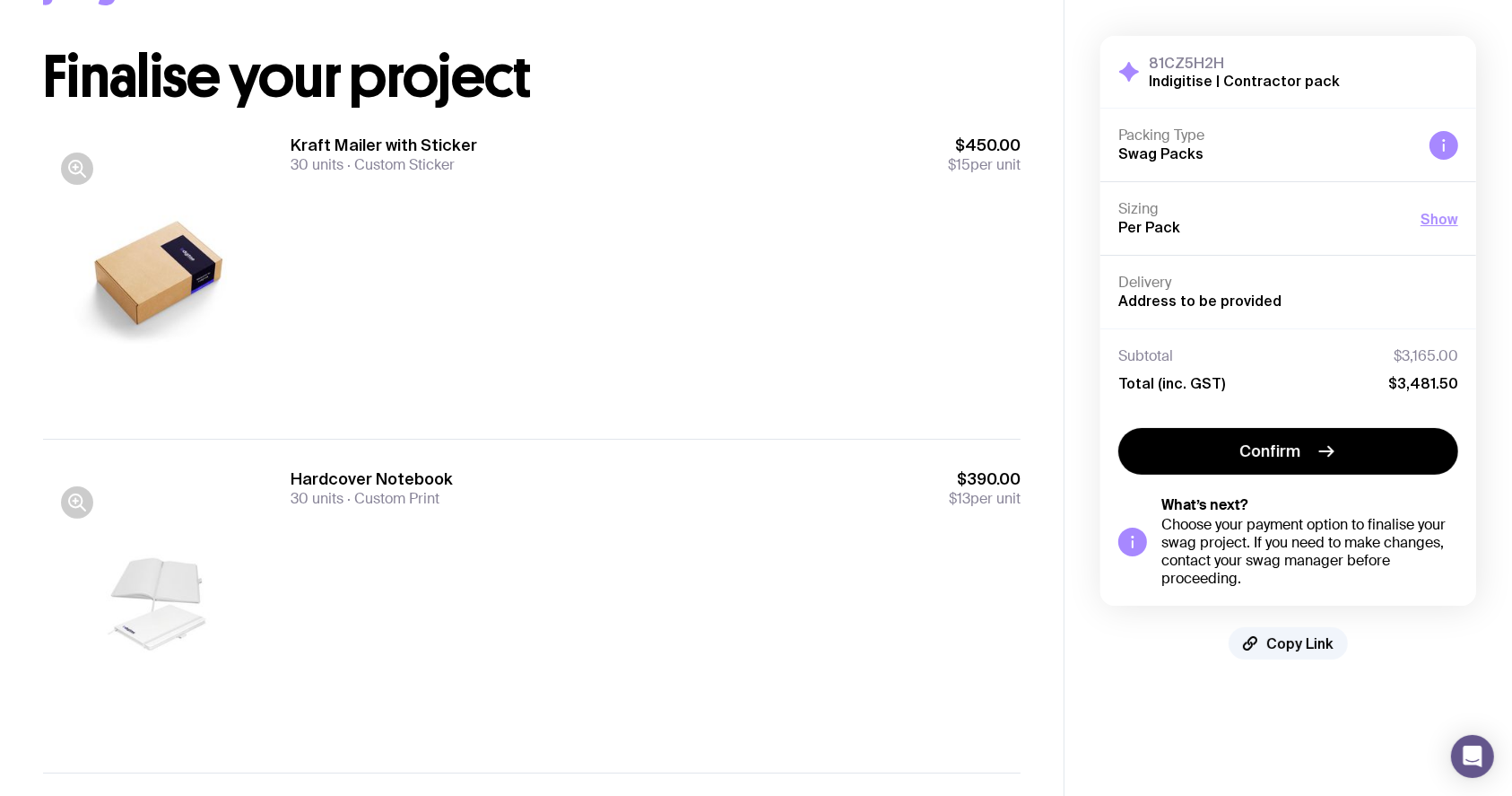
scroll to position [0, 0]
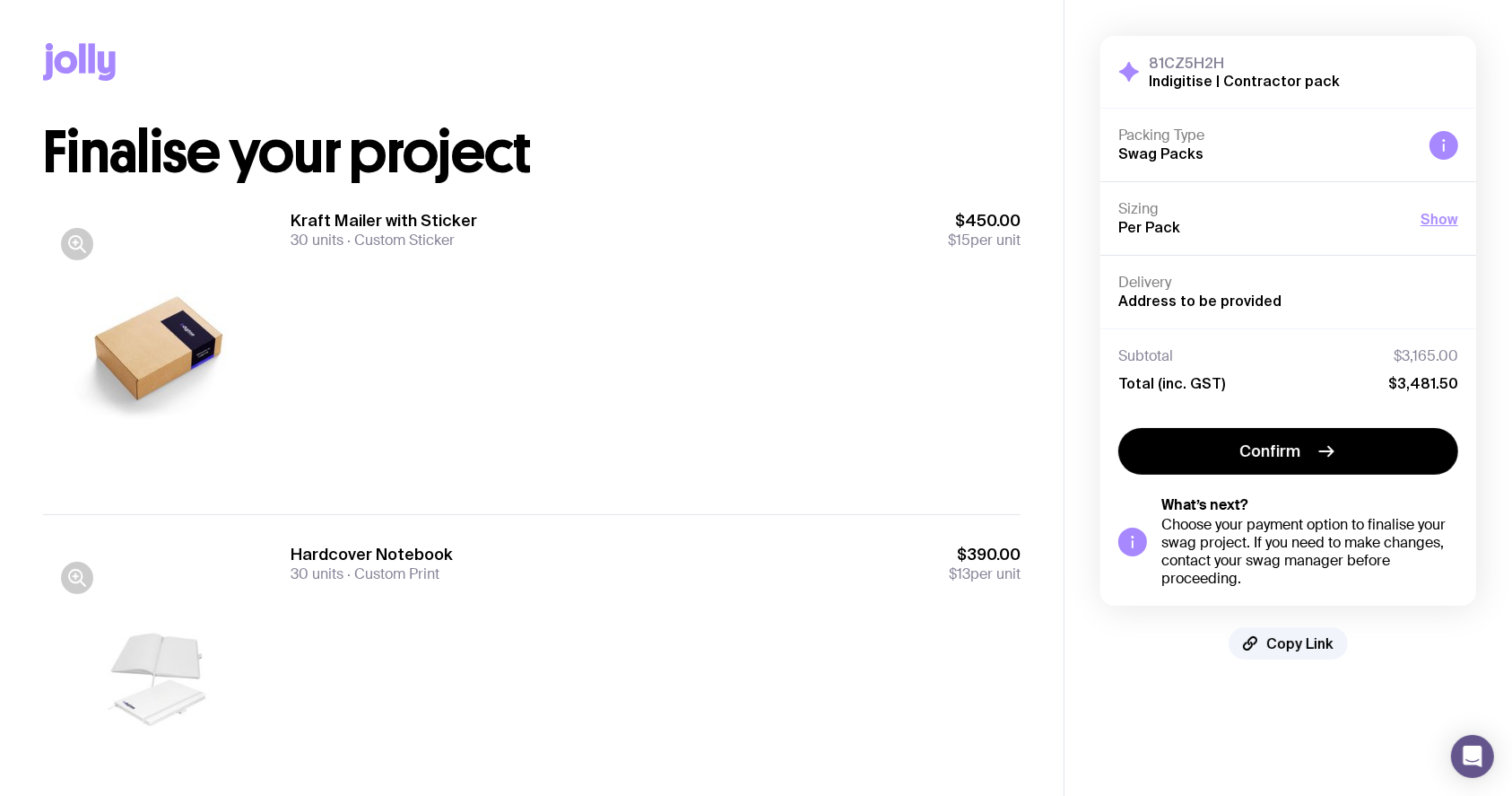
click at [814, 307] on div "Kraft Mailer with Sticker 30 units Custom Sticker $450.00 $15 per unit" at bounding box center [655, 347] width 730 height 275
click at [893, 304] on div "Kraft Mailer with Sticker 30 units Custom Sticker $450.00 $15 per unit" at bounding box center [655, 347] width 730 height 275
click at [998, 234] on span "$15 per unit" at bounding box center [984, 240] width 73 height 18
click at [1268, 322] on div "Delivery Address to be provided" at bounding box center [1289, 291] width 376 height 73
drag, startPoint x: 1008, startPoint y: 279, endPoint x: 713, endPoint y: 295, distance: 295.4
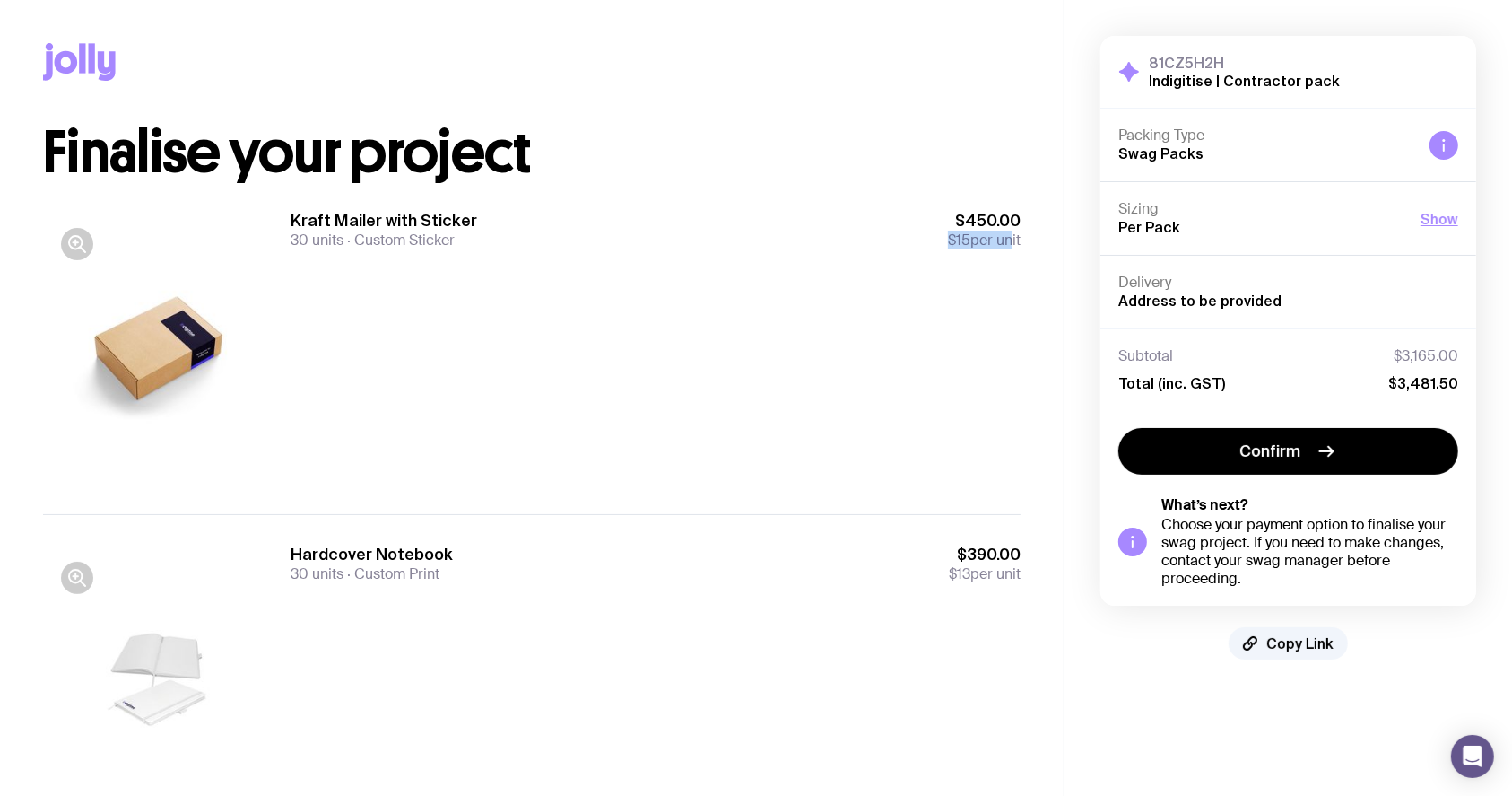
click at [714, 295] on div "Kraft Mailer with Sticker 30 units Custom Sticker $450.00 $15 per unit" at bounding box center [655, 347] width 730 height 275
click at [913, 205] on div "Kraft Mailer with Sticker 30 units Custom Sticker $450.00 $15 per unit" at bounding box center [532, 347] width 977 height 333
drag, startPoint x: 923, startPoint y: 206, endPoint x: 1028, endPoint y: 233, distance: 108.4
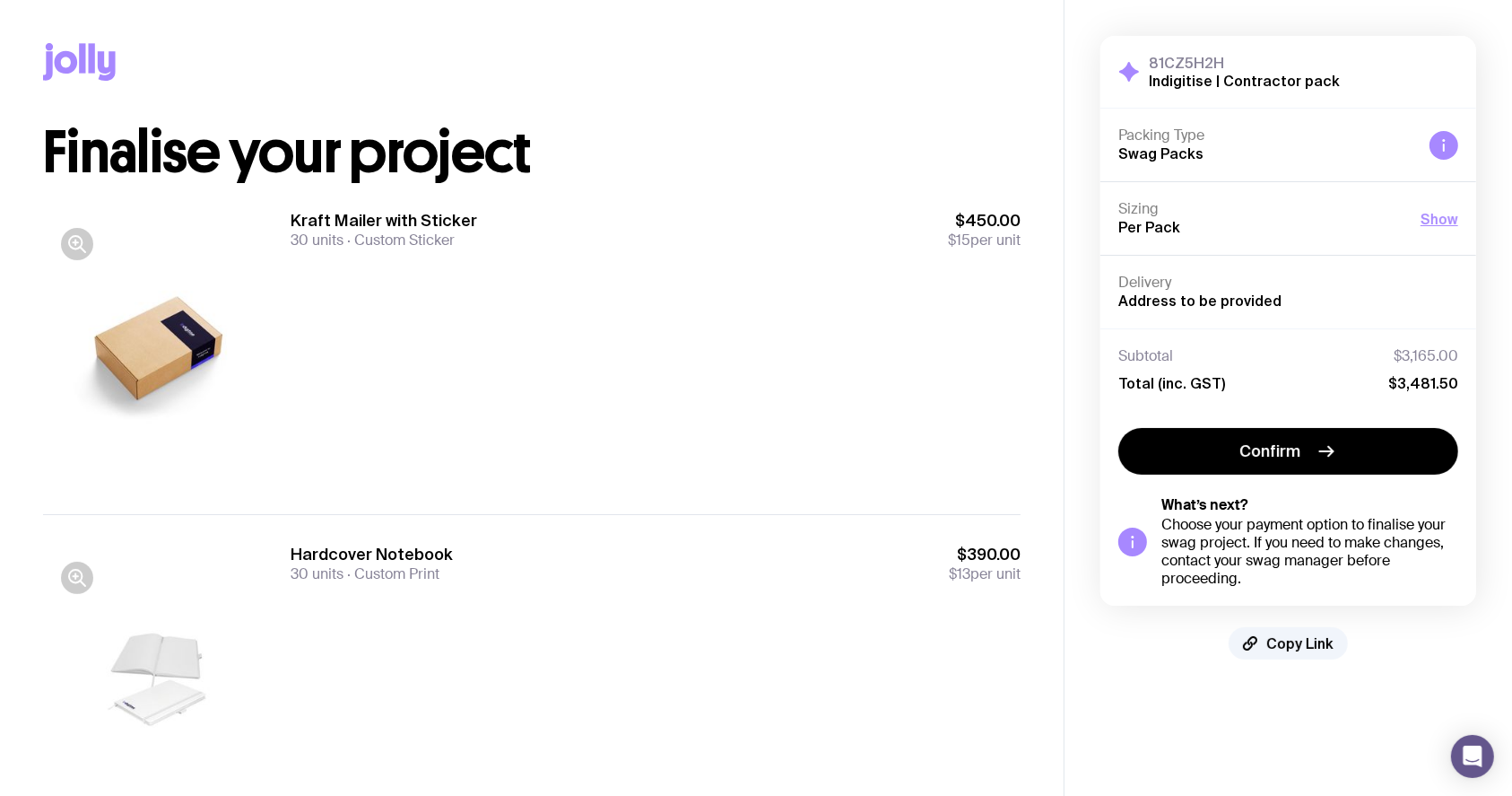
click at [766, 235] on div "Kraft Mailer with Sticker 30 units Custom Sticker $450.00 $15 per unit" at bounding box center [655, 229] width 730 height 39
click at [778, 455] on div "Kraft Mailer with Sticker 30 units Custom Sticker $450.00 $15 per unit" at bounding box center [655, 347] width 730 height 275
click at [778, 453] on div "Kraft Mailer with Sticker 30 units Custom Sticker $450.00 $15 per unit" at bounding box center [655, 347] width 730 height 275
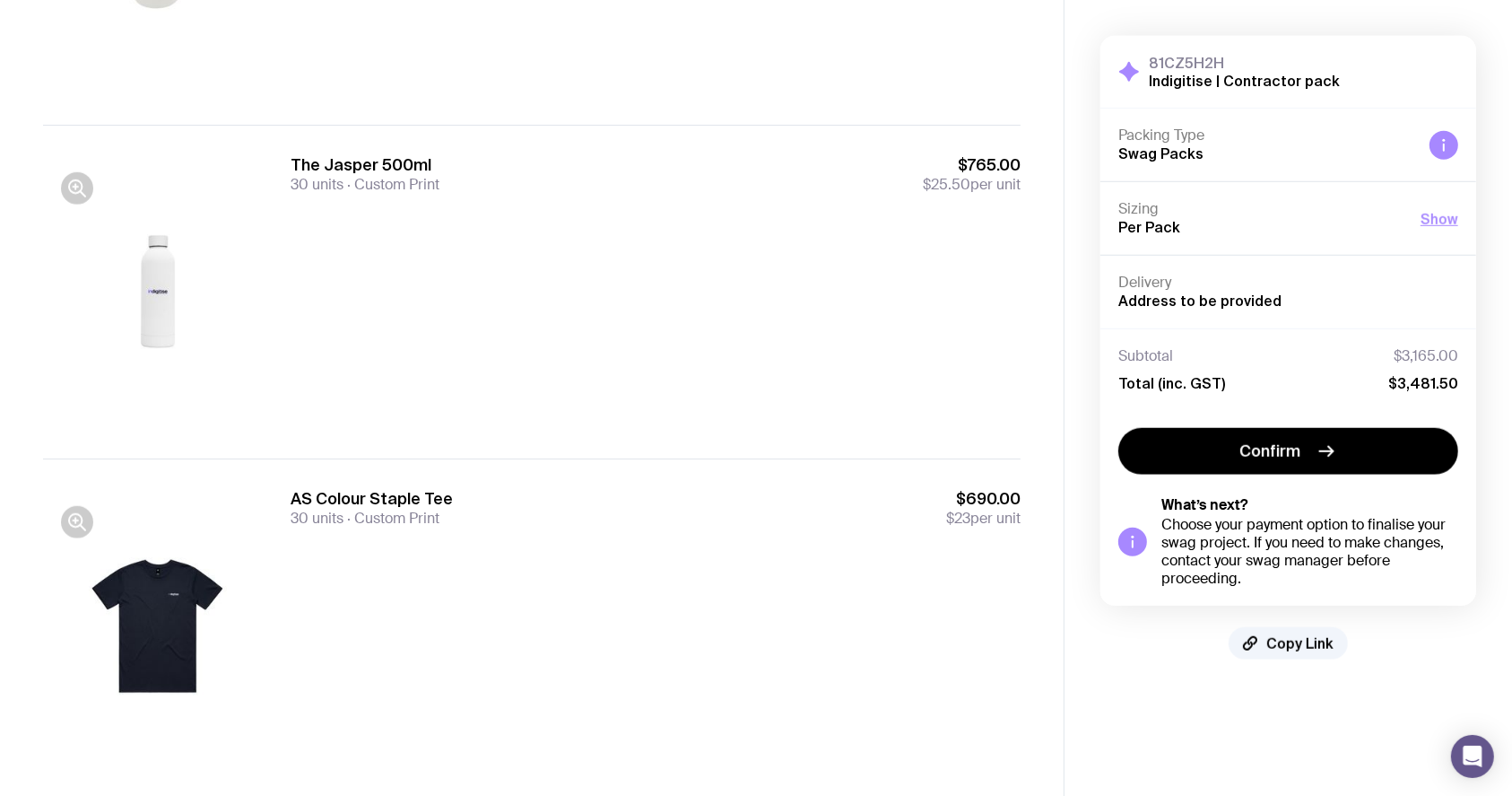
scroll to position [1422, 0]
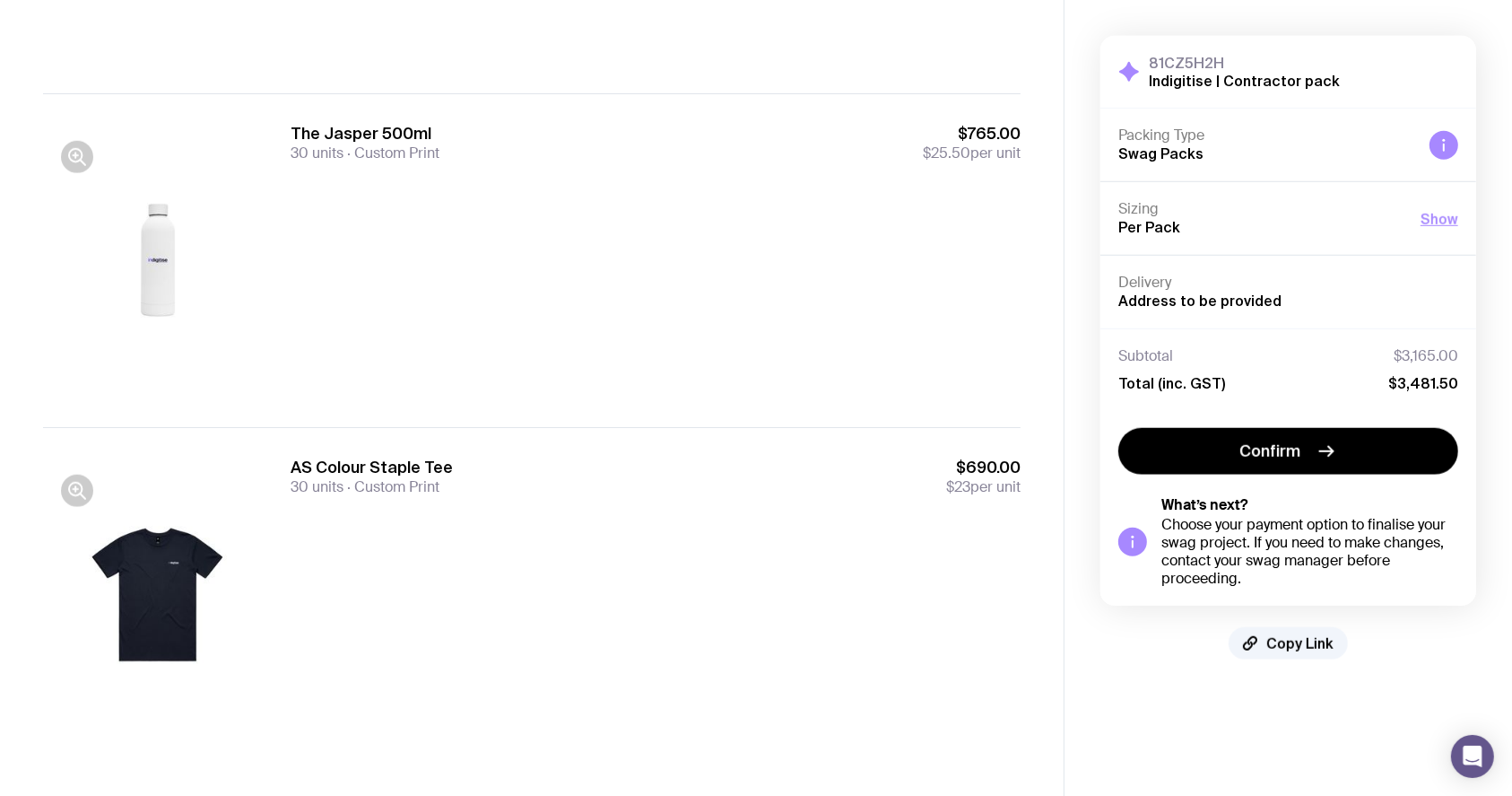
click at [123, 592] on div at bounding box center [158, 594] width 230 height 275
click at [150, 586] on div at bounding box center [158, 594] width 230 height 275
click at [86, 496] on icon "button" at bounding box center [77, 491] width 22 height 22
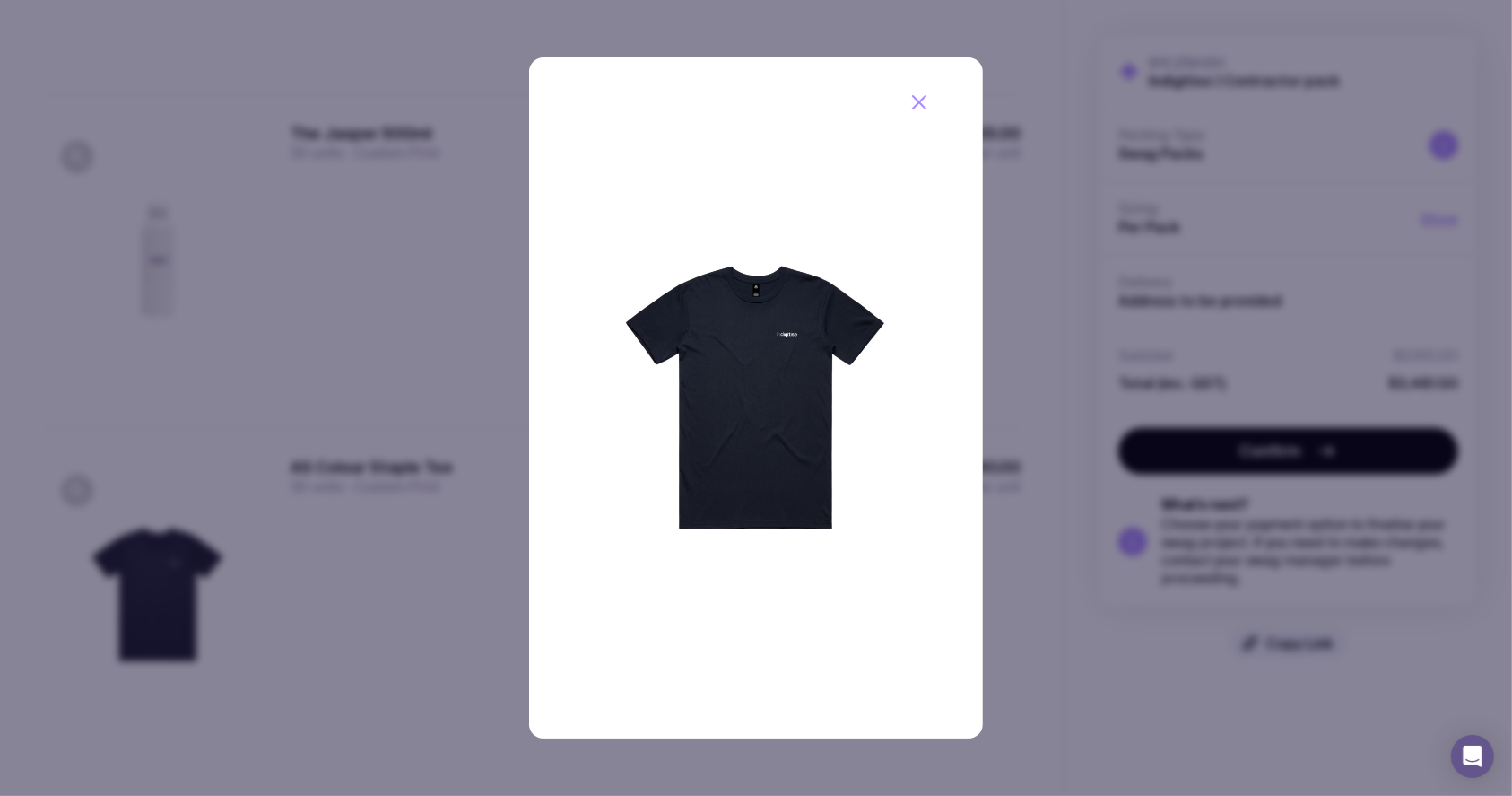
click at [284, 515] on div at bounding box center [756, 398] width 1512 height 796
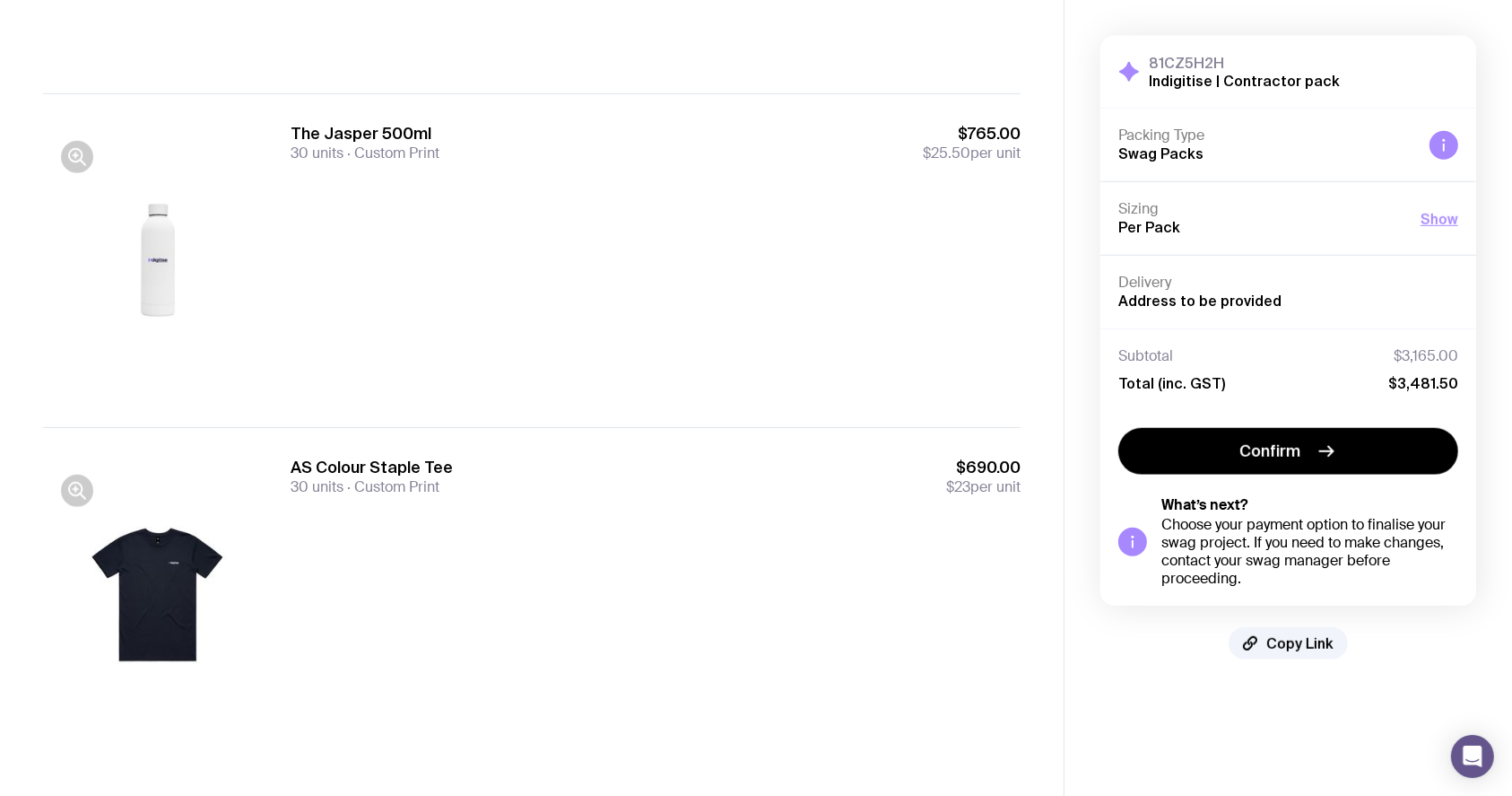
click at [346, 463] on h3 "AS Colour Staple Tee" at bounding box center [371, 467] width 162 height 22
click at [358, 472] on h3 "AS Colour Staple Tee" at bounding box center [371, 467] width 162 height 22
click at [359, 472] on h3 "AS Colour Staple Tee" at bounding box center [371, 467] width 162 height 22
click at [447, 487] on div "30 units Custom Print" at bounding box center [371, 487] width 162 height 18
click at [415, 486] on span "Custom Print" at bounding box center [391, 487] width 96 height 19
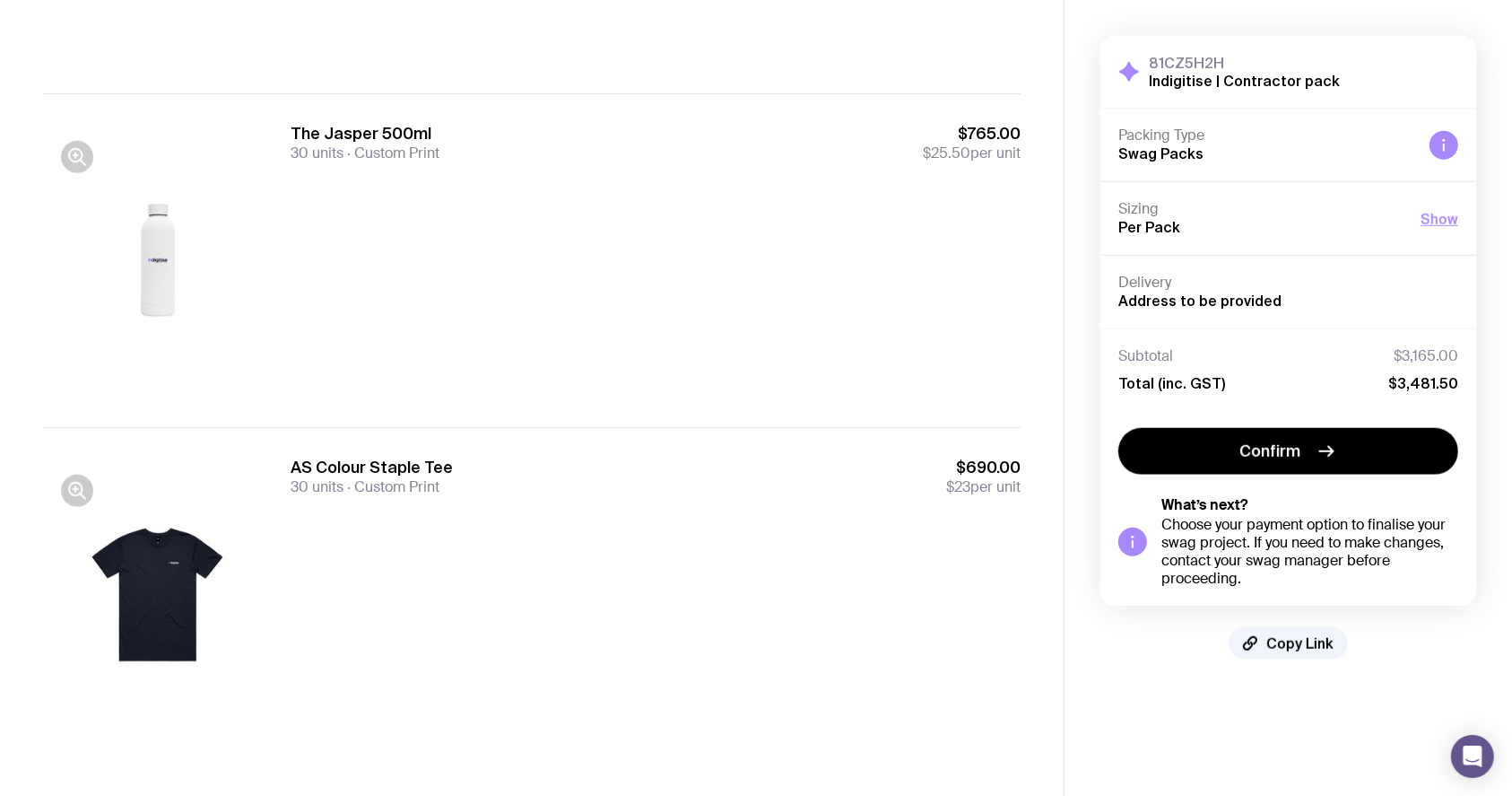
click at [424, 542] on div "AS Colour Staple Tee 30 units Custom Print $690.00 $23 per unit" at bounding box center [655, 594] width 730 height 275
click at [391, 540] on div "AS Colour Staple Tee 30 units Custom Print $690.00 $23 per unit" at bounding box center [655, 594] width 730 height 275
click at [483, 588] on div "AS Colour Staple Tee 30 units Custom Print $690.00 $23 per unit" at bounding box center [655, 594] width 730 height 275
click at [410, 553] on div "AS Colour Staple Tee 30 units Custom Print $690.00 $23 per unit" at bounding box center [655, 594] width 730 height 275
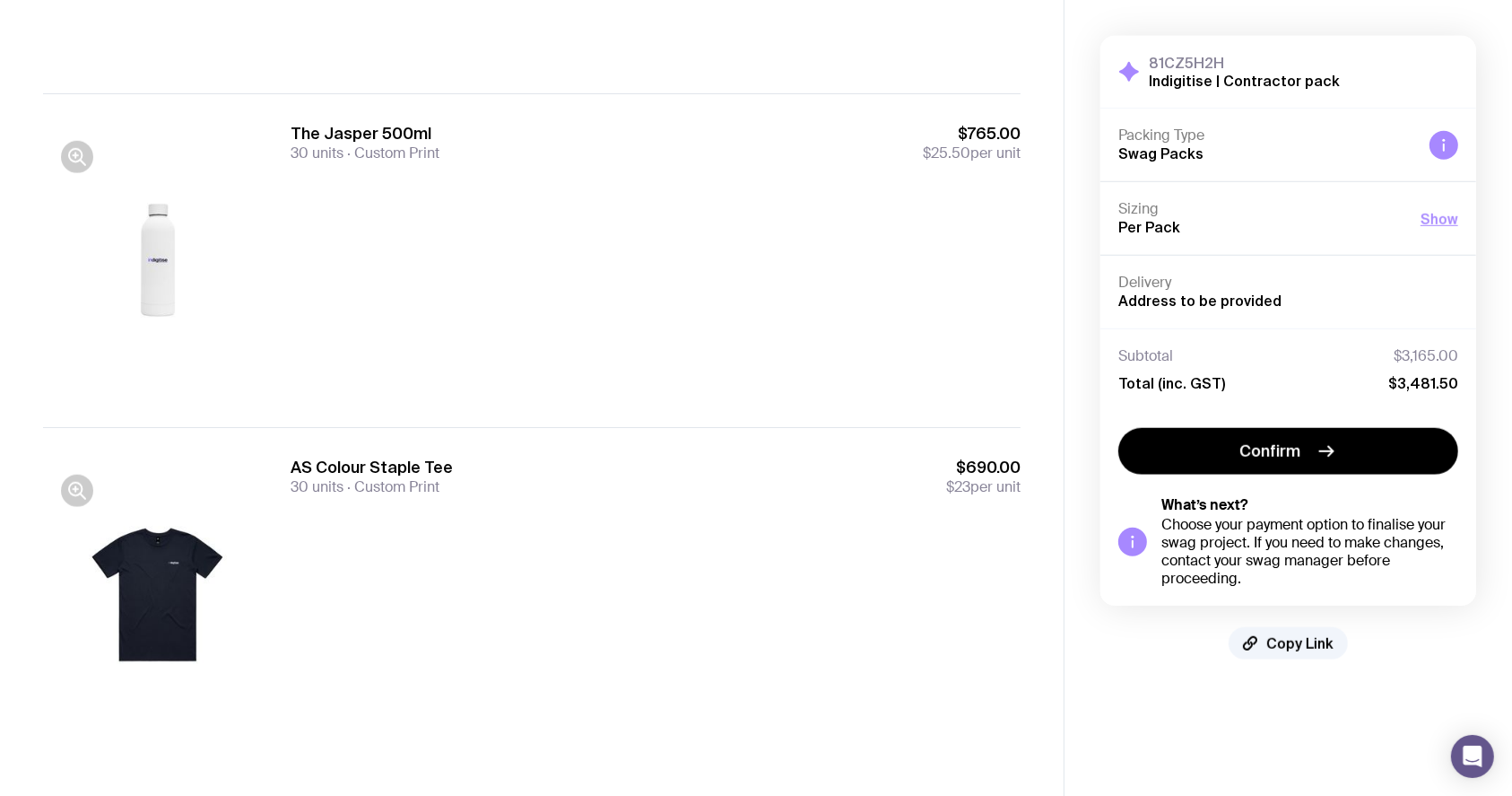
click at [413, 466] on h3 "AS Colour Staple Tee" at bounding box center [371, 467] width 162 height 22
click at [569, 468] on div "AS Colour Staple Tee 30 units Custom Print $690.00 $23 per unit" at bounding box center [655, 475] width 730 height 39
click at [573, 467] on div "AS Colour Staple Tee 30 units Custom Print $690.00 $23 per unit" at bounding box center [655, 475] width 730 height 39
drag, startPoint x: 467, startPoint y: 492, endPoint x: 290, endPoint y: 467, distance: 178.8
click at [290, 467] on div "AS Colour Staple Tee 30 units Custom Print $690.00 $23 per unit" at bounding box center [655, 475] width 730 height 39
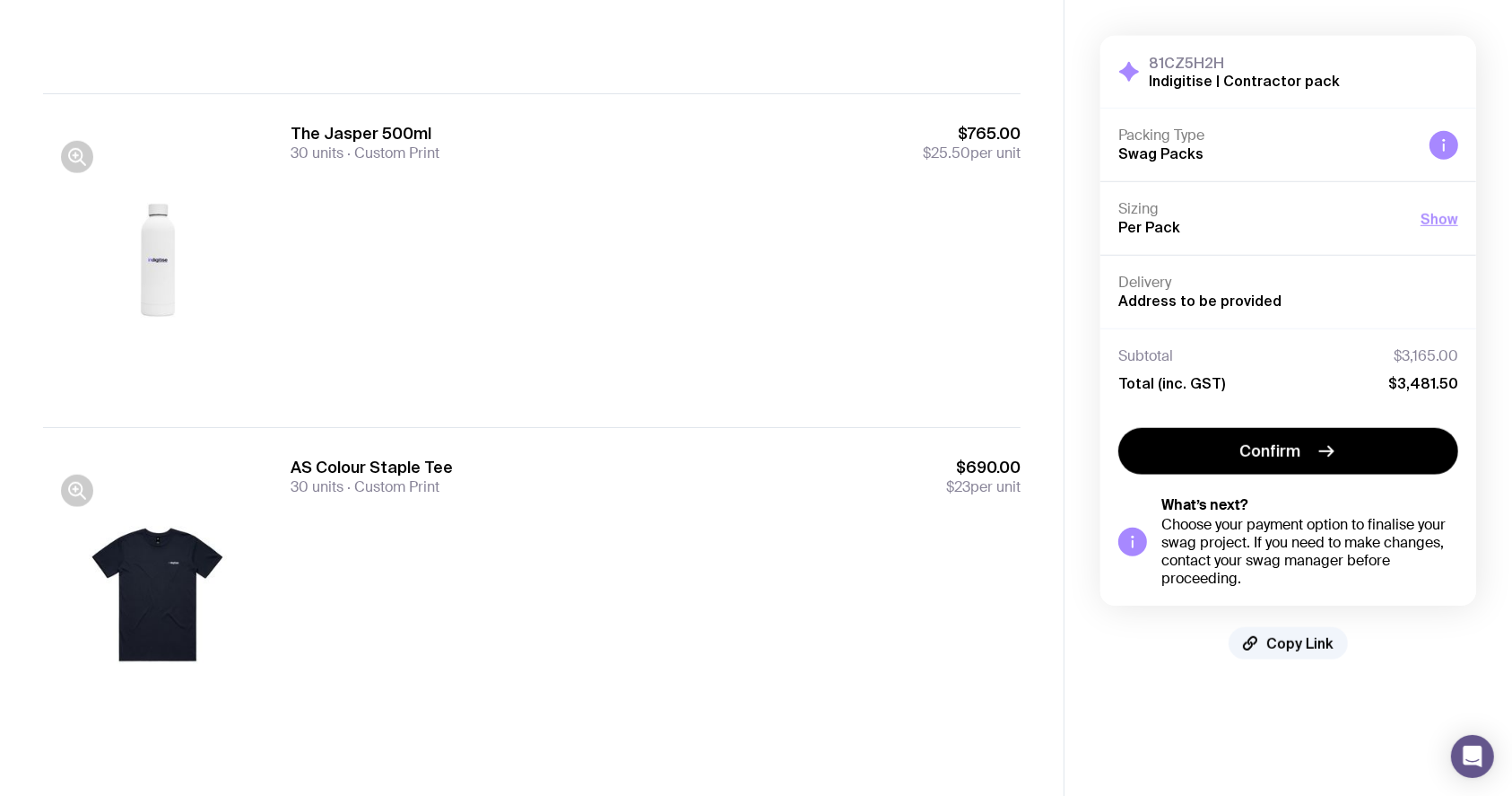
click at [738, 498] on div "AS Colour Staple Tee 30 units Custom Print $690.00 $23 per unit" at bounding box center [655, 594] width 730 height 275
drag, startPoint x: 737, startPoint y: 492, endPoint x: 1083, endPoint y: 506, distance: 346.3
click at [743, 492] on div "AS Colour Staple Tee 30 units Custom Print $690.00 $23 per unit" at bounding box center [655, 475] width 730 height 39
drag, startPoint x: 994, startPoint y: 490, endPoint x: 1005, endPoint y: 485, distance: 12.1
click at [998, 488] on span "$23 per unit" at bounding box center [983, 487] width 74 height 18
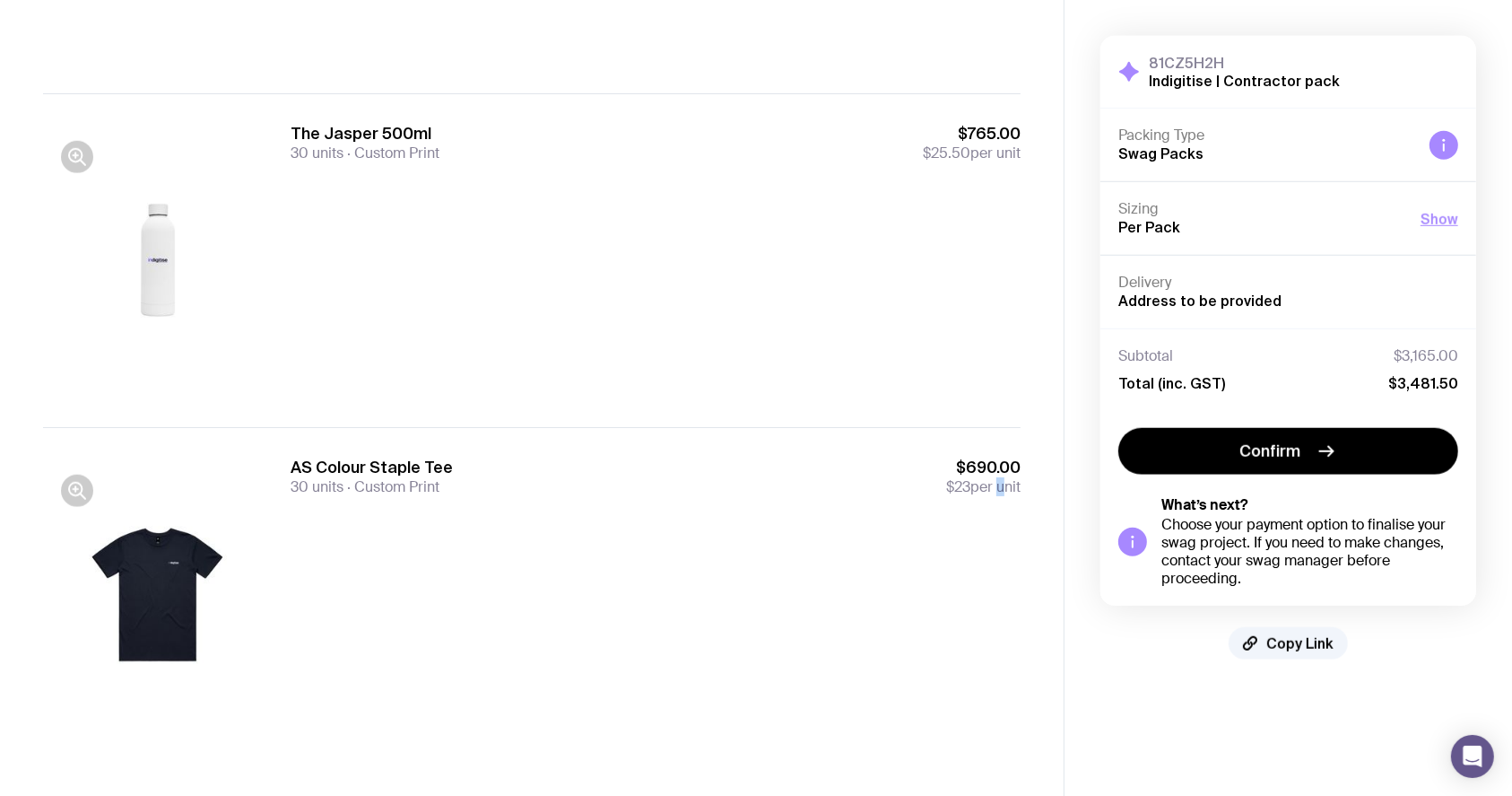
drag, startPoint x: 1021, startPoint y: 483, endPoint x: 935, endPoint y: 488, distance: 86.1
click at [581, 447] on div "AS Colour Staple Tee 30 units Custom Print $690.00 $23 per unit" at bounding box center [532, 594] width 977 height 334
click at [139, 567] on div at bounding box center [158, 594] width 230 height 275
click at [141, 571] on div at bounding box center [158, 594] width 230 height 275
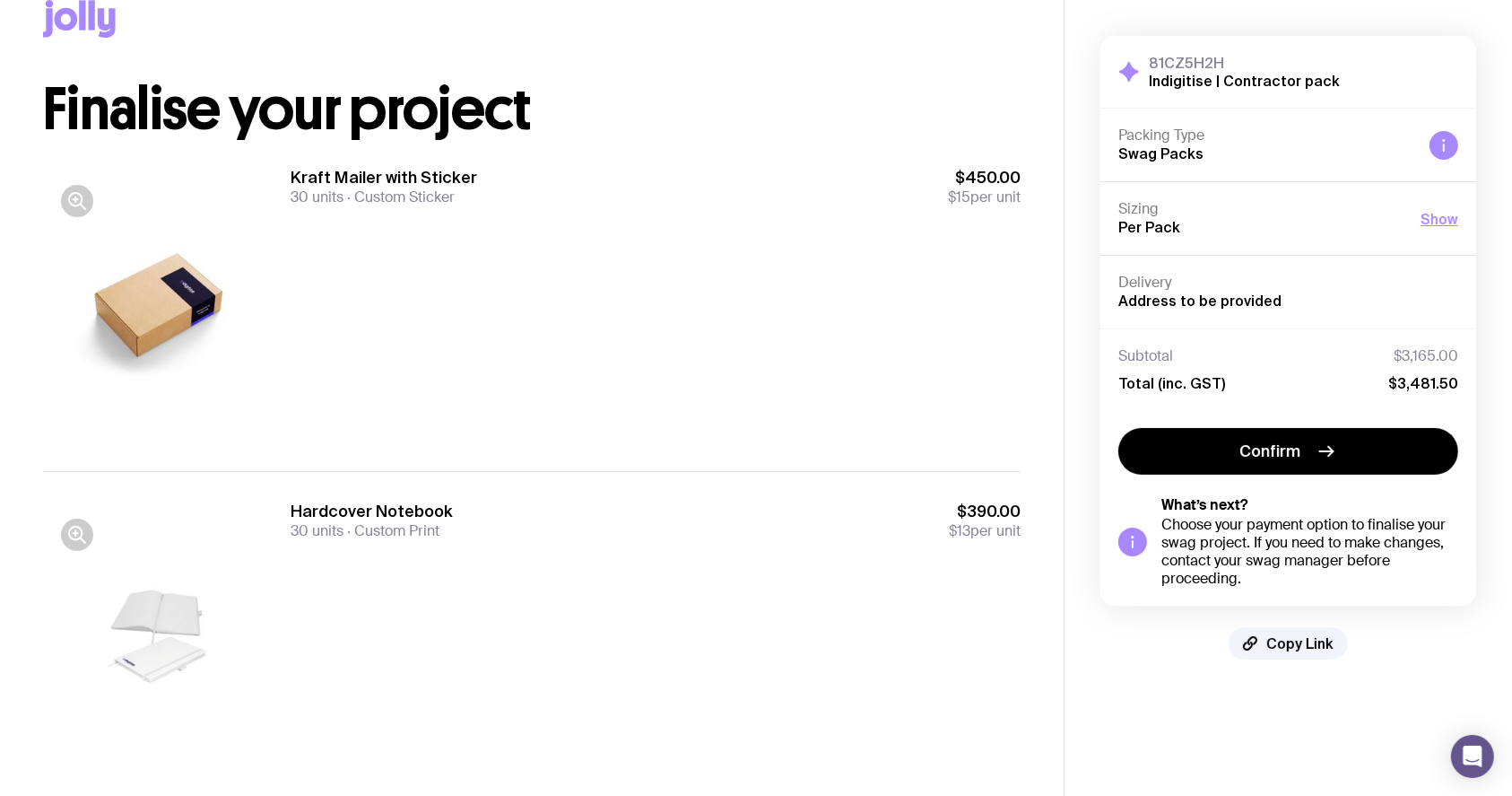
scroll to position [0, 0]
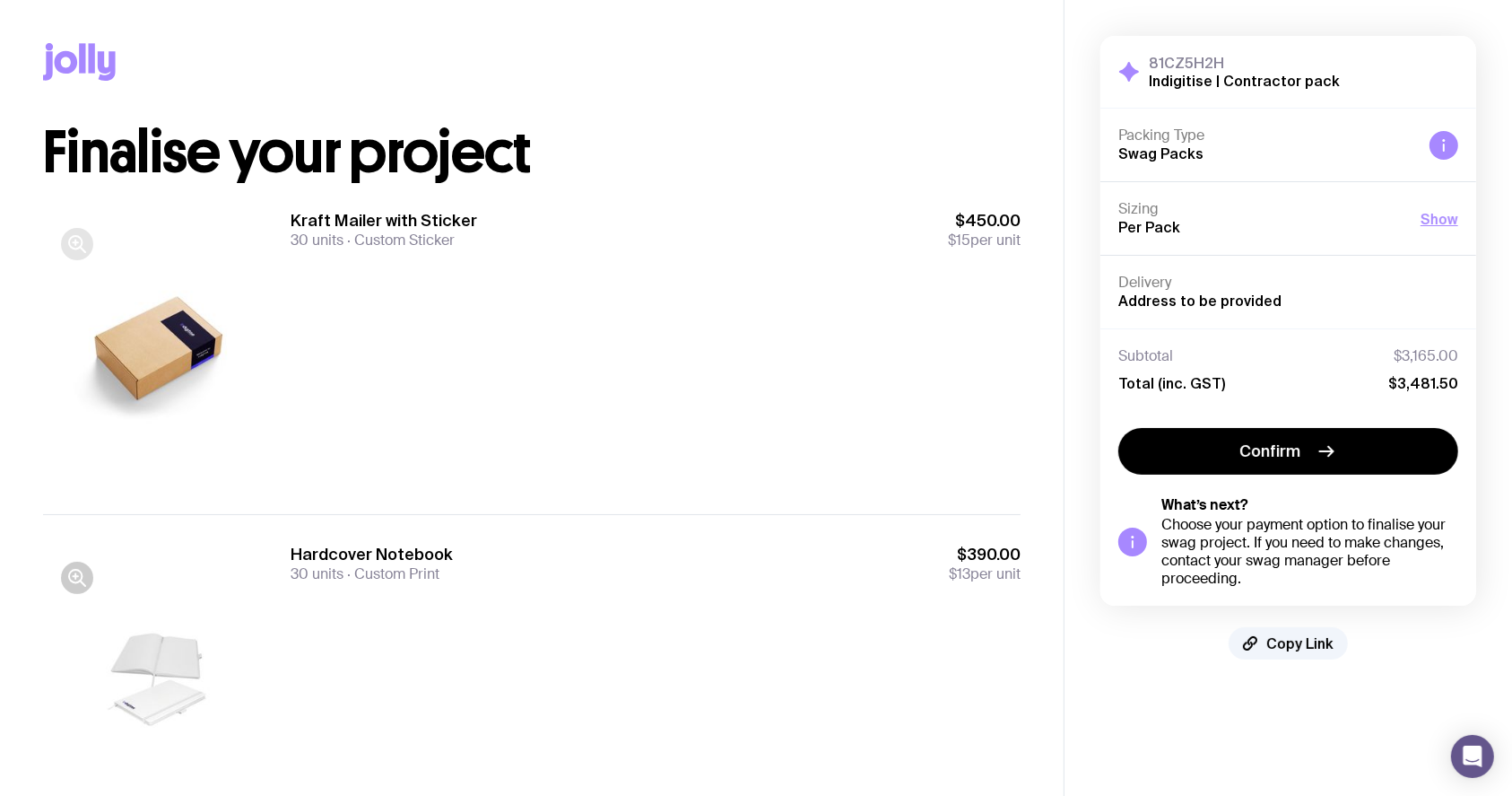
click at [89, 244] on button "button" at bounding box center [77, 244] width 32 height 32
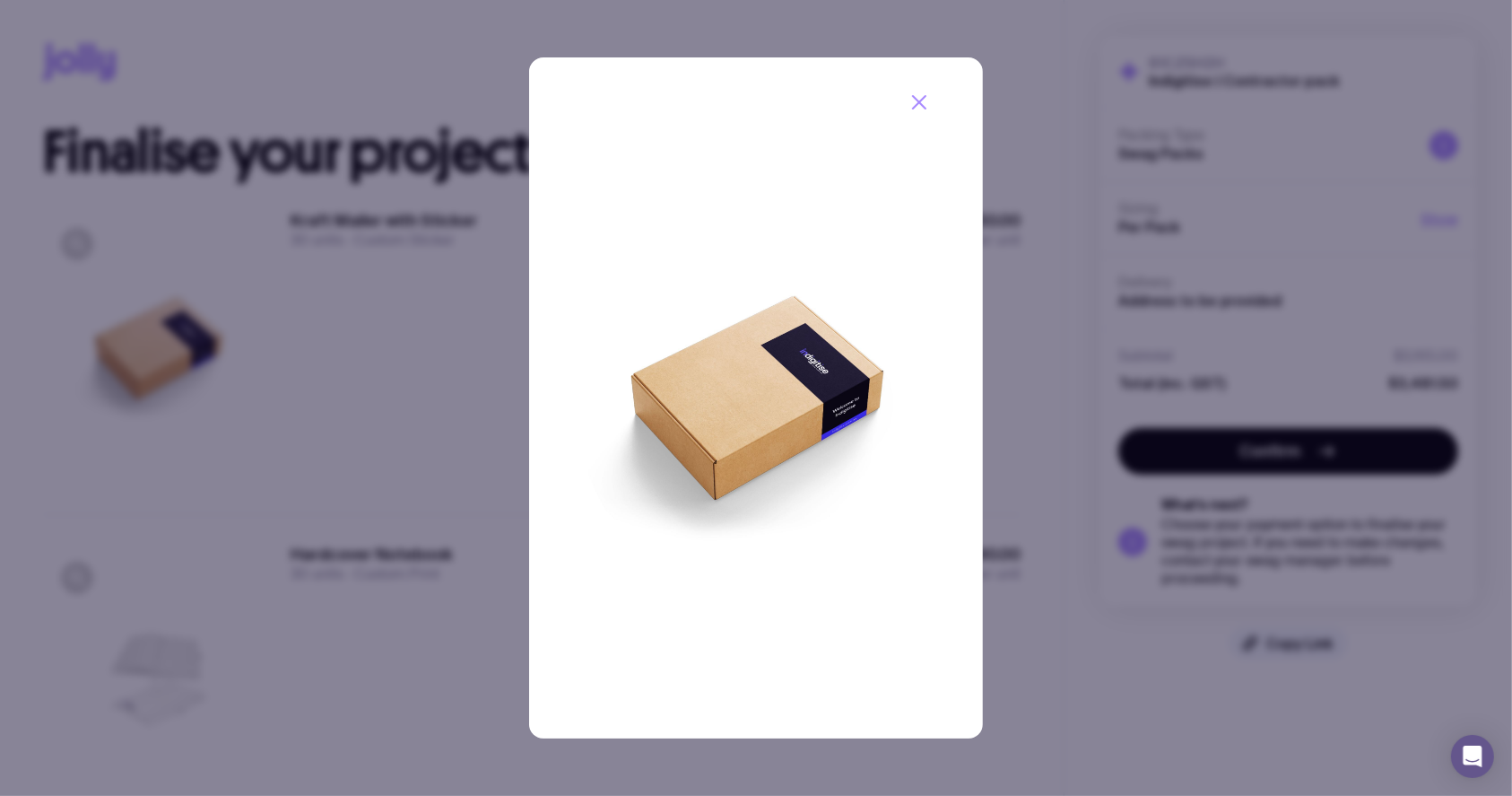
click at [365, 269] on div at bounding box center [756, 398] width 1512 height 796
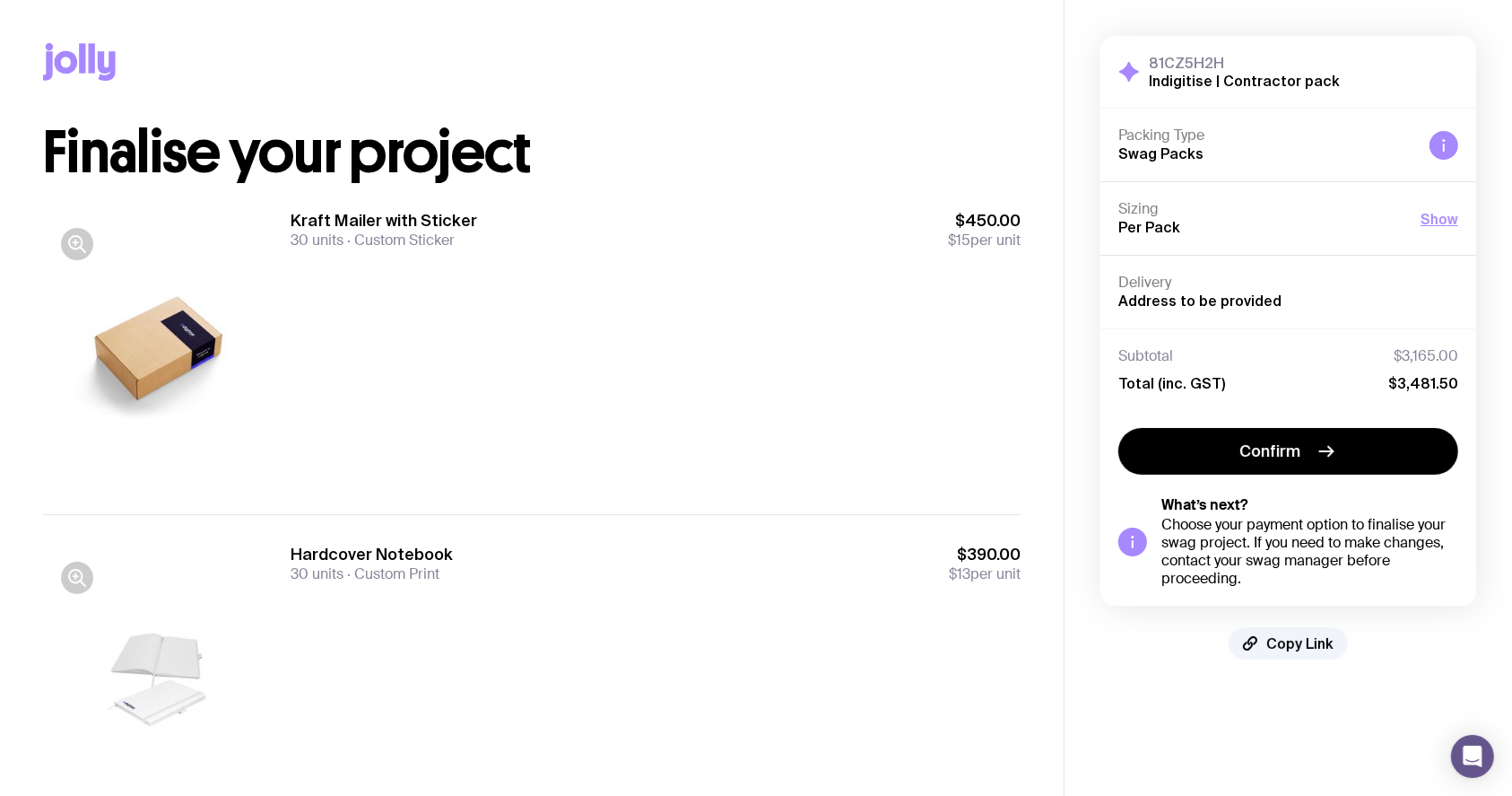
click at [384, 224] on h3 "Kraft Mailer with Sticker" at bounding box center [383, 220] width 186 height 22
click at [388, 222] on h3 "Kraft Mailer with Sticker" at bounding box center [383, 220] width 186 height 22
click at [543, 221] on div "Kraft Mailer with Sticker 30 units Custom Sticker $450.00 $15 per unit" at bounding box center [655, 229] width 730 height 39
click at [711, 227] on div "Kraft Mailer with Sticker 30 units Custom Sticker $450.00 $15 per unit" at bounding box center [655, 229] width 730 height 39
click at [149, 286] on div at bounding box center [158, 347] width 230 height 275
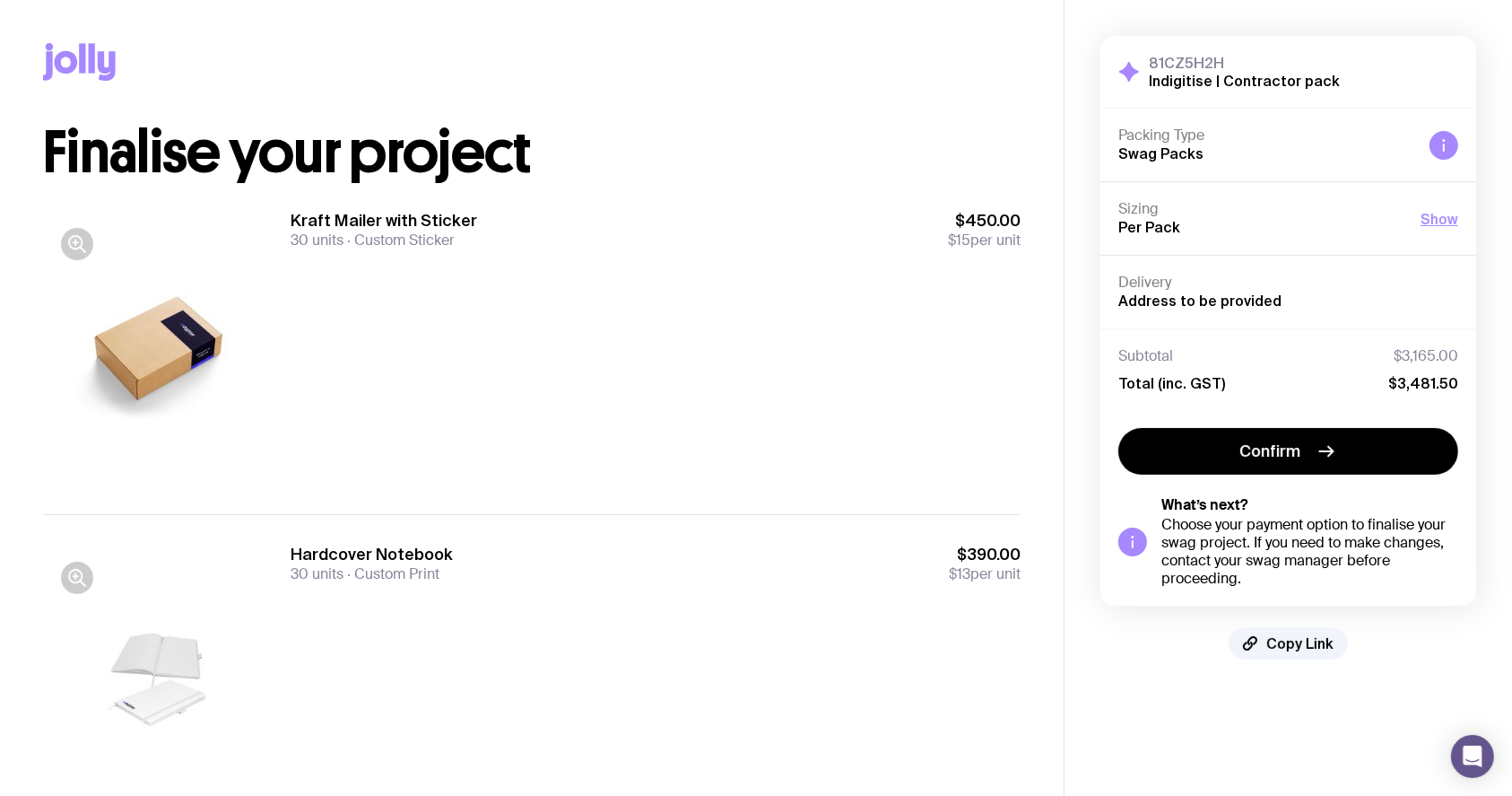
drag, startPoint x: 155, startPoint y: 270, endPoint x: 286, endPoint y: 273, distance: 131.0
click at [161, 270] on div at bounding box center [158, 347] width 230 height 275
click at [72, 244] on icon "button" at bounding box center [77, 243] width 22 height 22
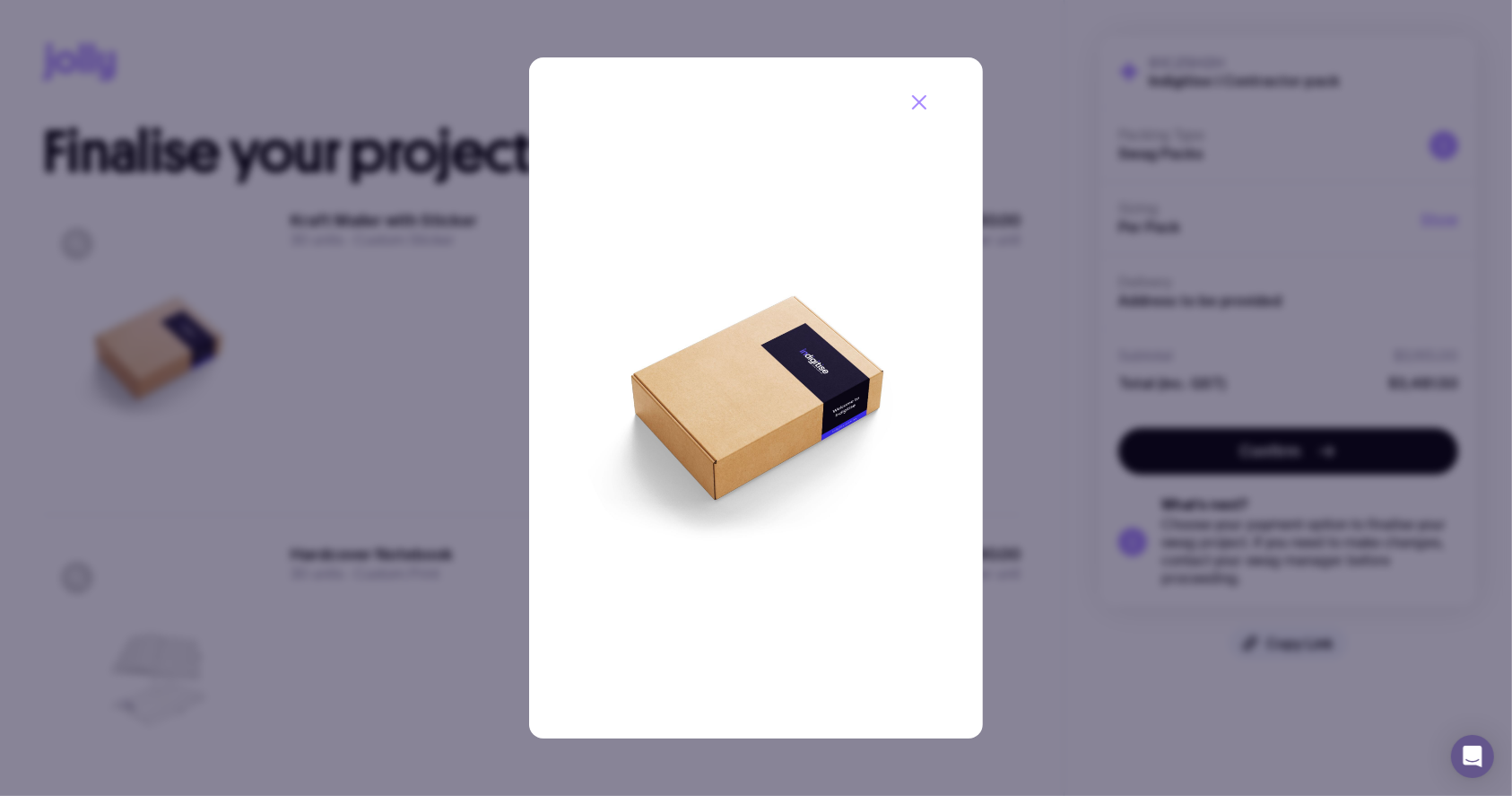
click at [280, 252] on div at bounding box center [756, 398] width 1512 height 796
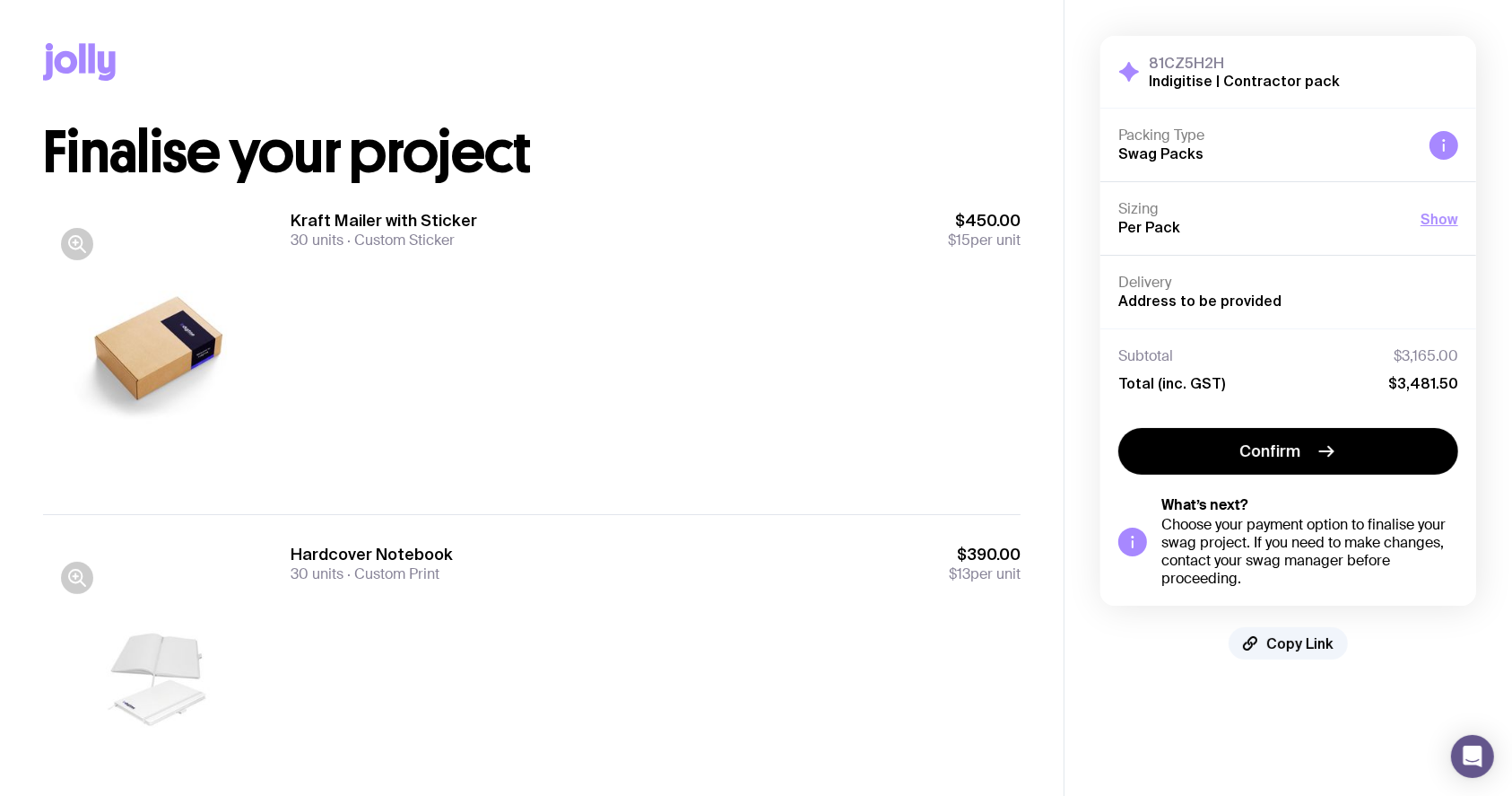
click at [927, 297] on div "Kraft Mailer with Sticker 30 units Custom Sticker $450.00 $15 per unit" at bounding box center [655, 347] width 730 height 275
click at [261, 237] on div at bounding box center [158, 347] width 230 height 275
click at [232, 247] on div at bounding box center [158, 347] width 230 height 275
drag, startPoint x: 237, startPoint y: 257, endPoint x: 245, endPoint y: 258, distance: 8.1
click at [237, 257] on div at bounding box center [158, 347] width 230 height 275
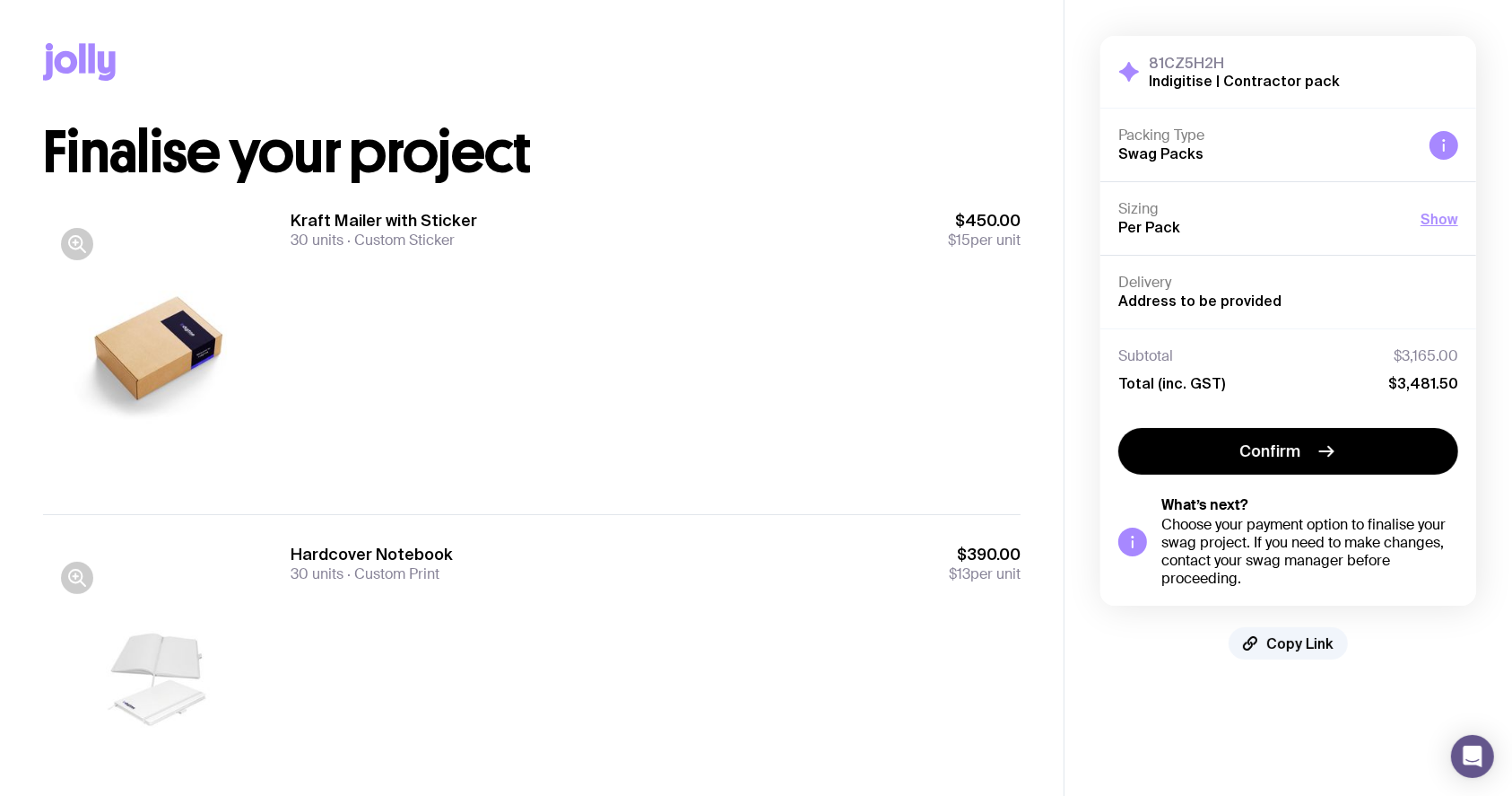
click at [311, 330] on div "Kraft Mailer with Sticker 30 units Custom Sticker $450.00 $15 per unit" at bounding box center [655, 347] width 730 height 275
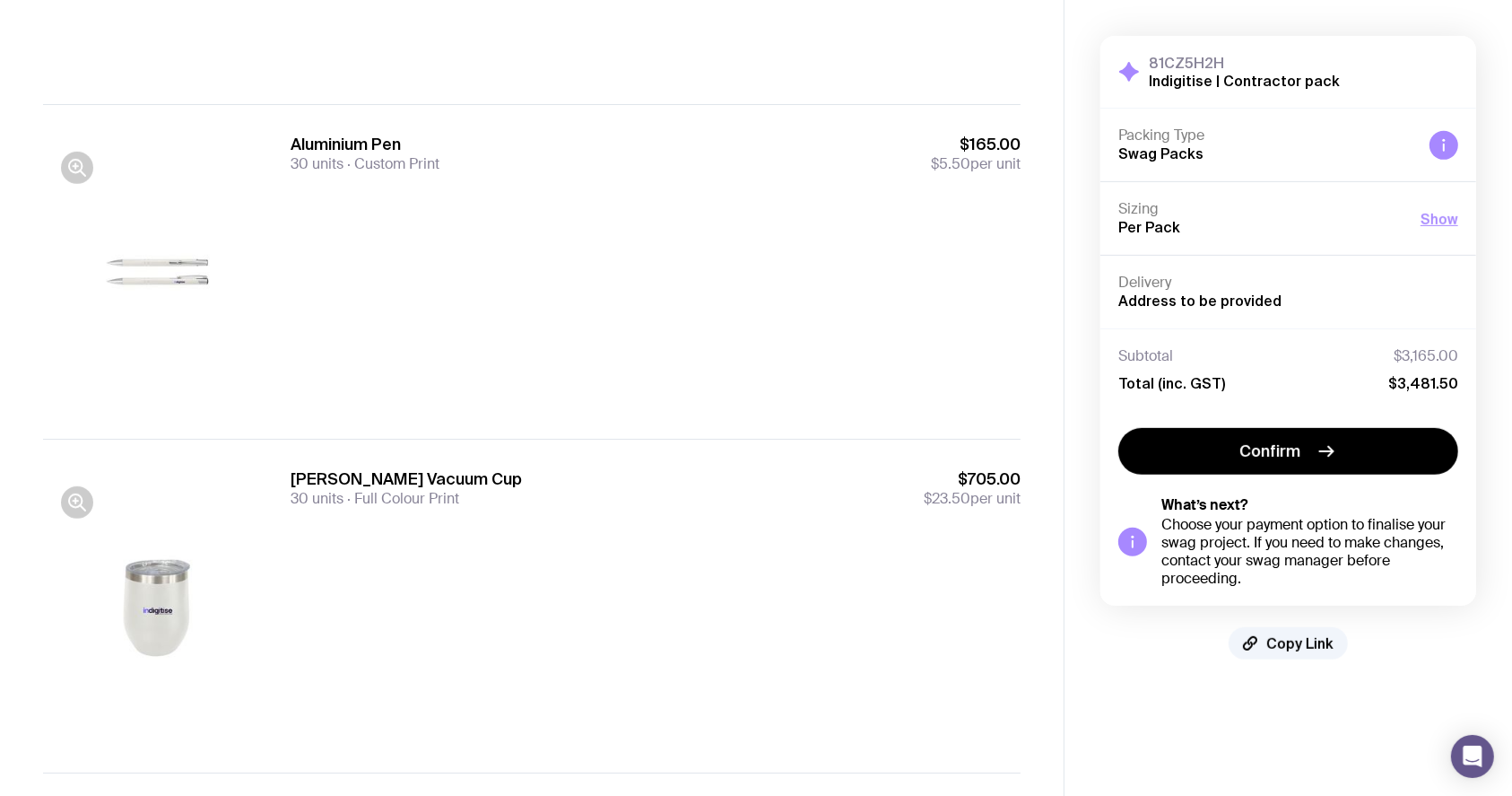
scroll to position [1077, 0]
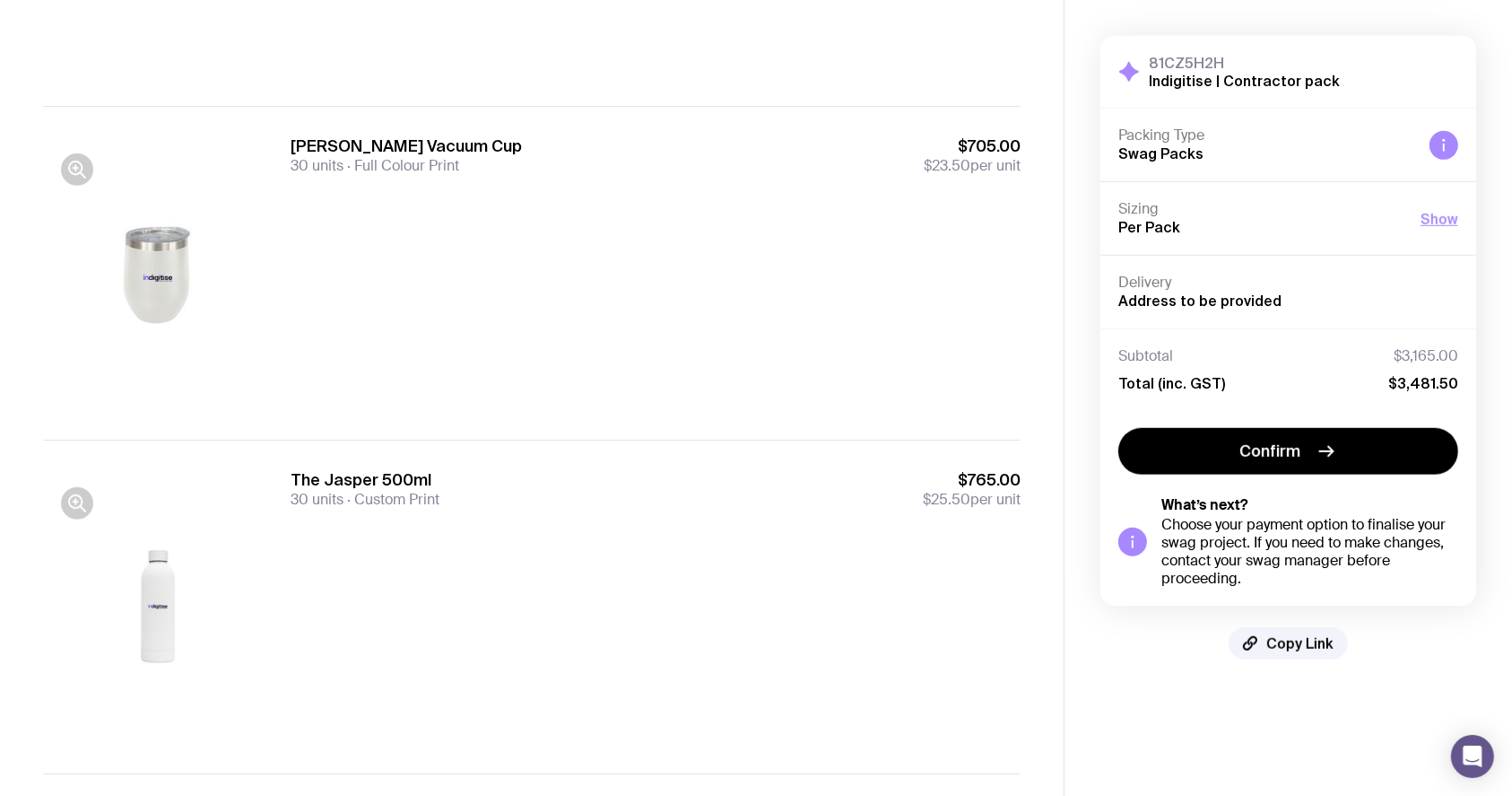
click at [421, 359] on div "Luna Vacuum Cup 30 units Full Colour Print $705.00 $23.50 per unit" at bounding box center [655, 273] width 730 height 275
click at [344, 530] on div "The Jasper 500ml 30 units Custom Print $765.00 $25.50 per unit" at bounding box center [655, 606] width 730 height 275
click at [349, 533] on div "The Jasper 500ml 30 units Custom Print $765.00 $25.50 per unit" at bounding box center [655, 606] width 730 height 275
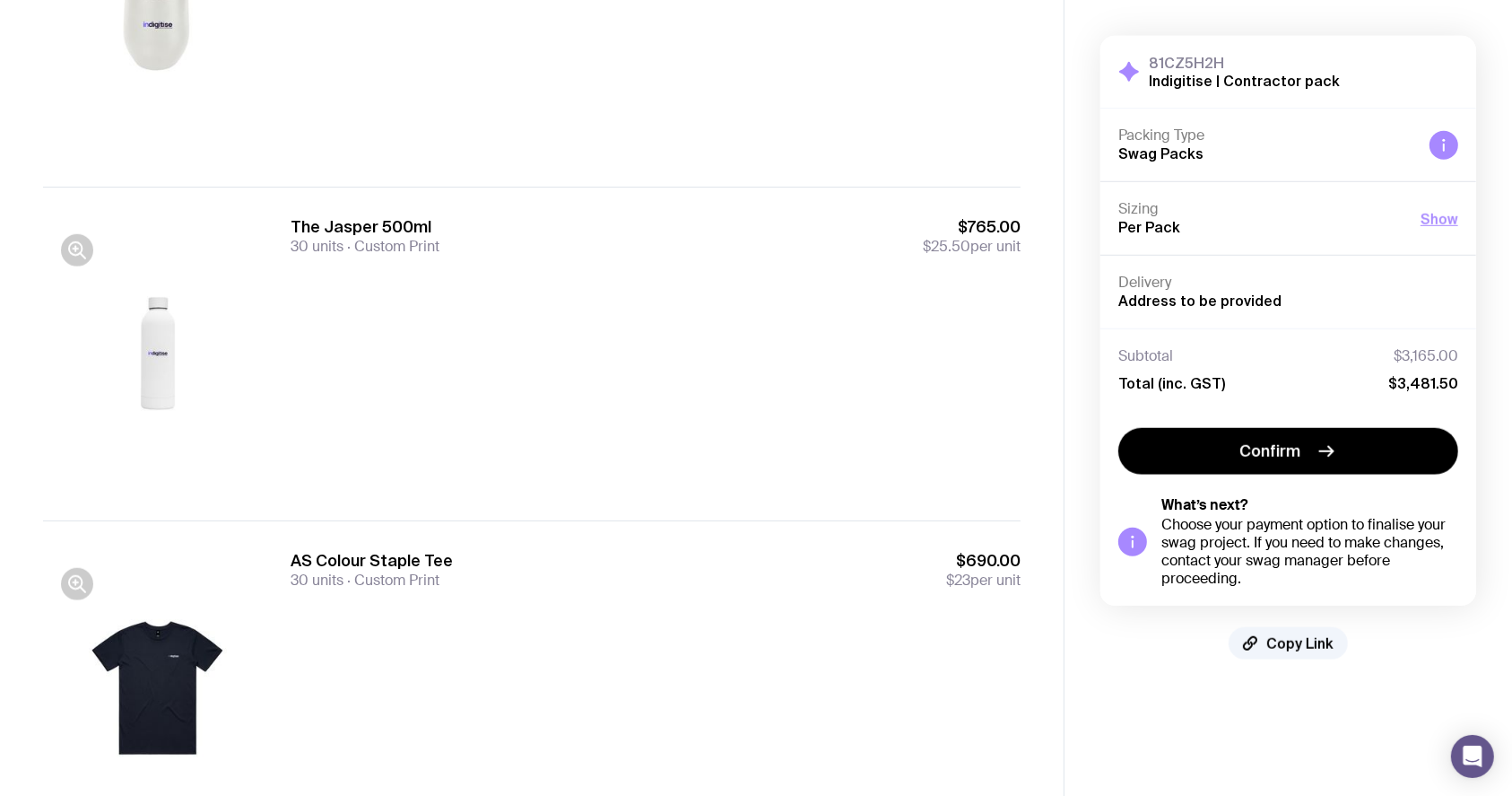
scroll to position [1422, 0]
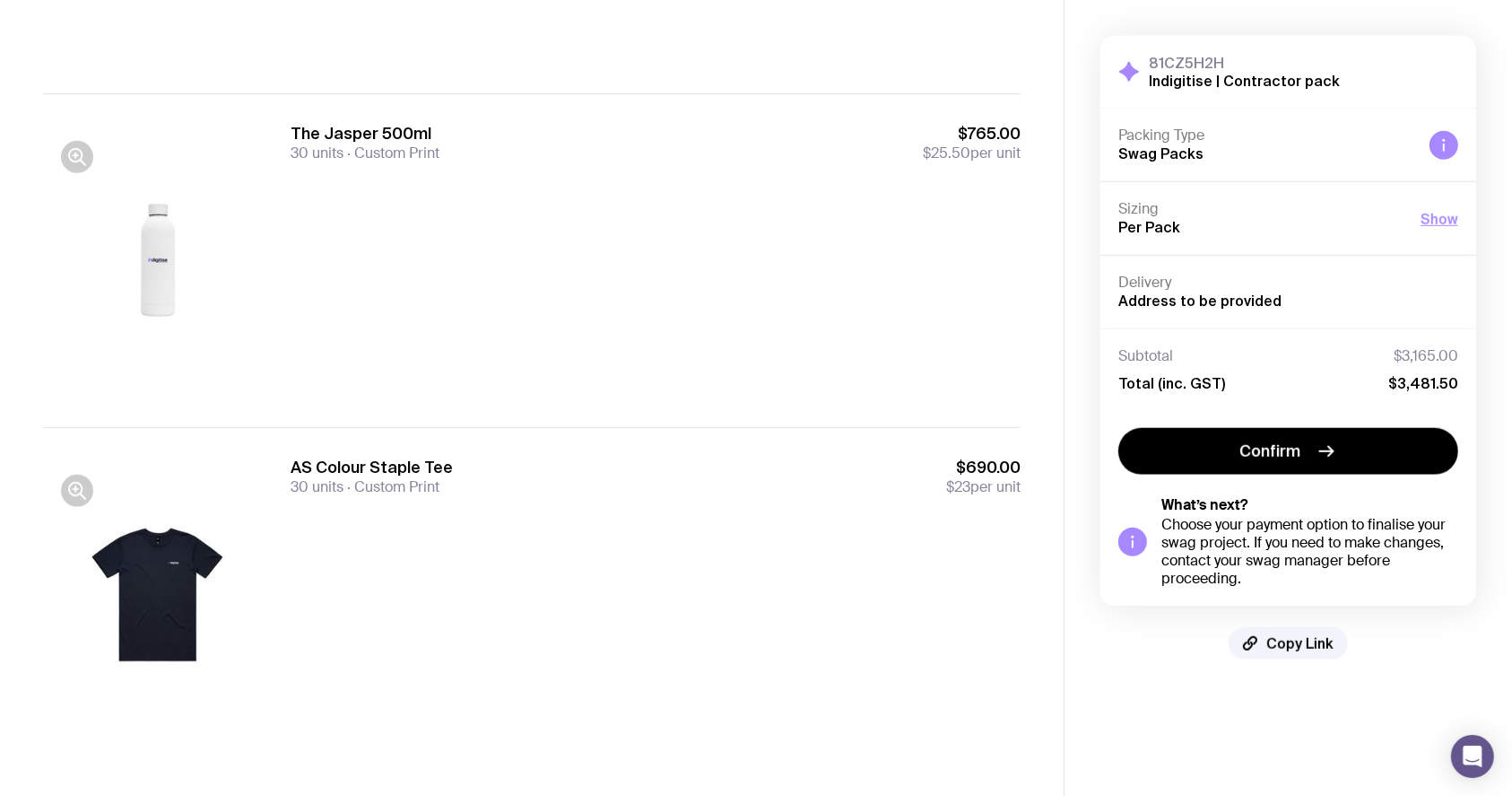
click at [701, 599] on div "AS Colour Staple Tee 30 units Custom Print $690.00 $23 per unit" at bounding box center [655, 594] width 730 height 275
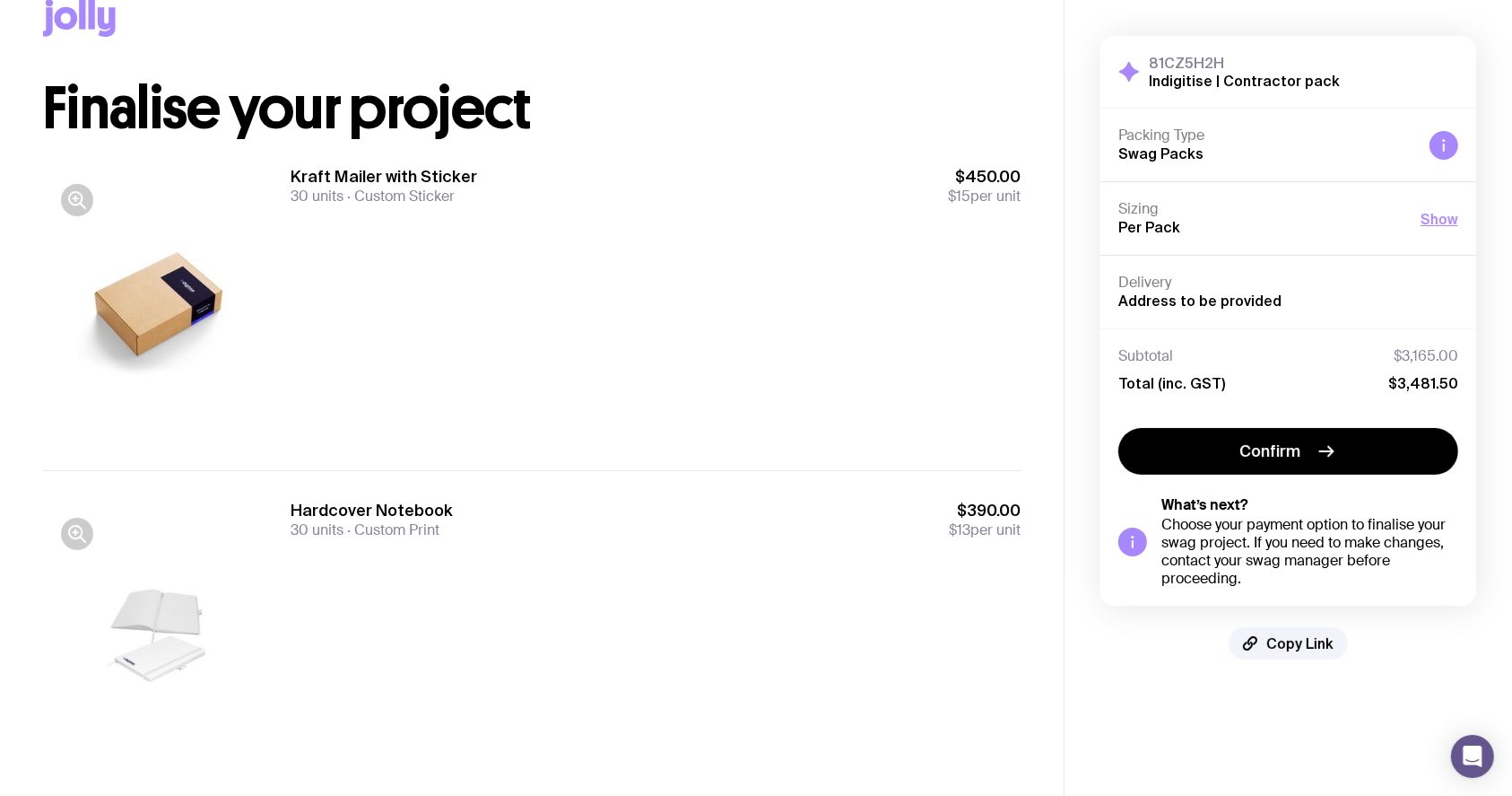
scroll to position [0, 0]
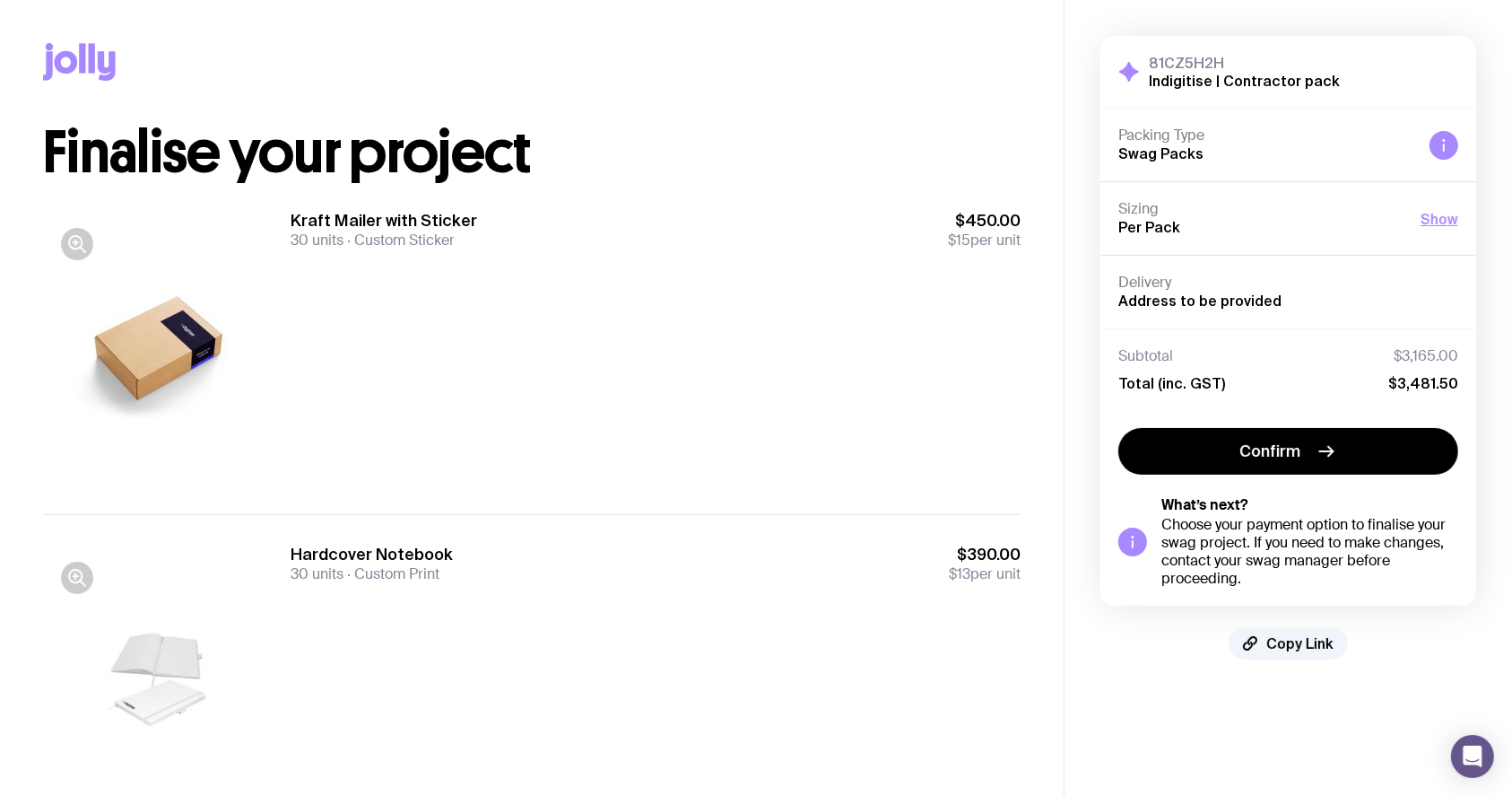
click at [114, 51] on icon at bounding box center [79, 61] width 73 height 37
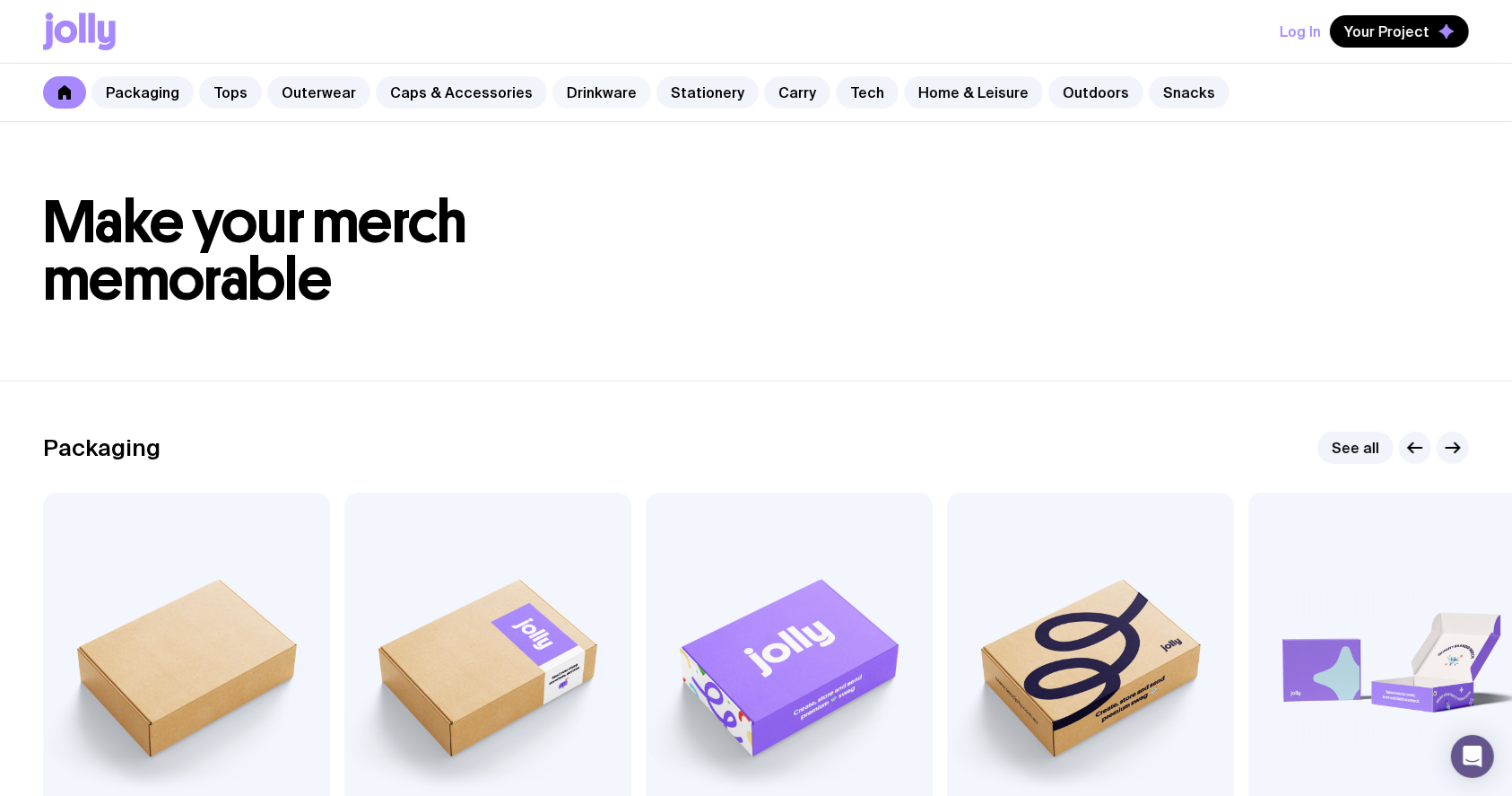
click at [567, 94] on link "Drinkware" at bounding box center [601, 93] width 98 height 32
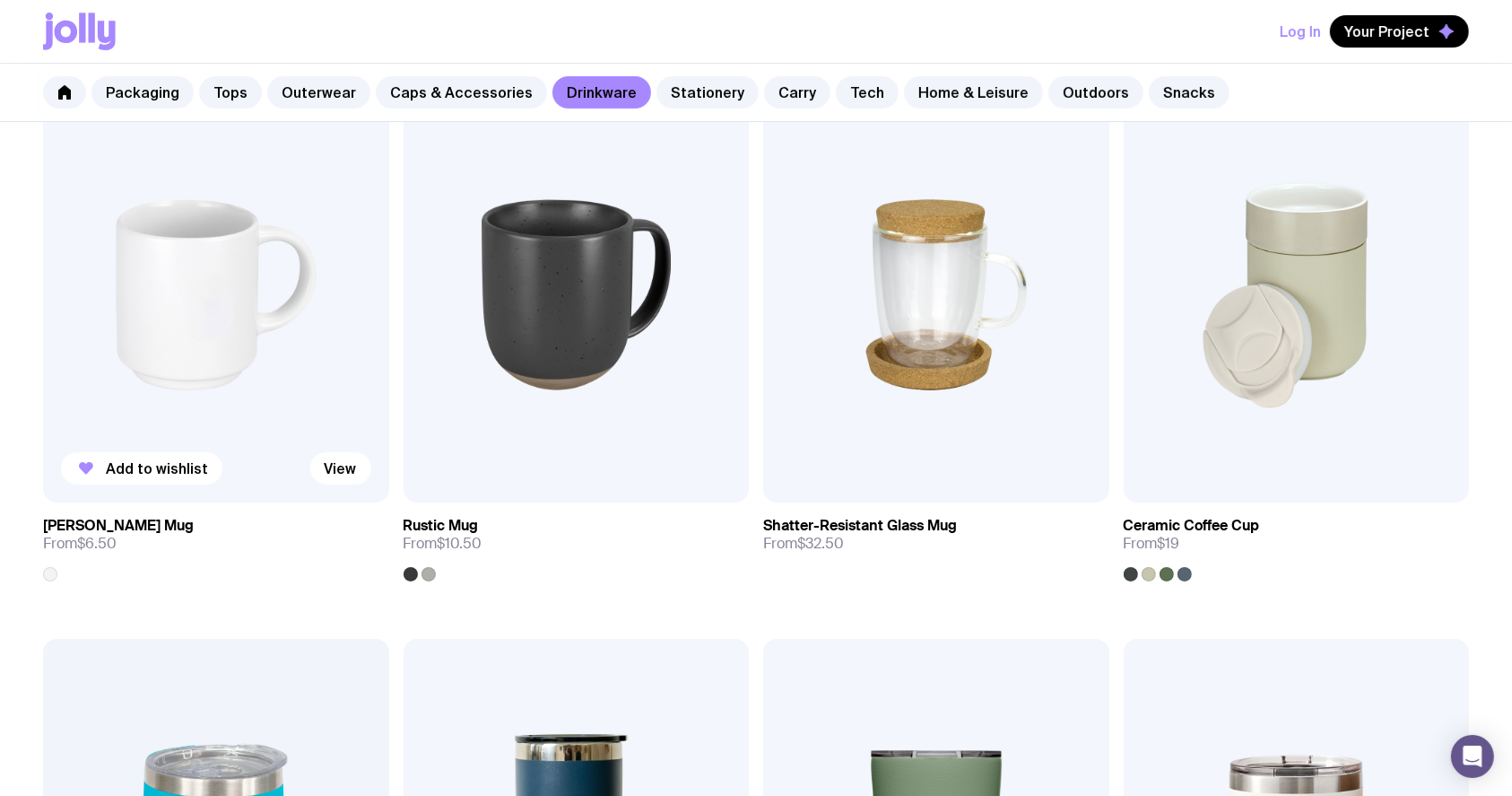
scroll to position [359, 0]
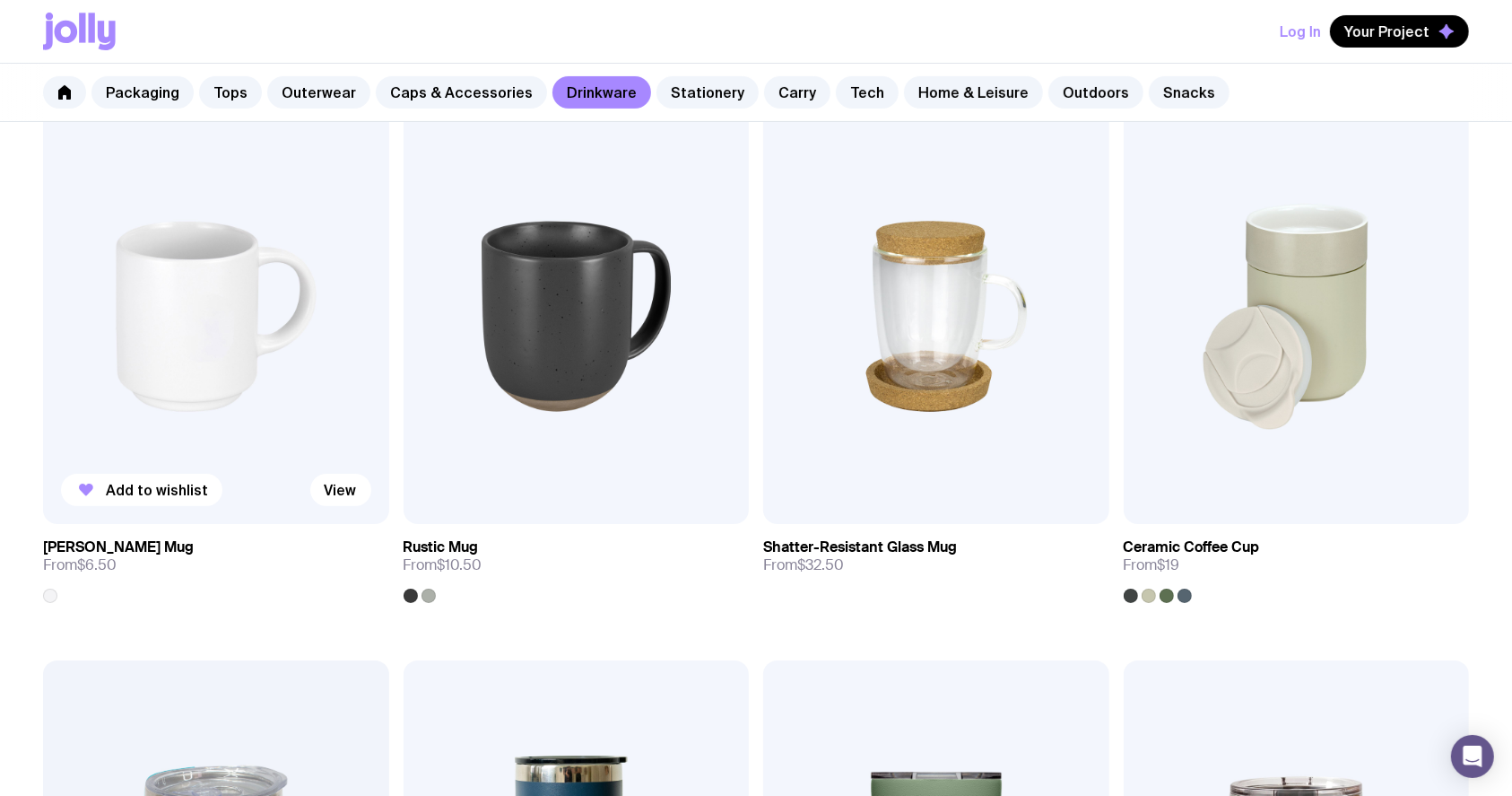
click at [212, 294] on img at bounding box center [216, 316] width 346 height 415
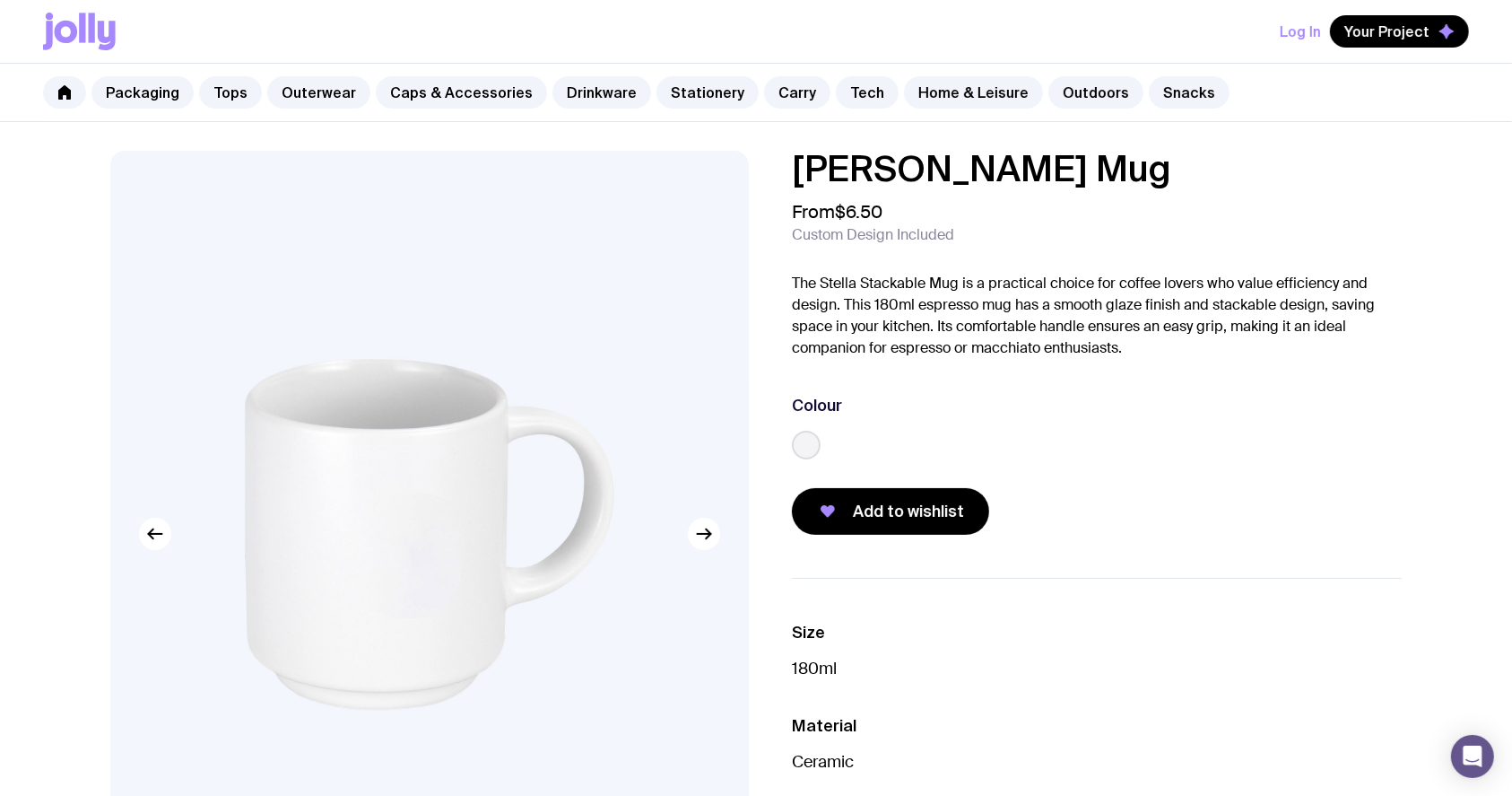
click at [972, 409] on div "Colour" at bounding box center [1097, 405] width 610 height 22
click at [938, 10] on div "Log In Your Project" at bounding box center [756, 31] width 1426 height 63
click at [939, 19] on div "Log In Your Project" at bounding box center [756, 31] width 1426 height 63
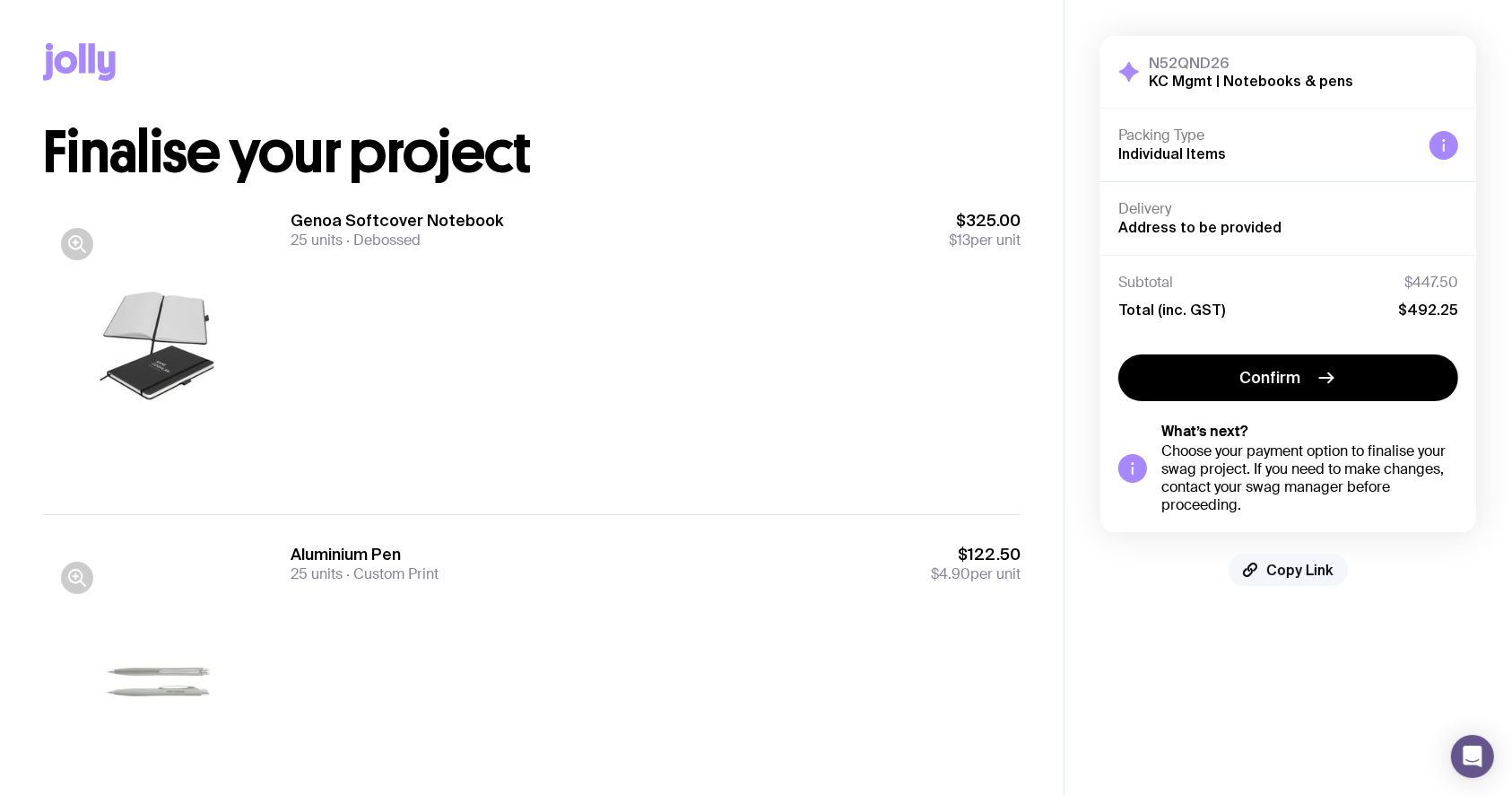
click at [1269, 567] on span "Copy Link" at bounding box center [1300, 569] width 67 height 18
click at [810, 445] on div "Genoa Softcover Notebook 25 units Debossed $325.00 $13 per unit" at bounding box center [655, 347] width 730 height 275
click at [736, 385] on div "Genoa Softcover Notebook 25 units Debossed $325.00 $13 per unit" at bounding box center [655, 347] width 730 height 275
click at [735, 384] on div "Genoa Softcover Notebook 25 units Debossed $325.00 $13 per unit" at bounding box center [655, 347] width 730 height 275
click at [1299, 568] on span "Copy Link" at bounding box center [1300, 569] width 67 height 18
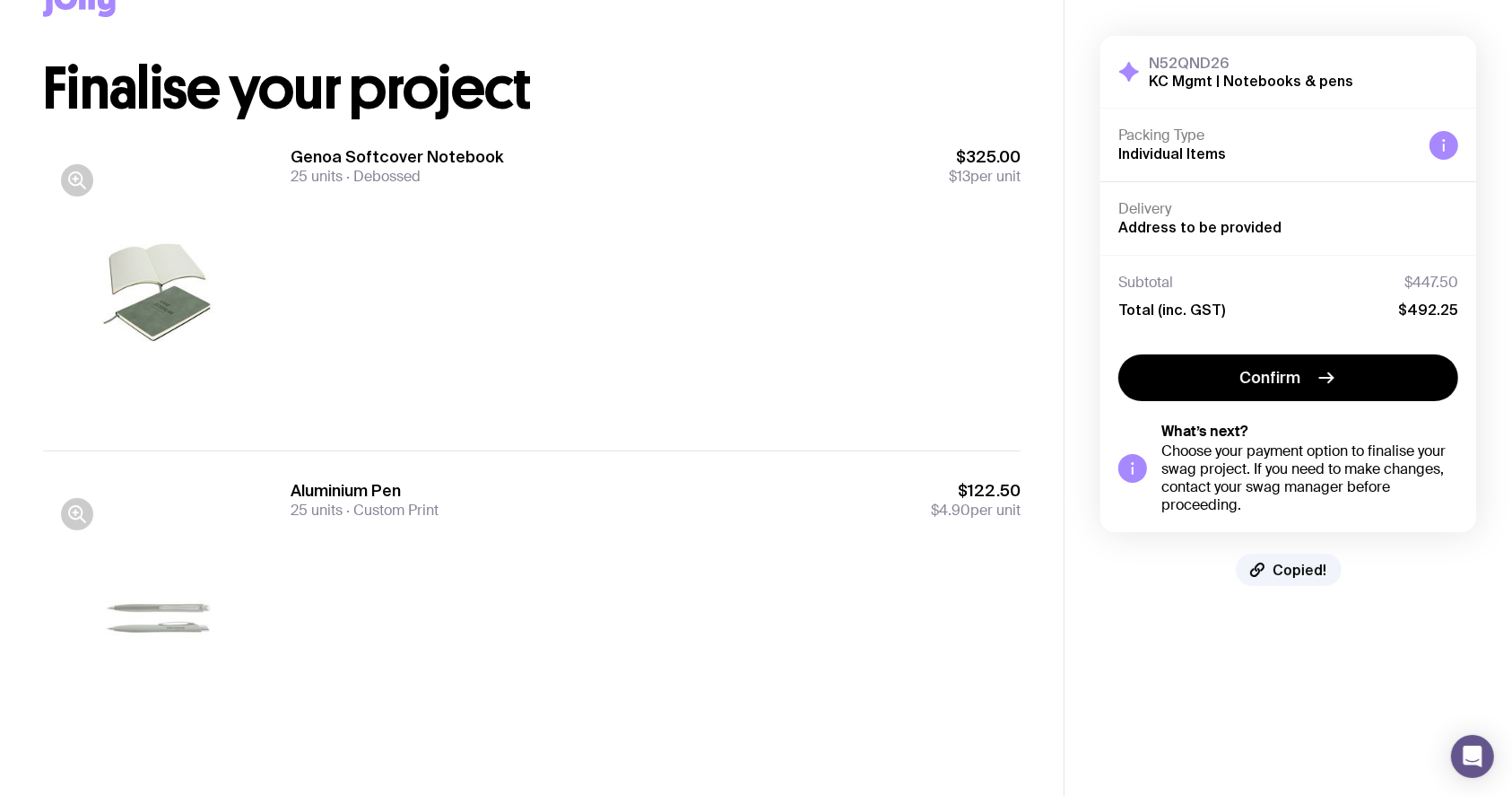
scroll to position [87, 0]
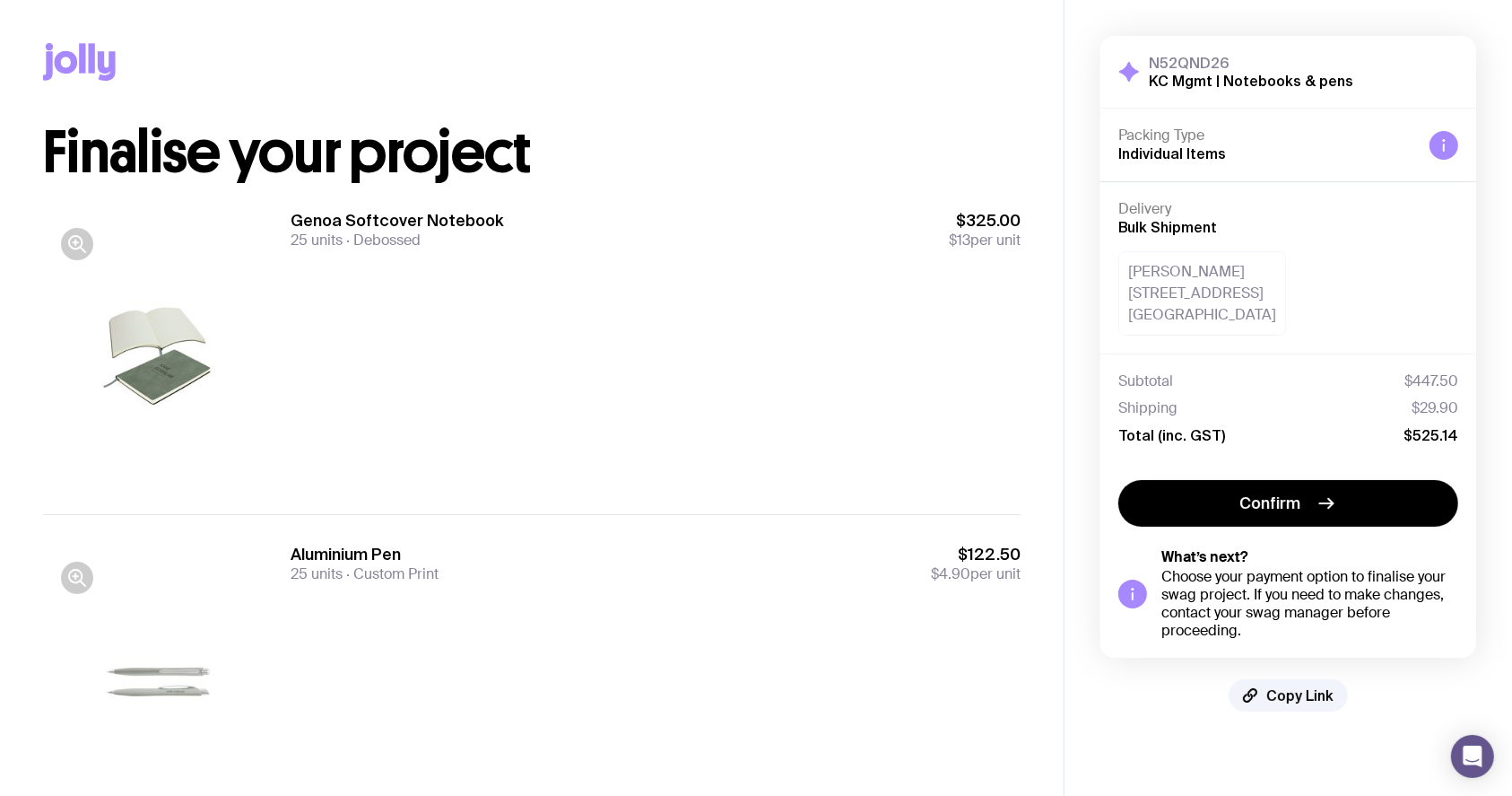
click at [827, 379] on div "Genoa Softcover Notebook 25 units Debossed $325.00 $13 per unit" at bounding box center [655, 347] width 730 height 275
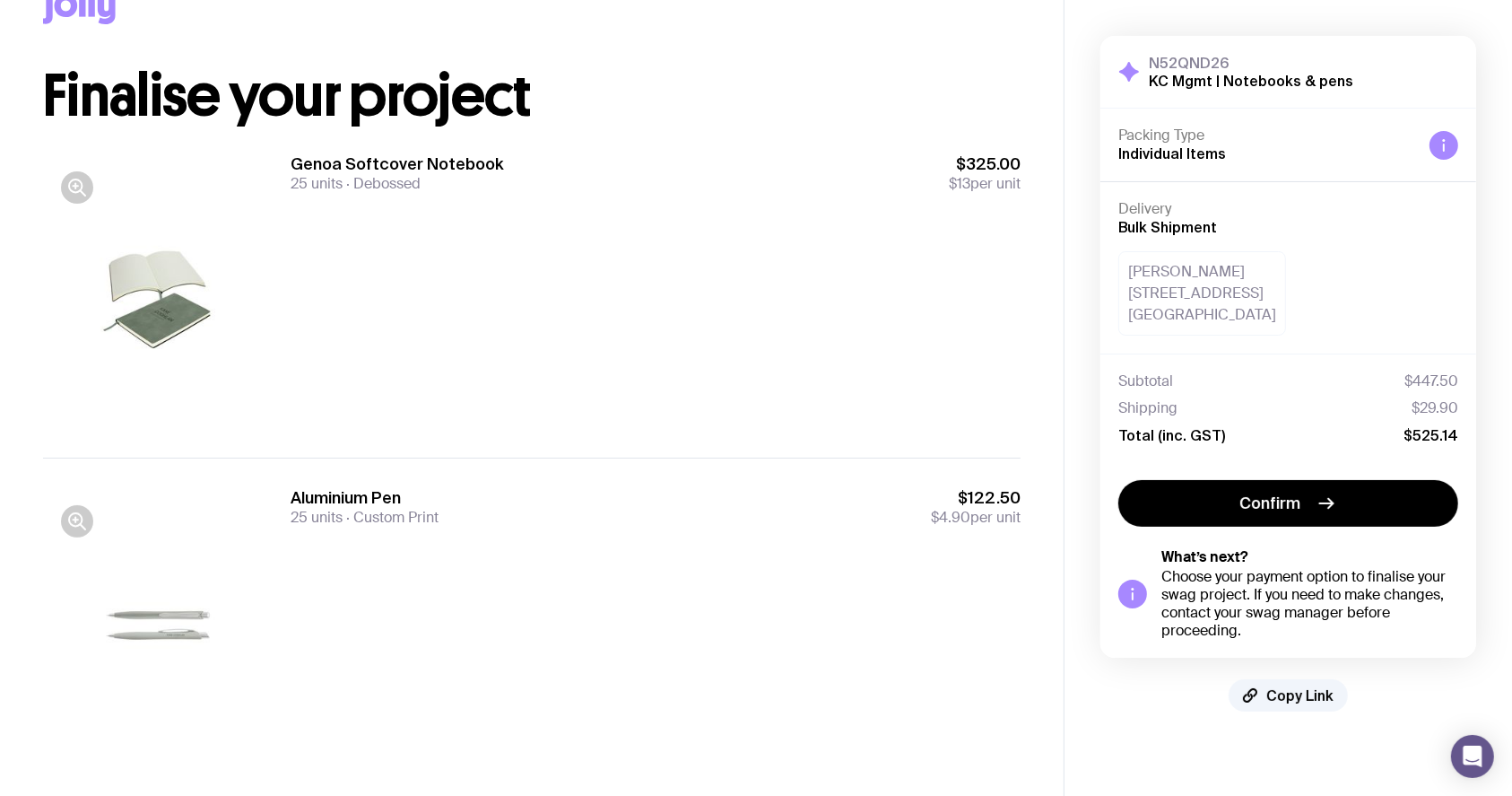
scroll to position [87, 0]
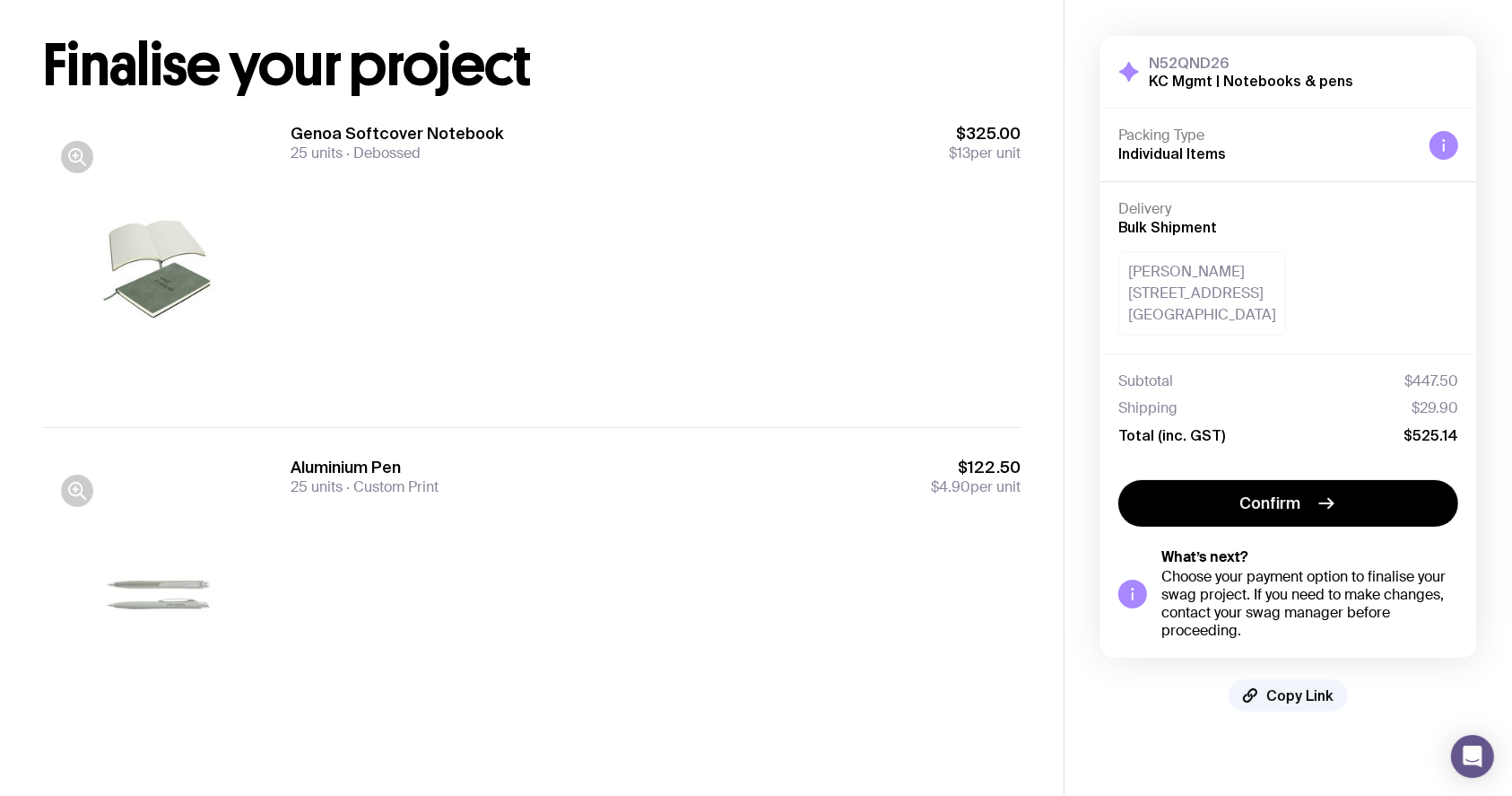
click at [1371, 384] on div "Subtotal $447.50" at bounding box center [1289, 381] width 340 height 18
click at [1421, 383] on span "$447.50" at bounding box center [1432, 381] width 53 height 18
click at [837, 259] on div "Genoa Softcover Notebook 25 units Debossed $325.00 $13 per unit" at bounding box center [655, 261] width 730 height 275
